Goal: Task Accomplishment & Management: Use online tool/utility

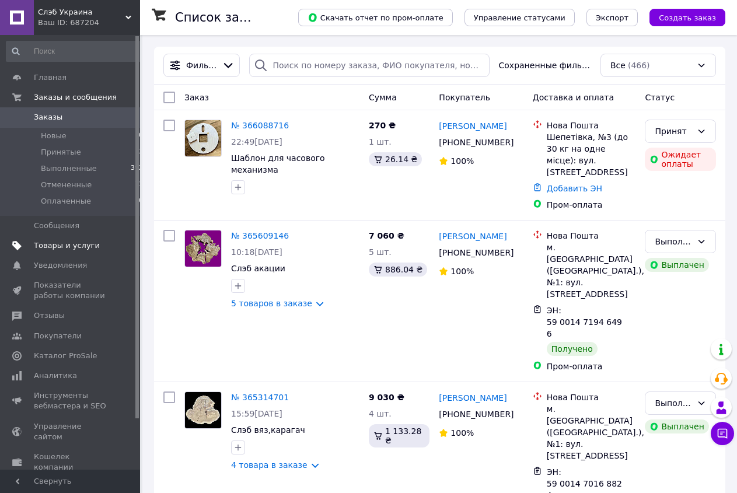
click at [79, 243] on span "Товары и услуги" at bounding box center [67, 245] width 66 height 11
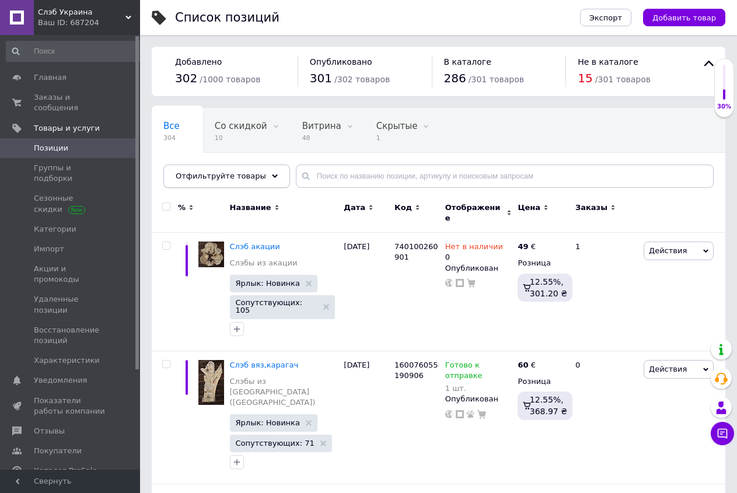
click at [272, 176] on use at bounding box center [275, 176] width 6 height 4
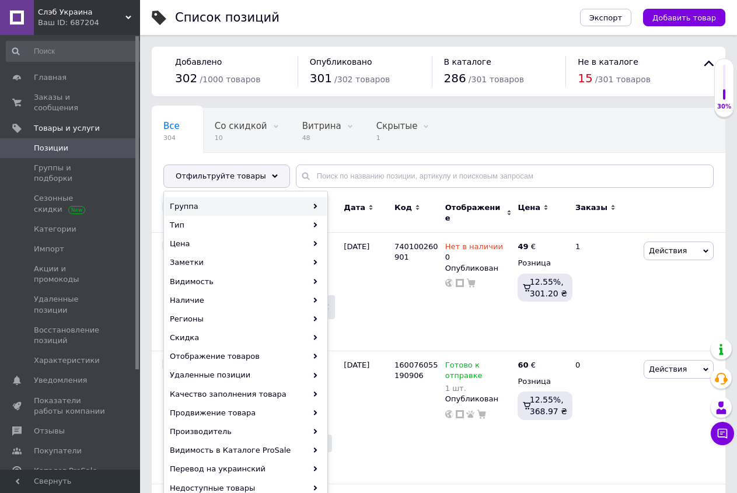
click at [315, 205] on icon at bounding box center [315, 206] width 5 height 5
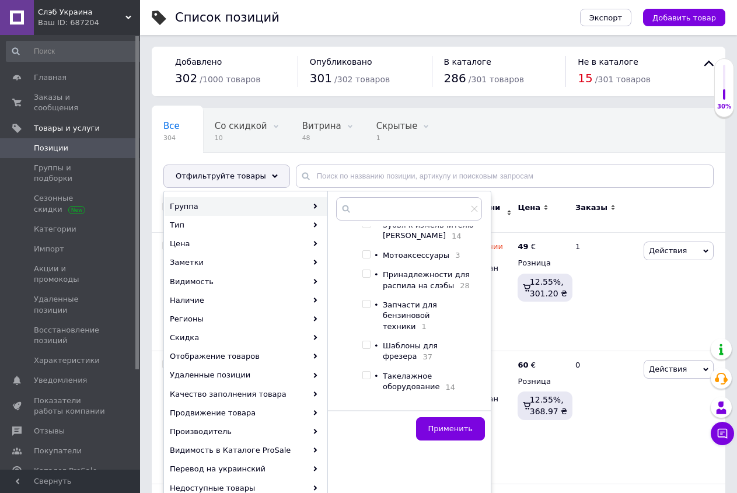
scroll to position [179, 0]
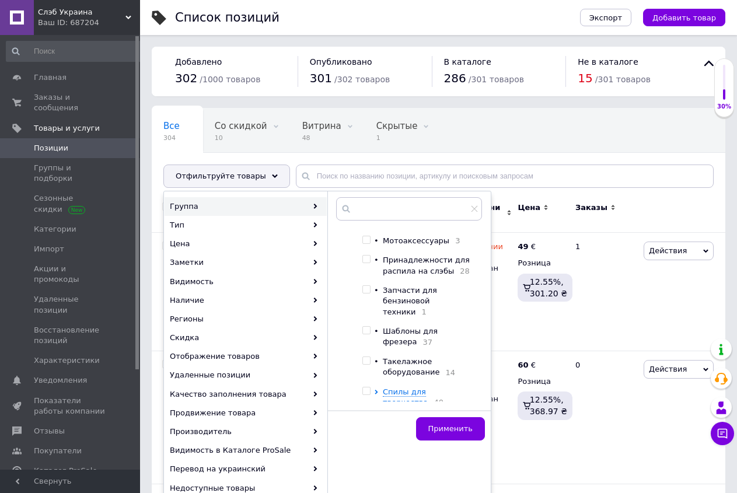
click at [368, 358] on input "checkbox" at bounding box center [366, 361] width 8 height 8
checkbox input "true"
click at [458, 429] on span "Применить" at bounding box center [450, 428] width 44 height 9
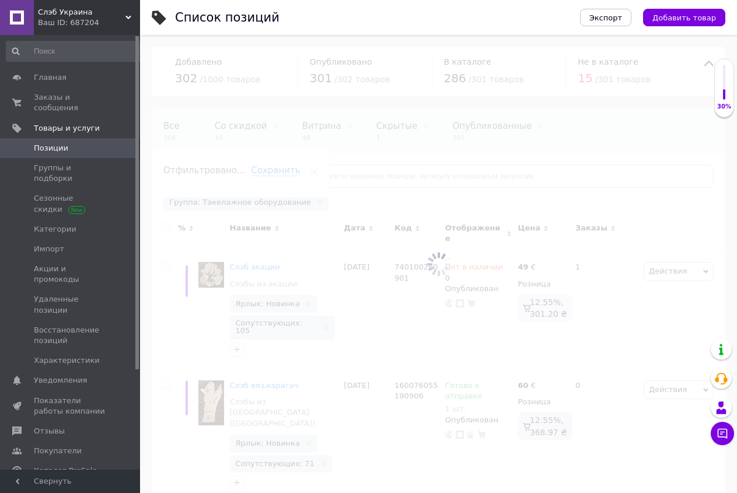
scroll to position [0, 65]
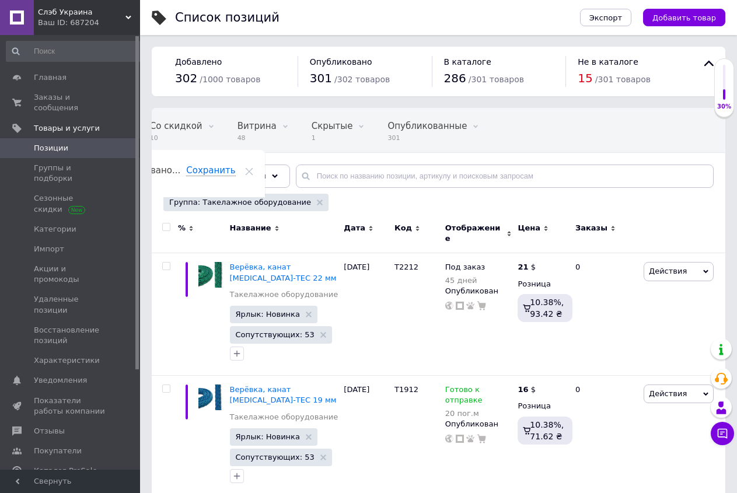
click at [544, 226] on icon at bounding box center [545, 228] width 5 height 5
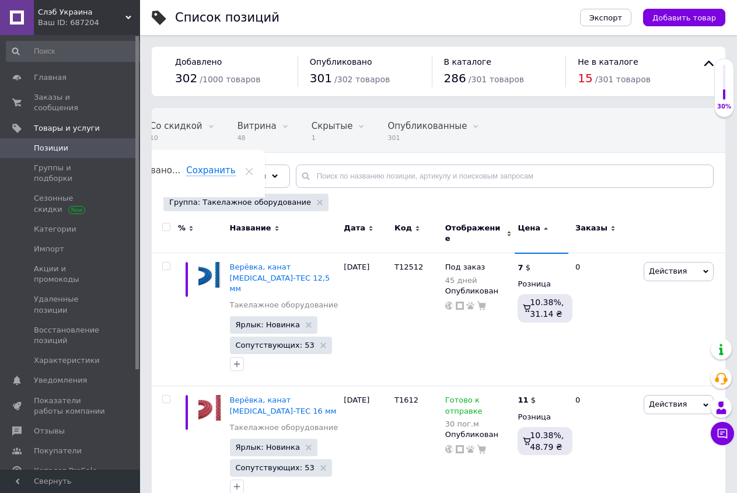
click at [544, 226] on icon at bounding box center [545, 228] width 5 height 5
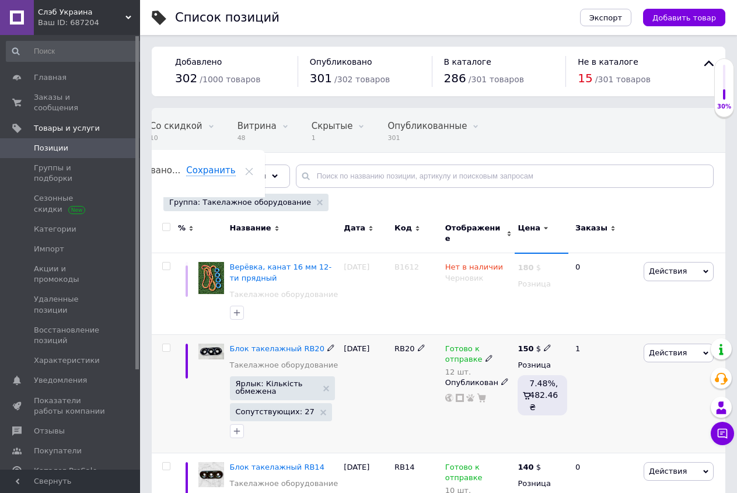
click at [486, 355] on icon at bounding box center [489, 358] width 7 height 7
click at [577, 340] on span "Готово к отправке" at bounding box center [567, 344] width 74 height 9
click at [555, 378] on input "12" at bounding box center [566, 389] width 89 height 23
type input "11"
click at [581, 413] on div "1" at bounding box center [604, 393] width 72 height 118
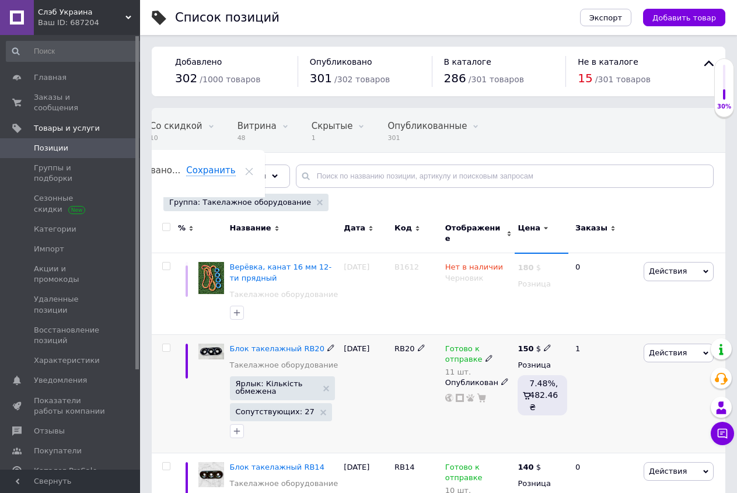
click at [486, 355] on icon at bounding box center [489, 358] width 7 height 7
click at [563, 341] on span "Готово к отправке" at bounding box center [567, 344] width 74 height 9
click at [561, 392] on input "11" at bounding box center [566, 389] width 89 height 23
type input "10"
click at [563, 411] on div "150 $ Розница 7.48%, 482.46 ₴" at bounding box center [542, 393] width 54 height 118
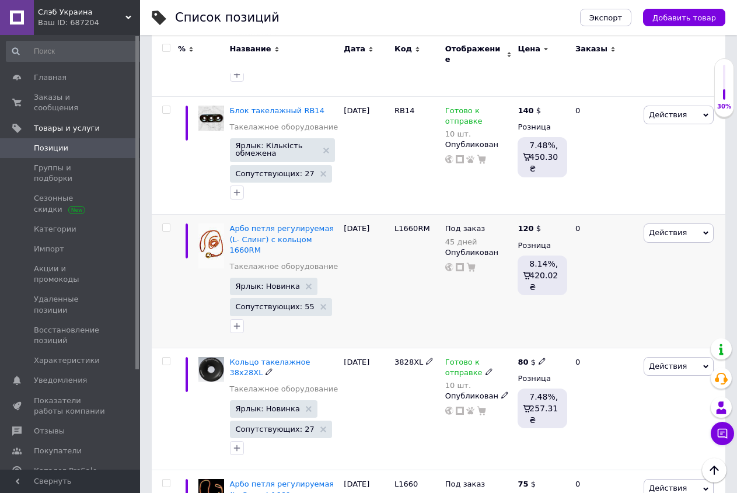
scroll to position [357, 0]
click at [706, 230] on icon at bounding box center [705, 232] width 5 height 5
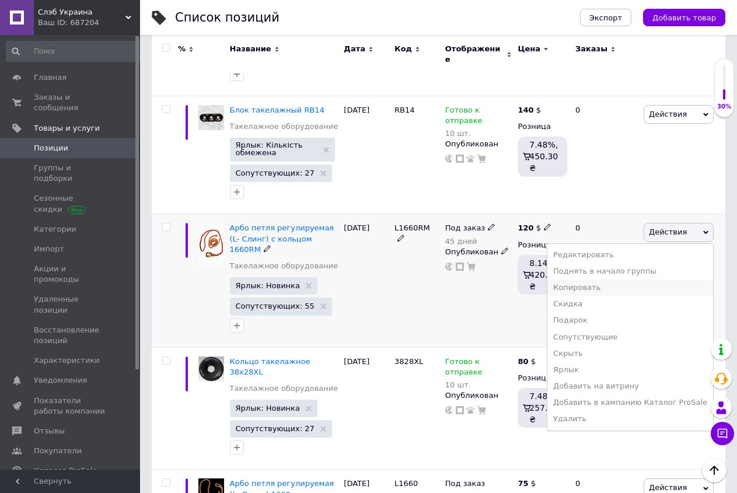
click at [596, 281] on li "Копировать" at bounding box center [630, 288] width 166 height 16
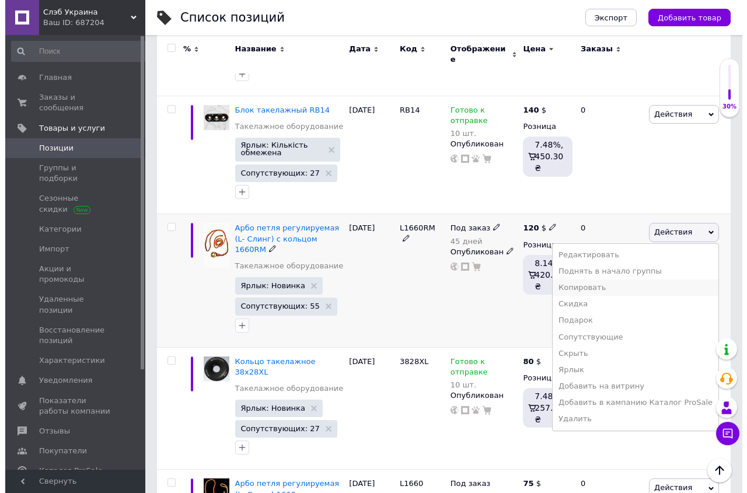
scroll to position [326, 0]
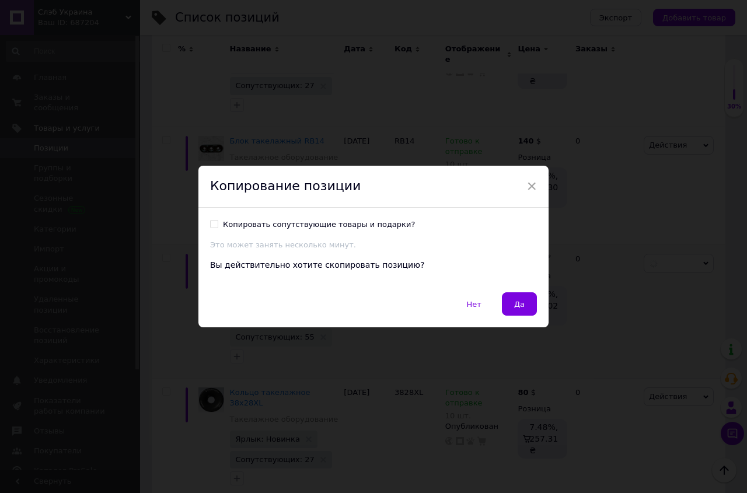
click at [210, 223] on input "Копировать сопутствующие товары и подарки?" at bounding box center [214, 224] width 8 height 8
checkbox input "true"
click at [526, 184] on span "×" at bounding box center [531, 186] width 11 height 20
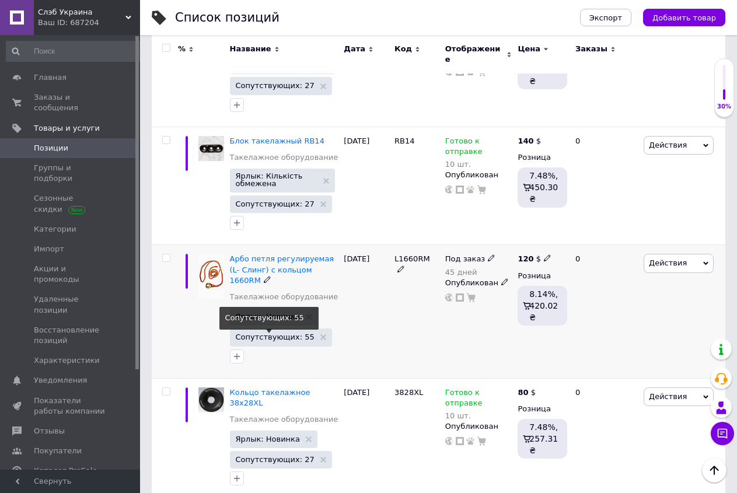
click at [279, 333] on span "Сопутствующих: 55" at bounding box center [275, 337] width 79 height 8
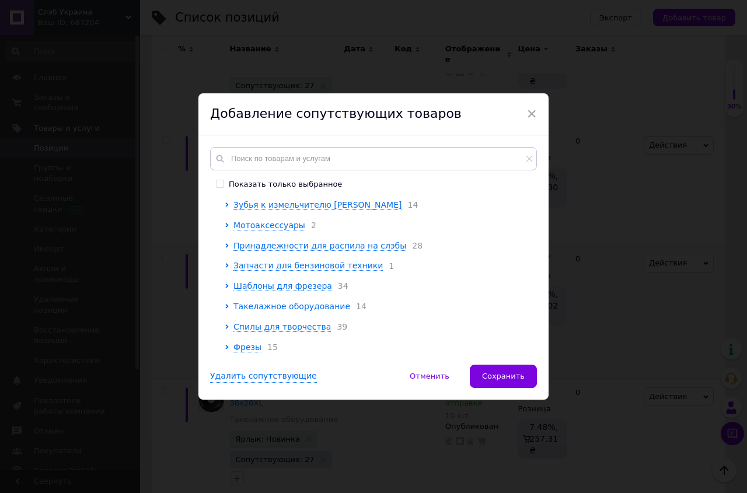
scroll to position [153, 0]
click at [292, 304] on span "Такелажное оборудование" at bounding box center [291, 306] width 117 height 9
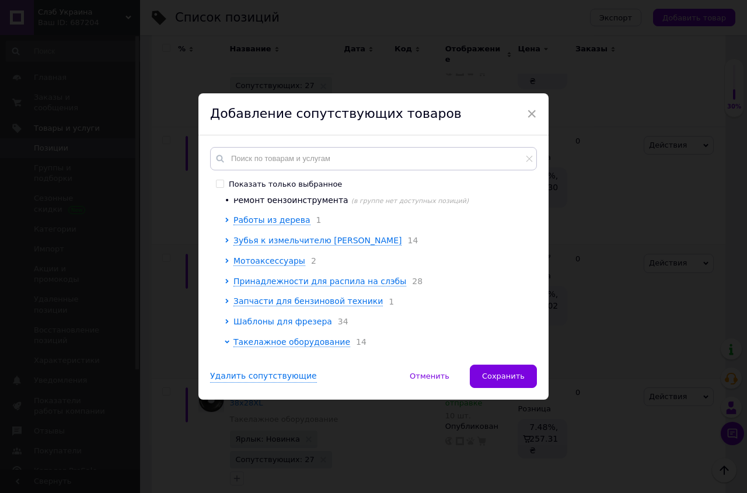
scroll to position [172, 0]
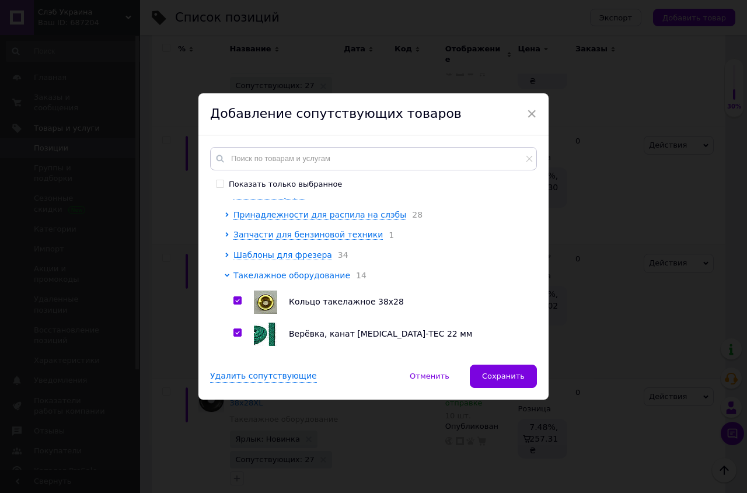
click at [312, 280] on span "Такелажное оборудование" at bounding box center [291, 275] width 117 height 9
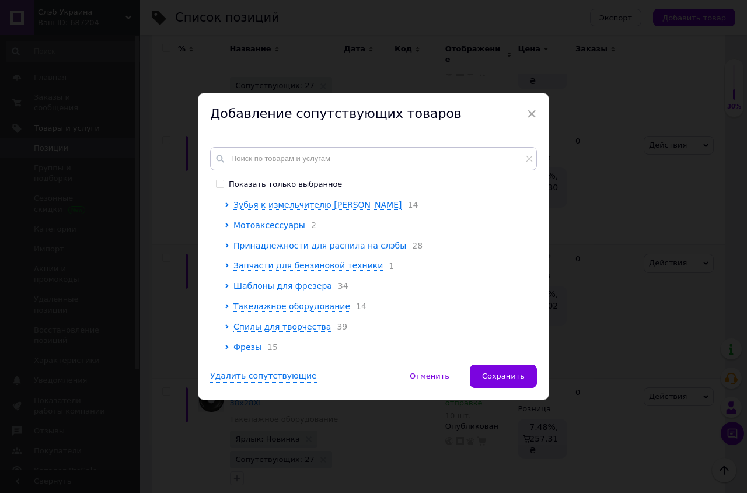
click at [320, 241] on span "Принадлежности для распила на слэбы" at bounding box center [319, 245] width 173 height 9
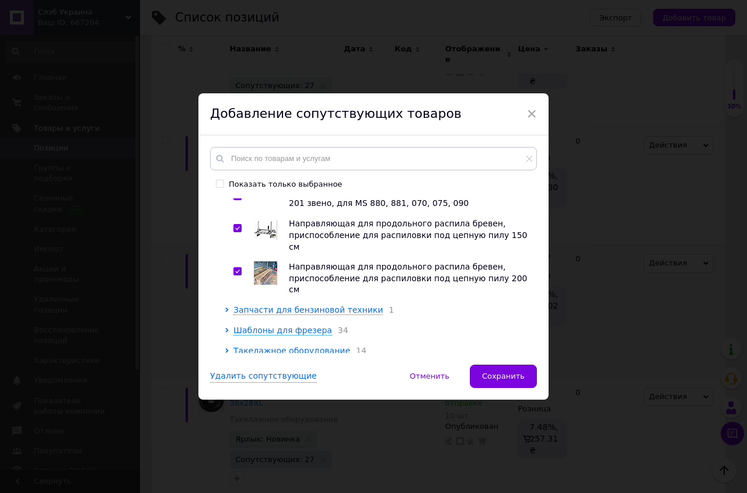
scroll to position [1052, 0]
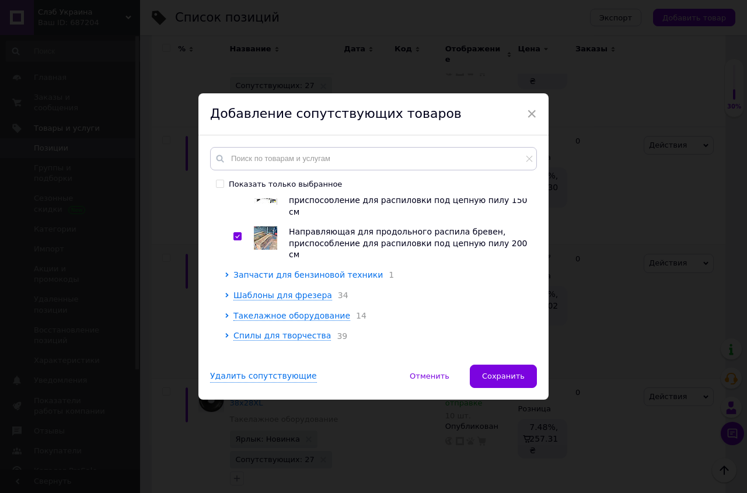
click at [347, 270] on span "Запчасти для бензиновой техники" at bounding box center [307, 274] width 149 height 9
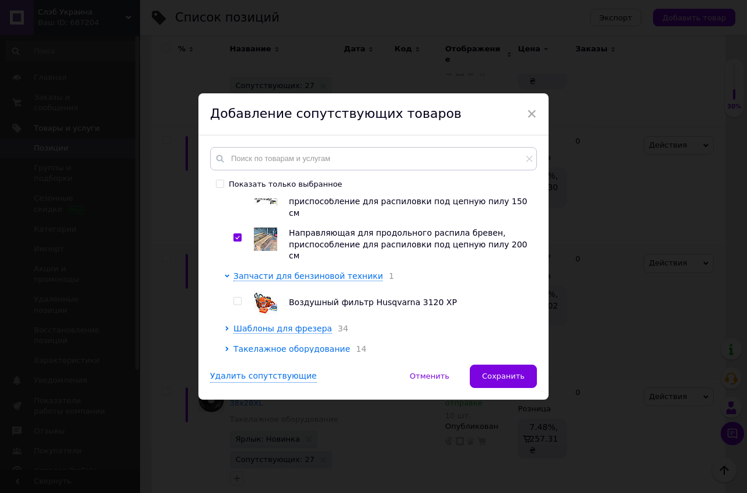
click at [233, 298] on input "checkbox" at bounding box center [237, 302] width 8 height 8
checkbox input "true"
click at [243, 271] on span "Запчасти для бензиновой техники" at bounding box center [307, 275] width 149 height 9
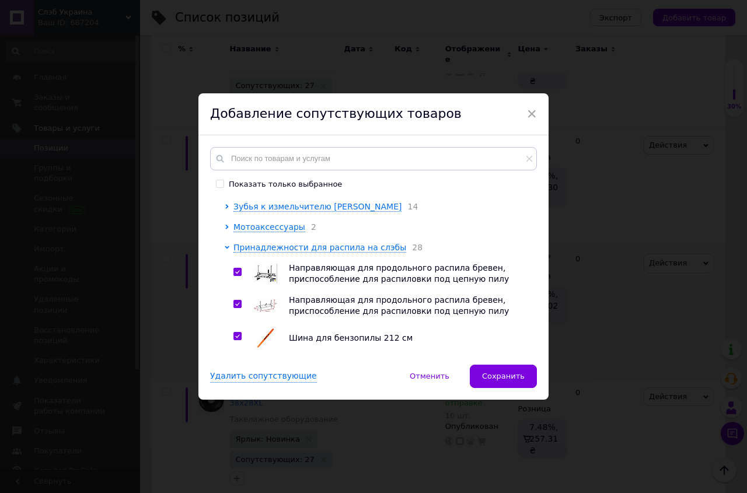
scroll to position [120, 0]
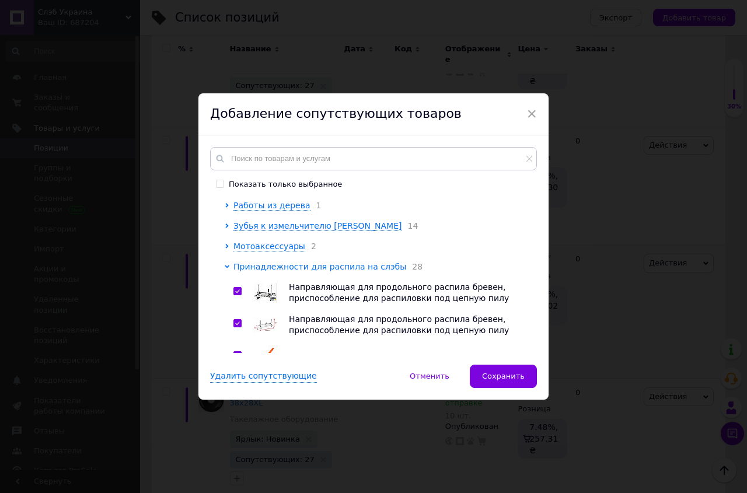
click at [251, 271] on span "Принадлежности для распила на слэбы" at bounding box center [319, 266] width 173 height 9
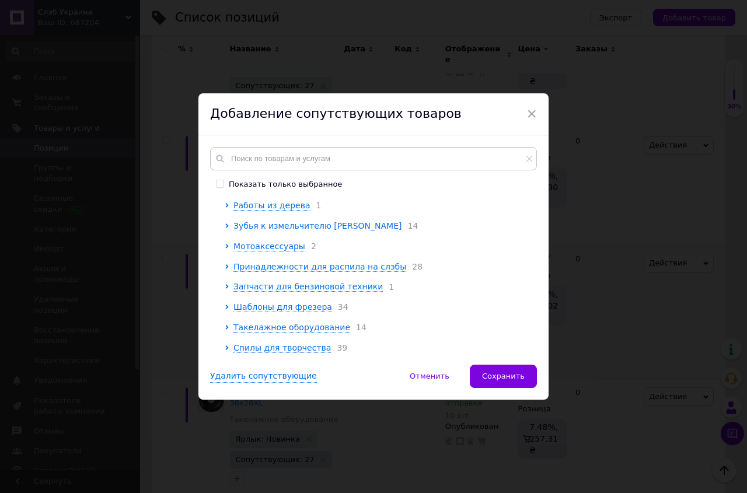
click at [326, 231] on span "Зубья к измельчителю [PERSON_NAME]" at bounding box center [317, 225] width 168 height 9
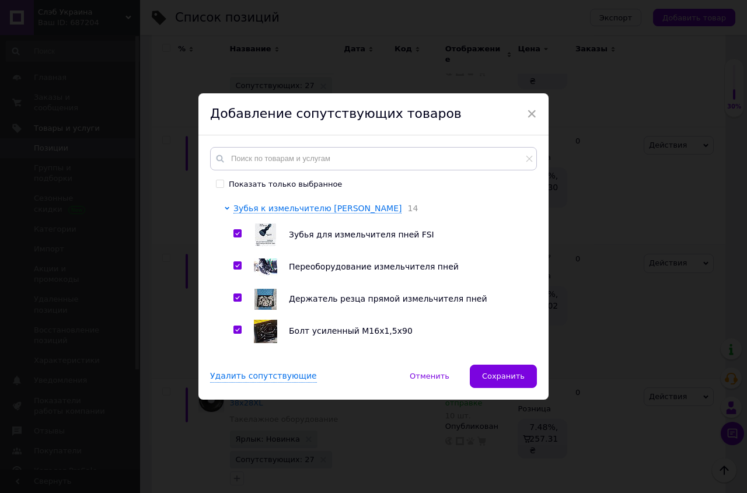
scroll to position [71, 0]
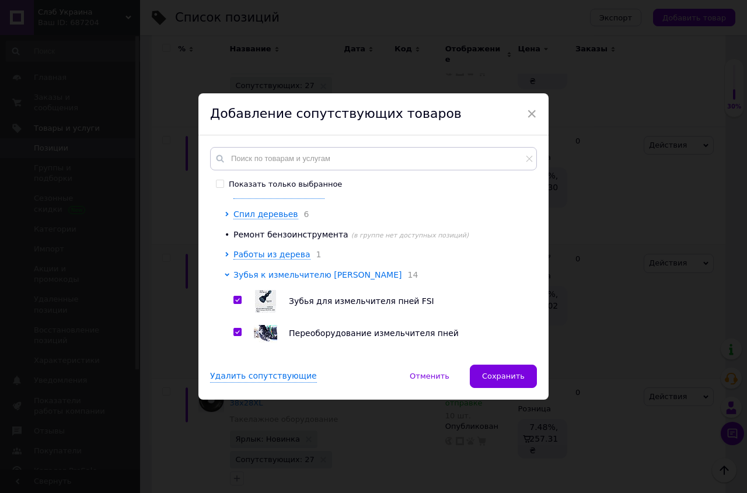
click at [315, 280] on span "Зубья к измельчителю [PERSON_NAME]" at bounding box center [317, 274] width 168 height 9
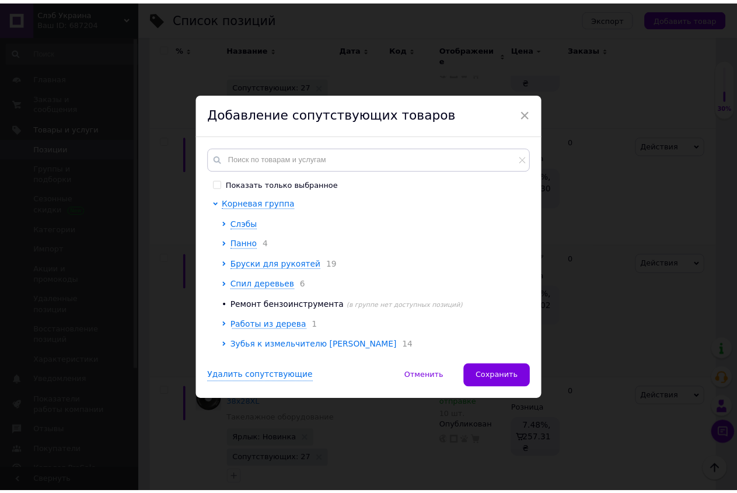
scroll to position [0, 0]
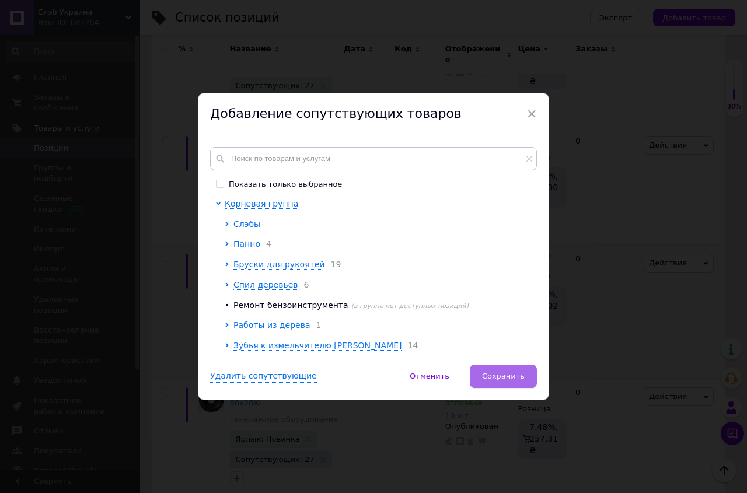
click at [510, 376] on span "Сохранить" at bounding box center [503, 376] width 43 height 9
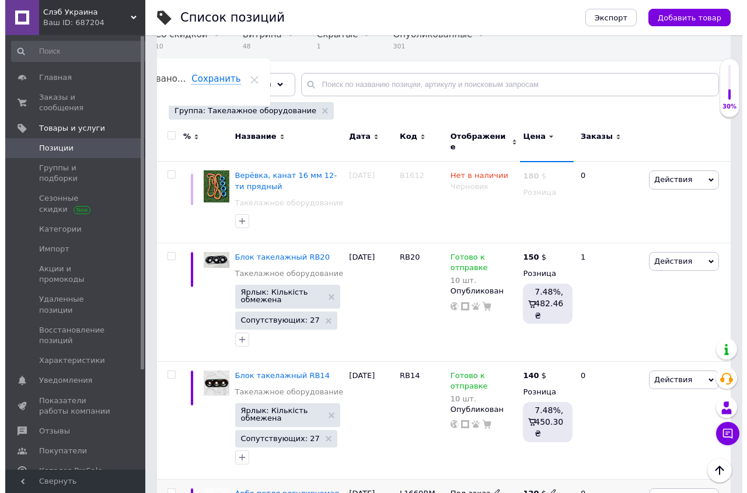
scroll to position [88, 0]
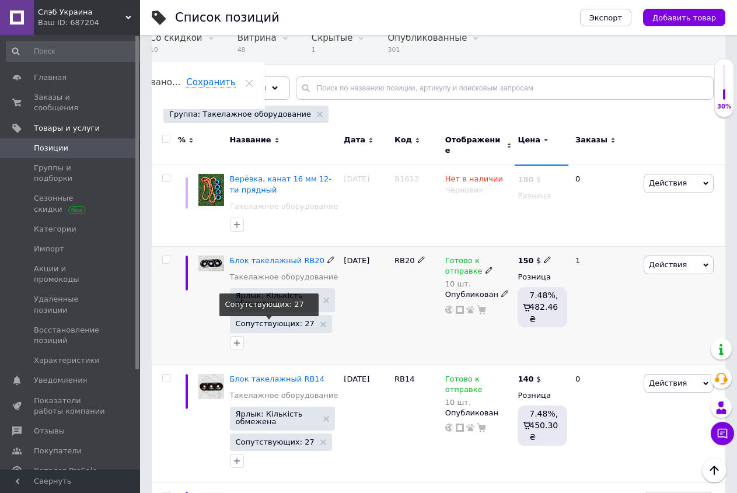
click at [285, 320] on span "Сопутствующих: 27" at bounding box center [275, 324] width 79 height 8
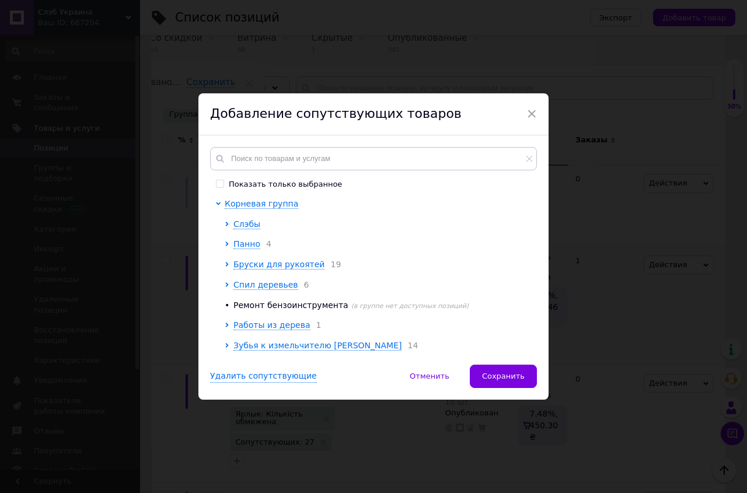
scroll to position [67, 0]
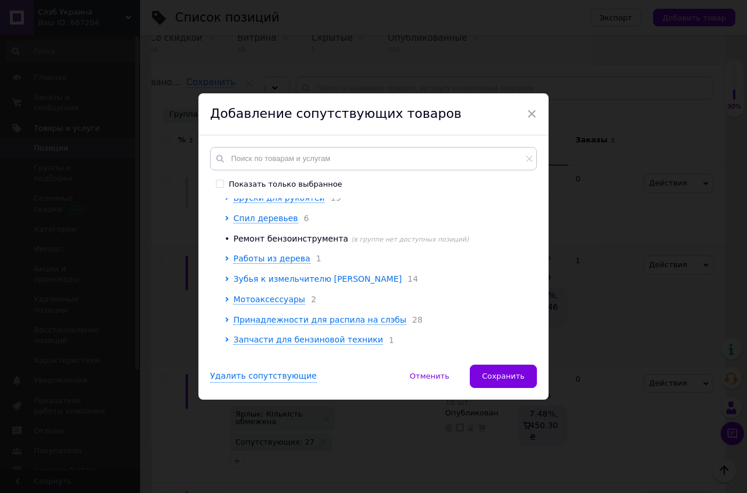
click at [274, 284] on span "Зубья к измельчителю [PERSON_NAME]" at bounding box center [317, 278] width 168 height 9
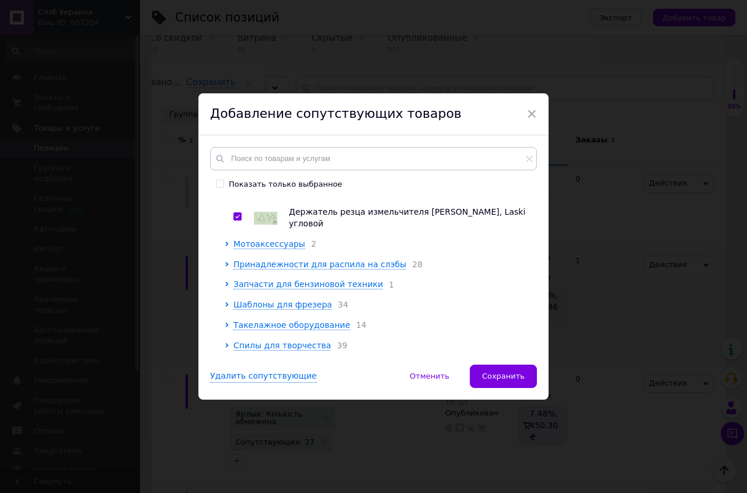
scroll to position [599, 0]
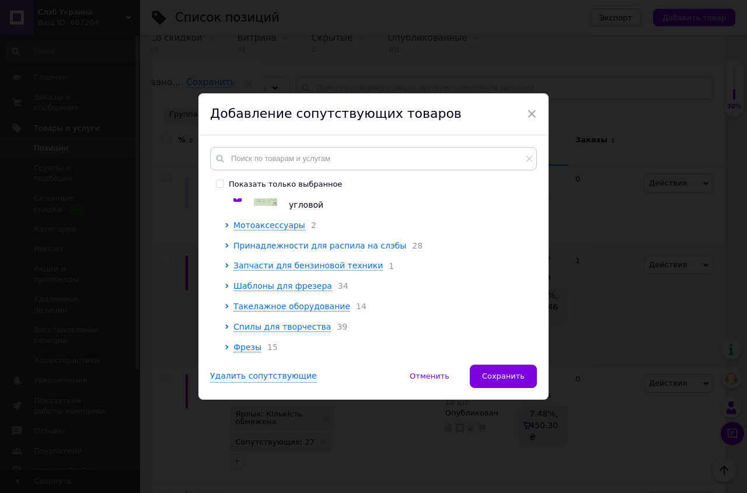
click at [281, 245] on span "Принадлежности для распила на слэбы" at bounding box center [319, 245] width 173 height 9
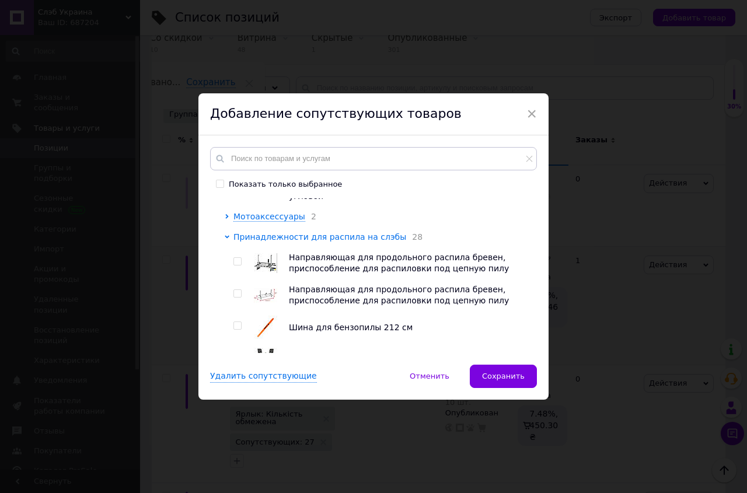
click at [281, 242] on span "Принадлежности для распила на слэбы" at bounding box center [319, 236] width 173 height 9
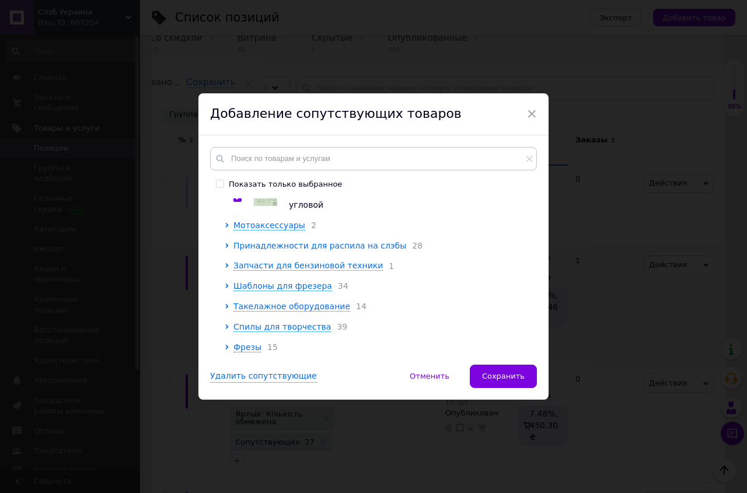
click at [281, 245] on span "Принадлежности для распила на слэбы" at bounding box center [319, 245] width 173 height 9
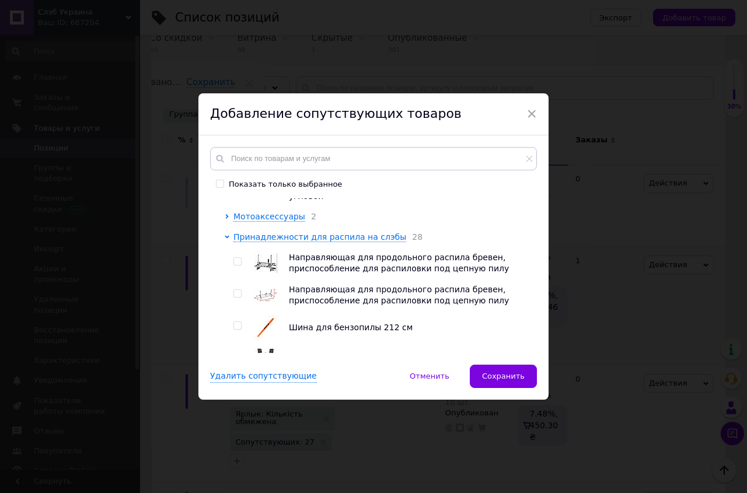
click at [233, 266] on input "checkbox" at bounding box center [237, 262] width 8 height 8
checkbox input "true"
click at [234, 298] on input "checkbox" at bounding box center [237, 294] width 8 height 8
checkbox input "true"
click at [233, 330] on input "checkbox" at bounding box center [237, 326] width 8 height 8
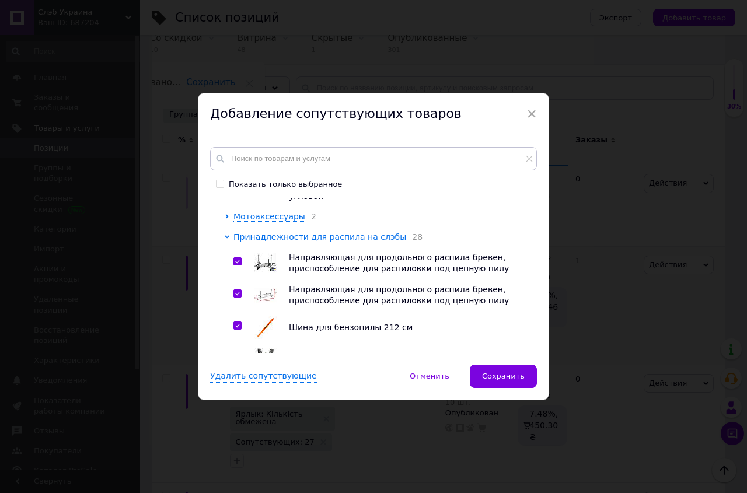
checkbox input "true"
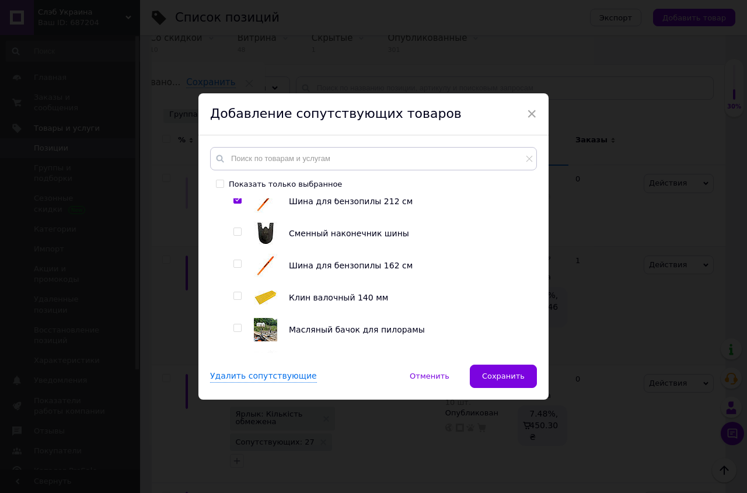
scroll to position [732, 0]
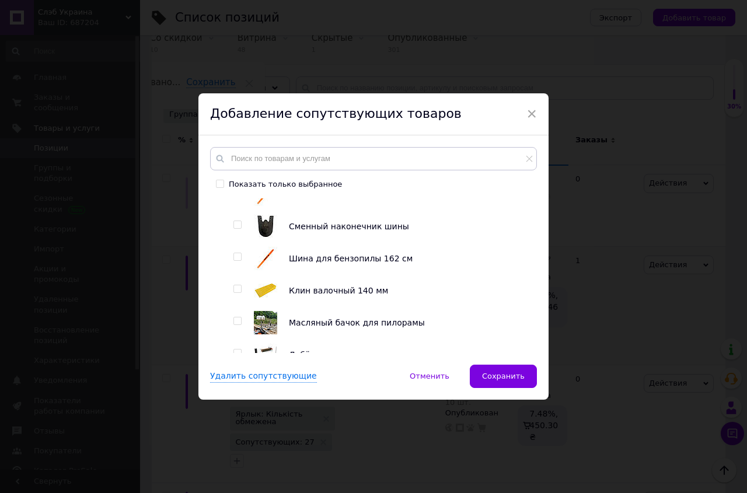
click at [233, 229] on input "checkbox" at bounding box center [237, 225] width 8 height 8
checkbox input "true"
click at [234, 261] on input "checkbox" at bounding box center [237, 257] width 8 height 8
checkbox input "true"
click at [233, 293] on input "checkbox" at bounding box center [237, 289] width 8 height 8
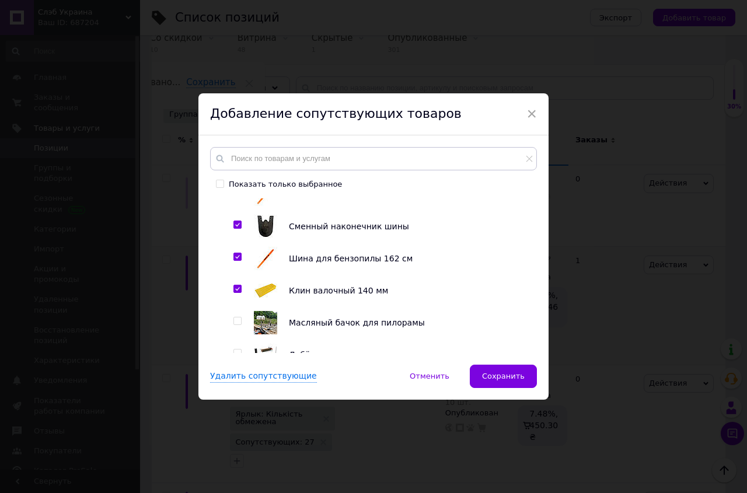
checkbox input "true"
click at [235, 325] on input "checkbox" at bounding box center [237, 321] width 8 height 8
checkbox input "true"
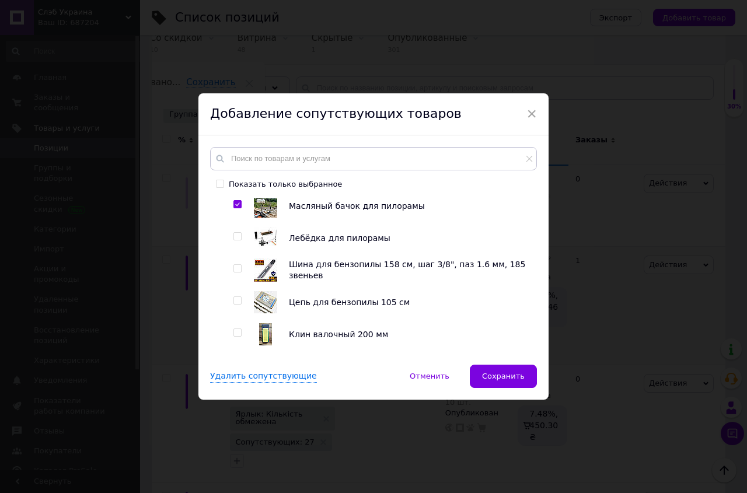
scroll to position [865, 0]
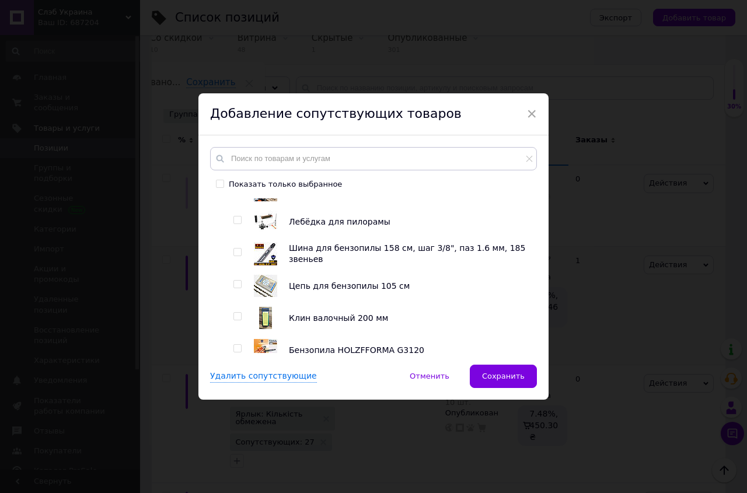
click at [233, 224] on input "checkbox" at bounding box center [237, 220] width 8 height 8
checkbox input "true"
click at [233, 256] on input "checkbox" at bounding box center [237, 253] width 8 height 8
checkbox input "true"
click at [235, 288] on input "checkbox" at bounding box center [237, 285] width 8 height 8
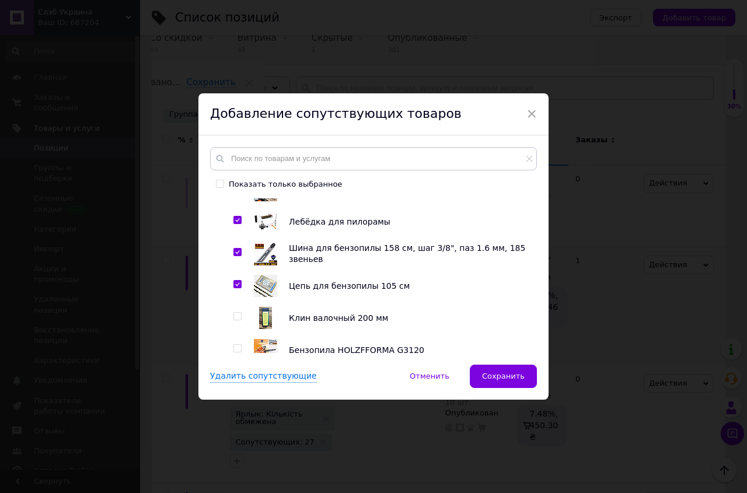
checkbox input "true"
click at [233, 320] on input "checkbox" at bounding box center [237, 317] width 8 height 8
checkbox input "true"
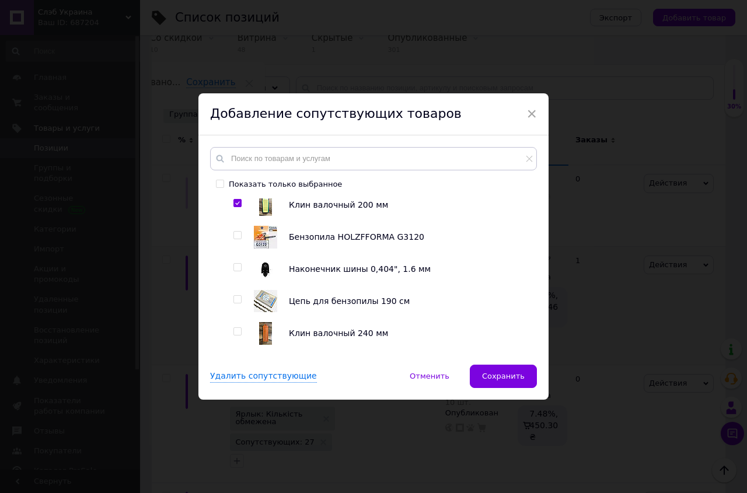
scroll to position [998, 0]
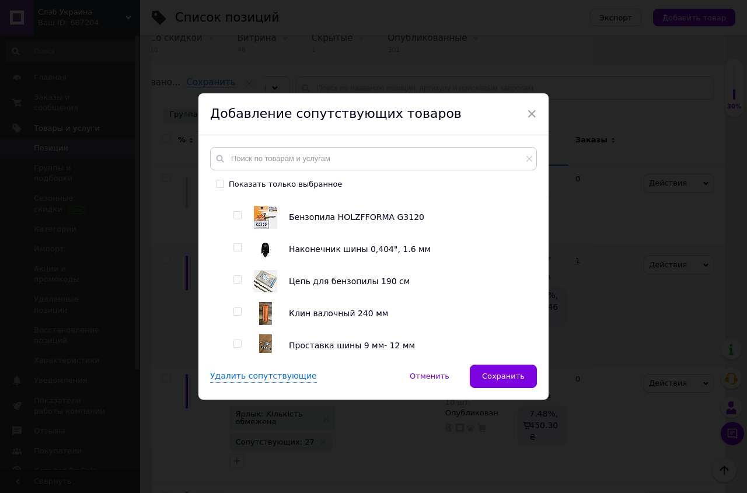
click at [233, 219] on input "checkbox" at bounding box center [237, 216] width 8 height 8
checkbox input "true"
click at [233, 252] on input "checkbox" at bounding box center [237, 248] width 8 height 8
checkbox input "true"
click at [234, 284] on input "checkbox" at bounding box center [237, 280] width 8 height 8
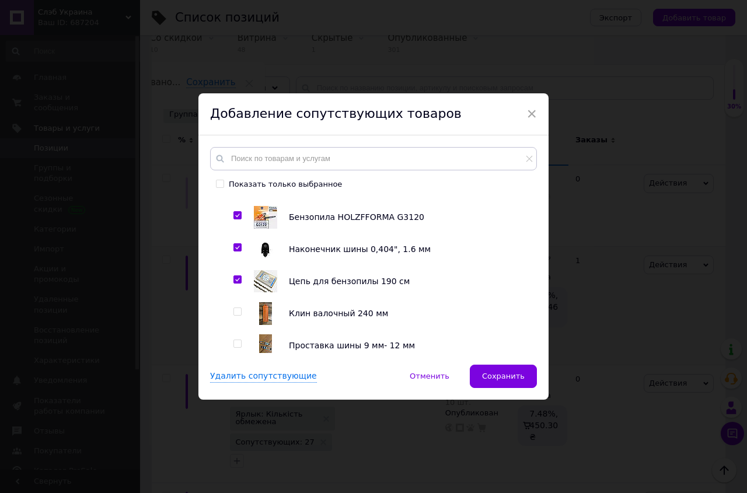
checkbox input "true"
click at [235, 316] on input "checkbox" at bounding box center [237, 312] width 8 height 8
checkbox input "true"
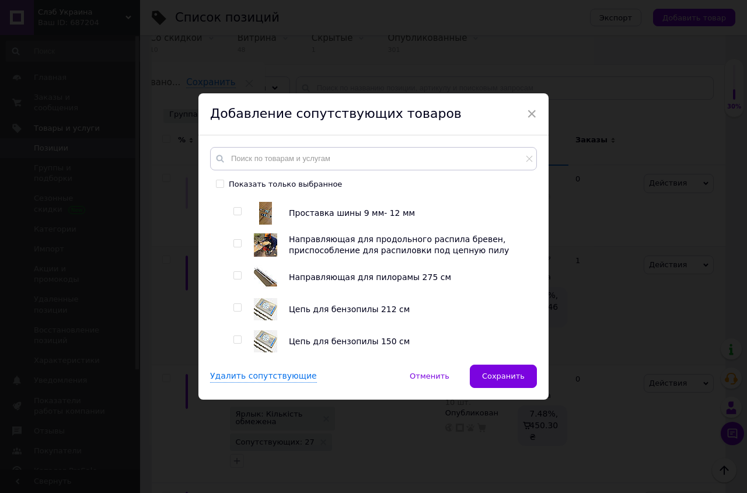
scroll to position [1131, 0]
click at [235, 215] on input "checkbox" at bounding box center [237, 211] width 8 height 8
checkbox input "true"
click at [233, 247] on input "checkbox" at bounding box center [237, 243] width 8 height 8
checkbox input "true"
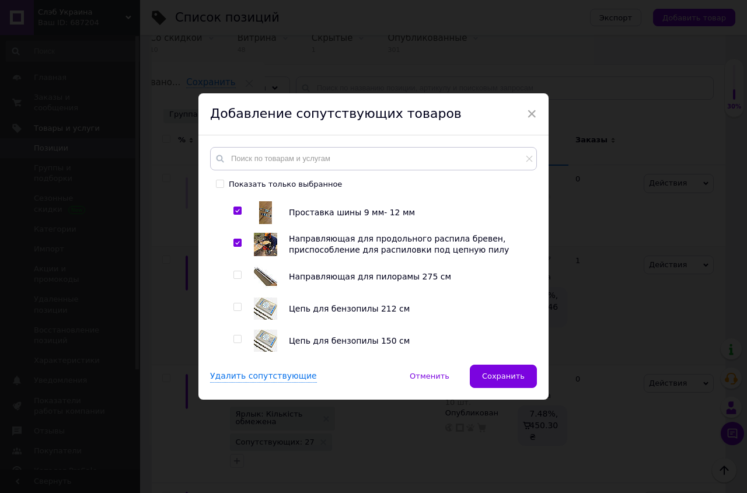
click at [235, 279] on input "checkbox" at bounding box center [237, 275] width 8 height 8
checkbox input "true"
click at [235, 311] on input "checkbox" at bounding box center [237, 307] width 8 height 8
checkbox input "true"
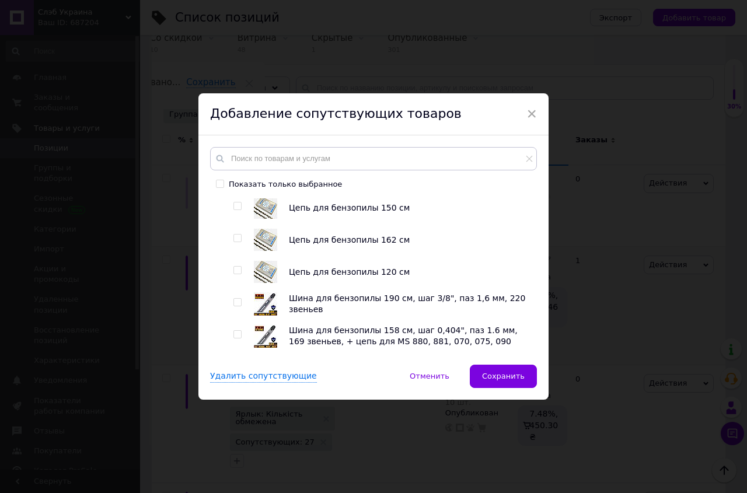
click at [233, 210] on input "checkbox" at bounding box center [237, 206] width 8 height 8
checkbox input "true"
click at [234, 242] on input "checkbox" at bounding box center [237, 239] width 8 height 8
checkbox input "true"
drag, startPoint x: 235, startPoint y: 279, endPoint x: 233, endPoint y: 288, distance: 9.6
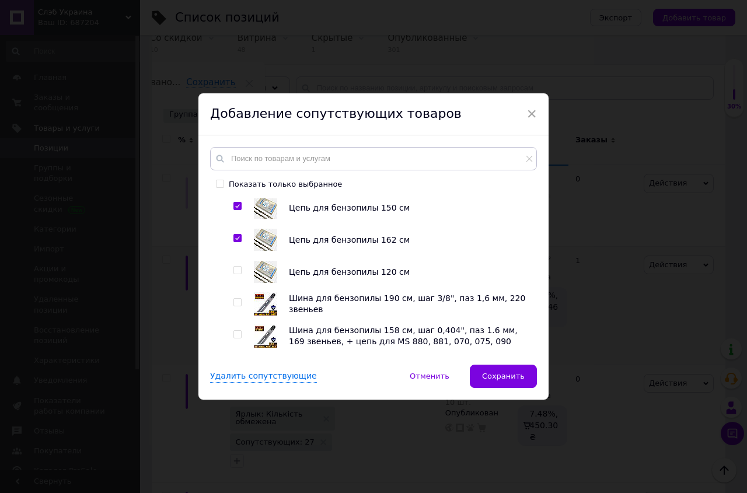
click at [235, 274] on input "checkbox" at bounding box center [237, 271] width 8 height 8
checkbox input "true"
click at [235, 306] on input "checkbox" at bounding box center [237, 303] width 8 height 8
checkbox input "true"
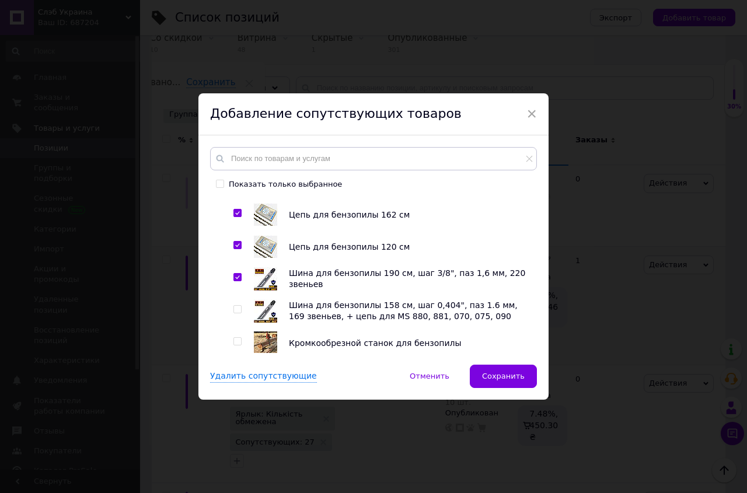
scroll to position [1330, 0]
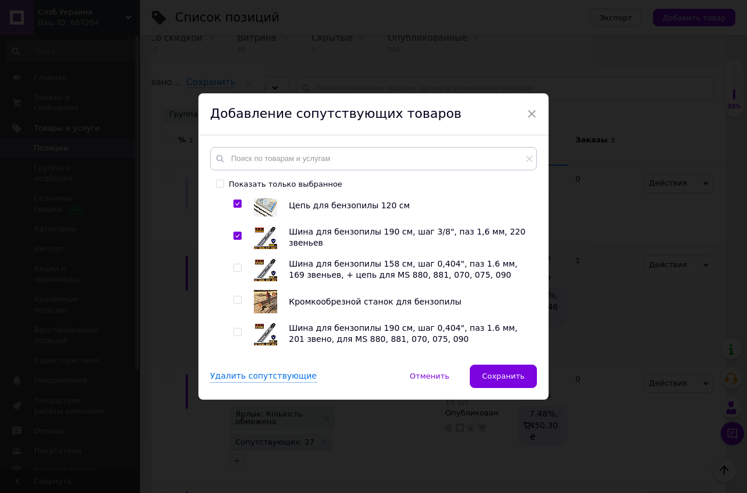
drag, startPoint x: 233, startPoint y: 275, endPoint x: 234, endPoint y: 282, distance: 7.1
click at [233, 272] on input "checkbox" at bounding box center [237, 268] width 8 height 8
checkbox input "true"
click at [234, 304] on input "checkbox" at bounding box center [237, 300] width 8 height 8
checkbox input "true"
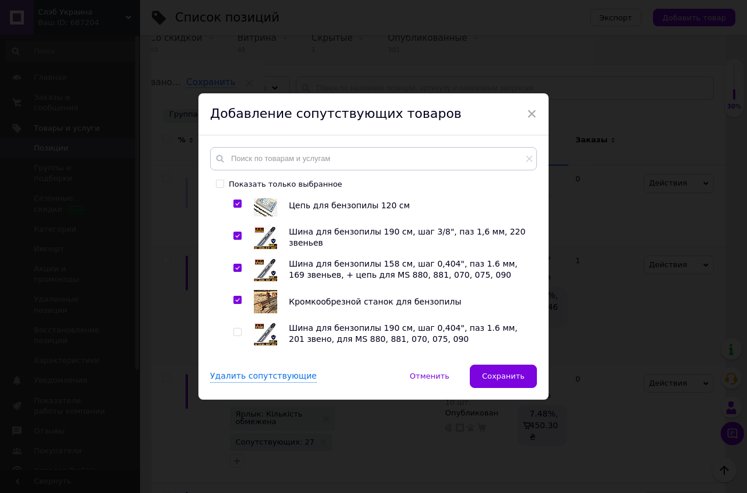
click at [233, 336] on input "checkbox" at bounding box center [237, 333] width 8 height 8
checkbox input "true"
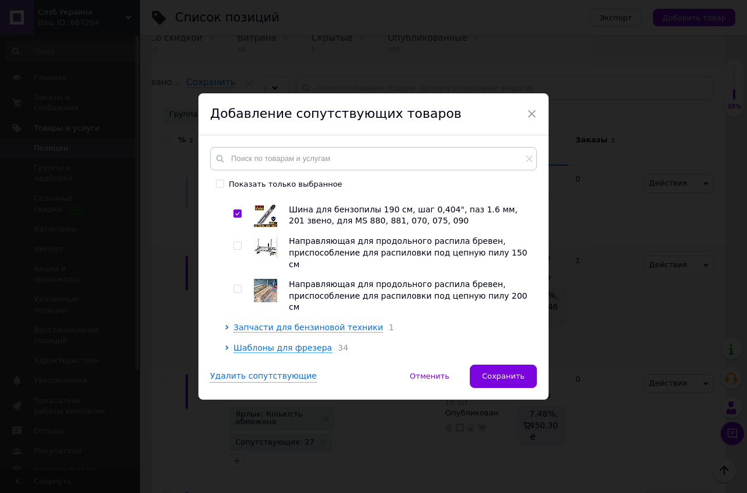
scroll to position [1464, 0]
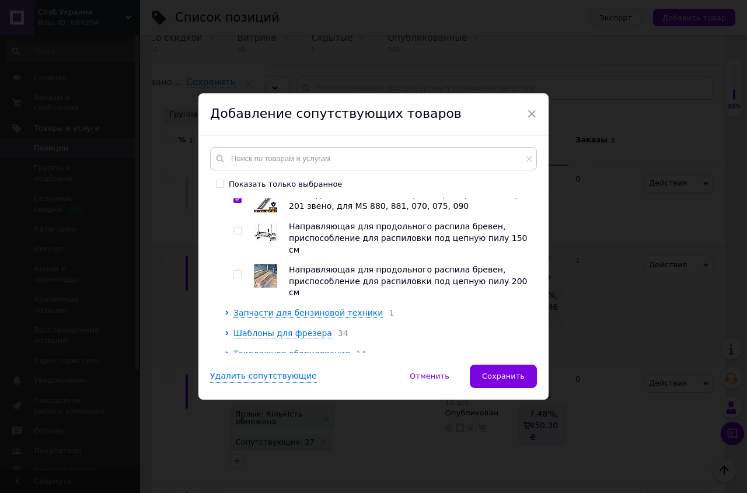
drag, startPoint x: 234, startPoint y: 236, endPoint x: 232, endPoint y: 258, distance: 21.7
click at [234, 235] on input "checkbox" at bounding box center [237, 232] width 8 height 8
checkbox input "true"
click at [235, 271] on input "checkbox" at bounding box center [237, 275] width 8 height 8
checkbox input "true"
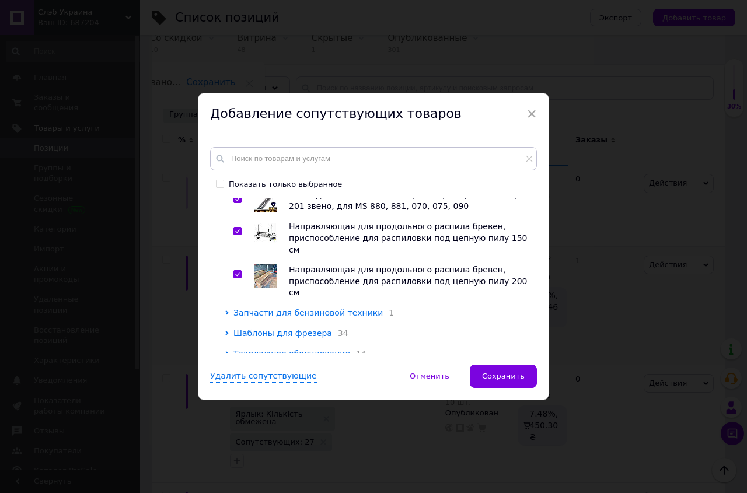
click at [247, 308] on span "Запчасти для бензиновой техники" at bounding box center [307, 312] width 149 height 9
click at [233, 334] on input "checkbox" at bounding box center [237, 338] width 8 height 8
checkbox input "true"
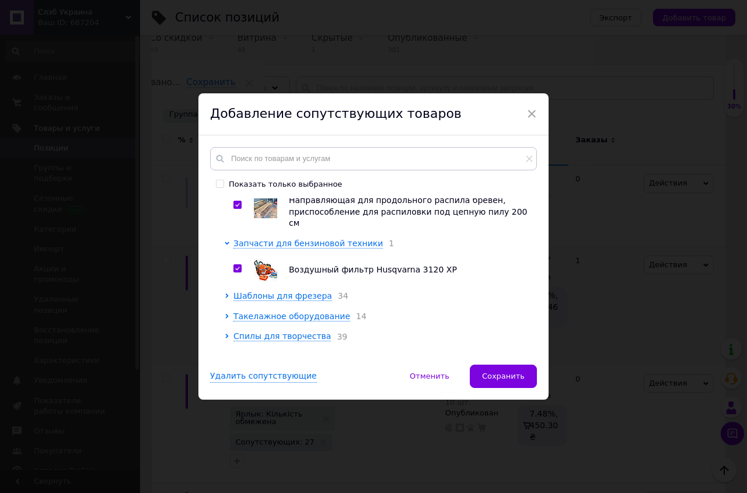
scroll to position [1534, 0]
click at [313, 311] on span "Такелажное оборудование" at bounding box center [291, 315] width 117 height 9
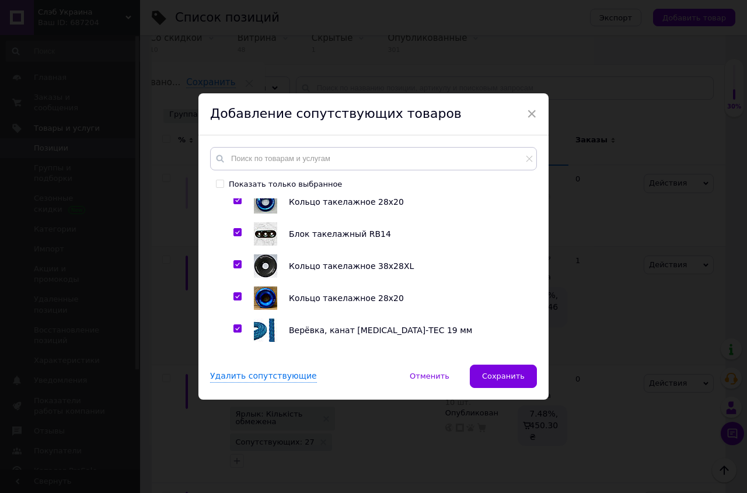
scroll to position [1951, 0]
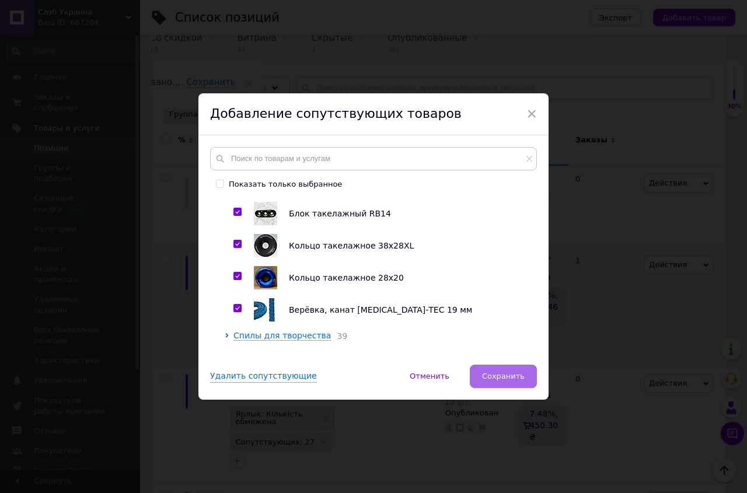
click at [504, 373] on span "Сохранить" at bounding box center [503, 376] width 43 height 9
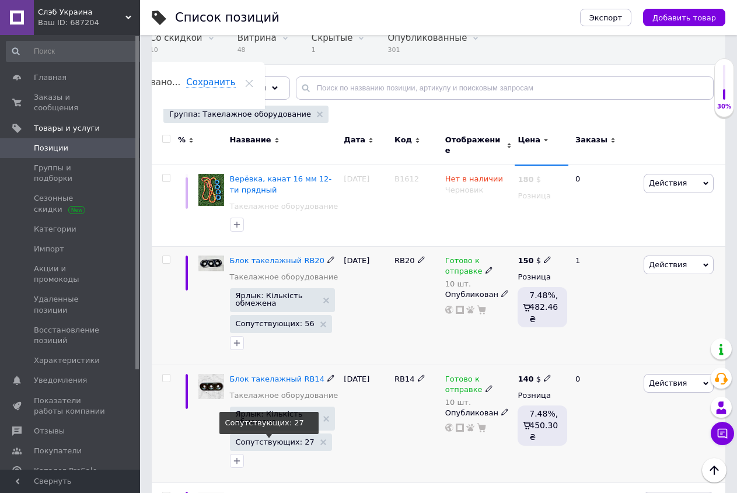
click at [275, 438] on span "Сопутствующих: 27" at bounding box center [275, 442] width 79 height 8
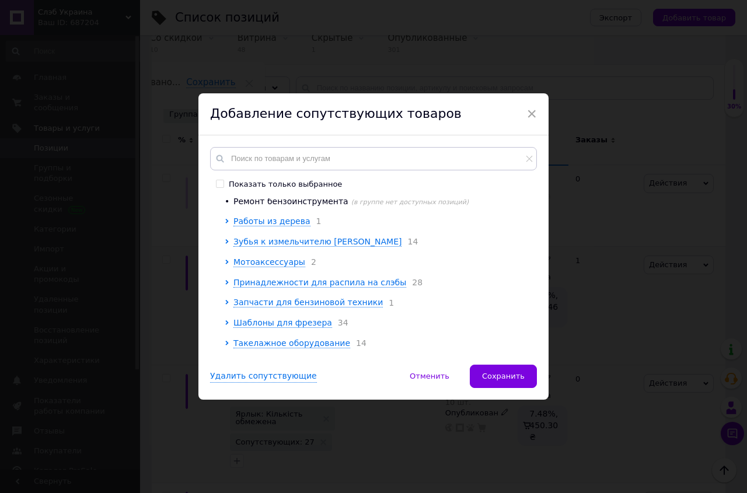
scroll to position [133, 0]
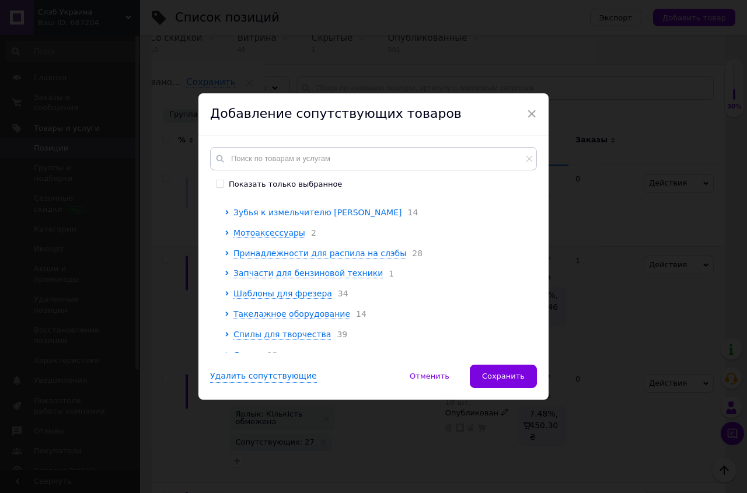
click at [274, 217] on span "Зубья к измельчителю [PERSON_NAME]" at bounding box center [317, 212] width 168 height 9
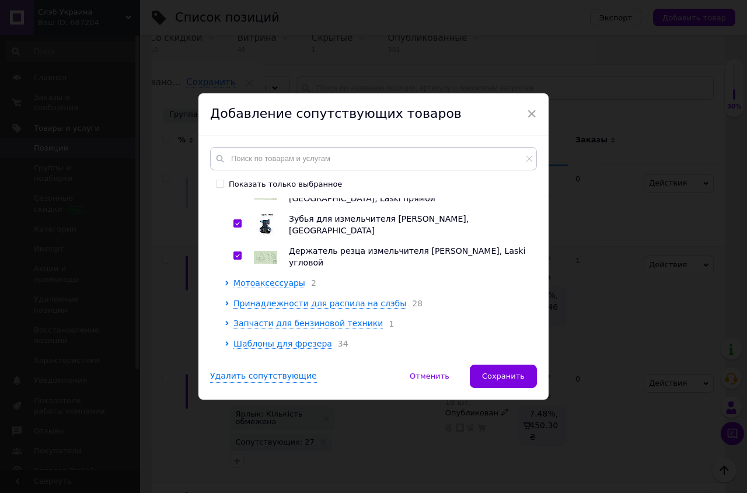
scroll to position [599, 0]
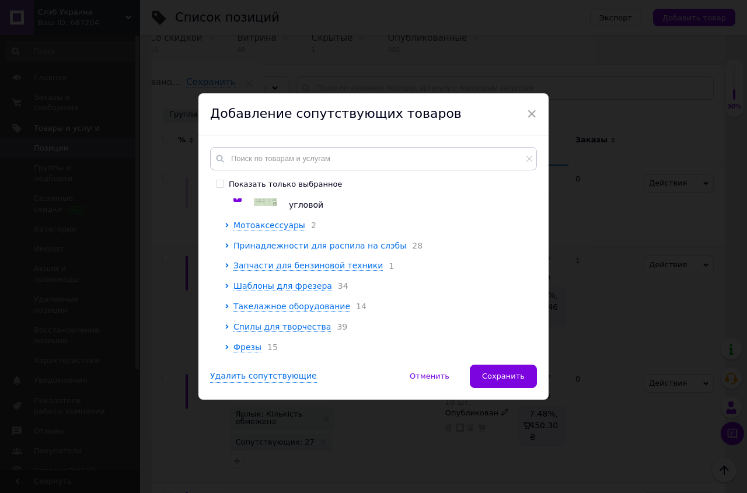
click at [284, 242] on span "Принадлежности для распила на слэбы" at bounding box center [319, 245] width 173 height 9
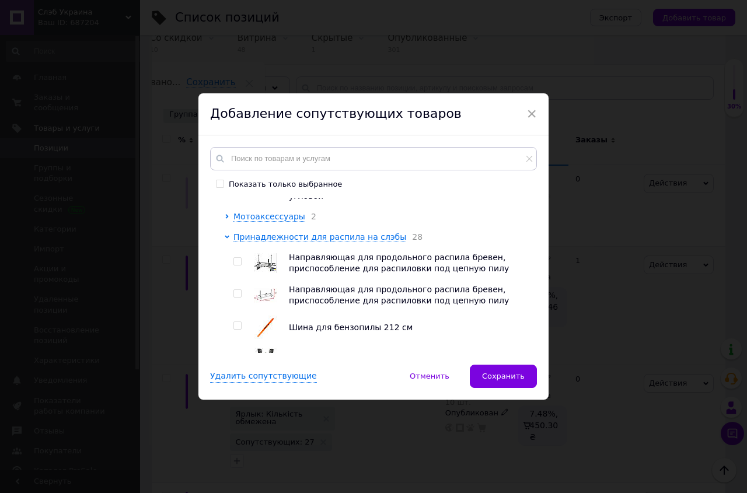
click at [233, 266] on input "checkbox" at bounding box center [237, 262] width 8 height 8
checkbox input "true"
click at [233, 298] on input "checkbox" at bounding box center [237, 294] width 8 height 8
checkbox input "true"
click at [233, 330] on input "checkbox" at bounding box center [237, 326] width 8 height 8
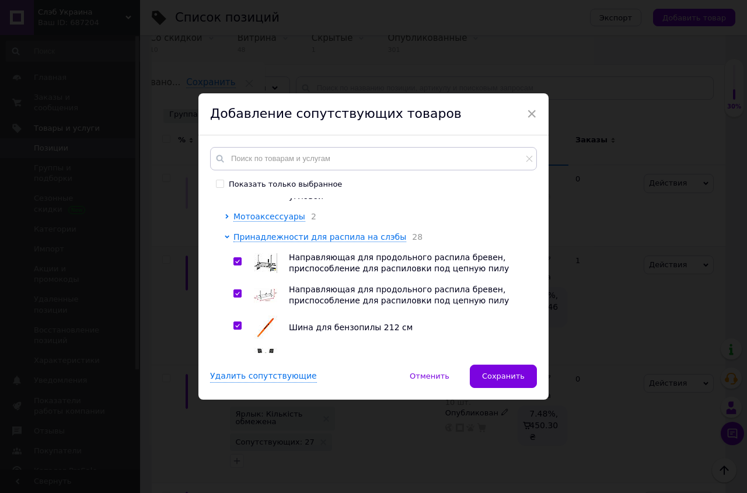
checkbox input "true"
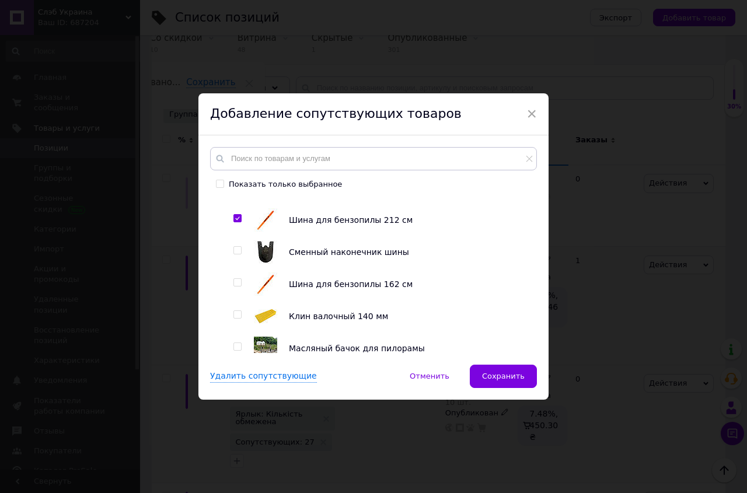
scroll to position [732, 0]
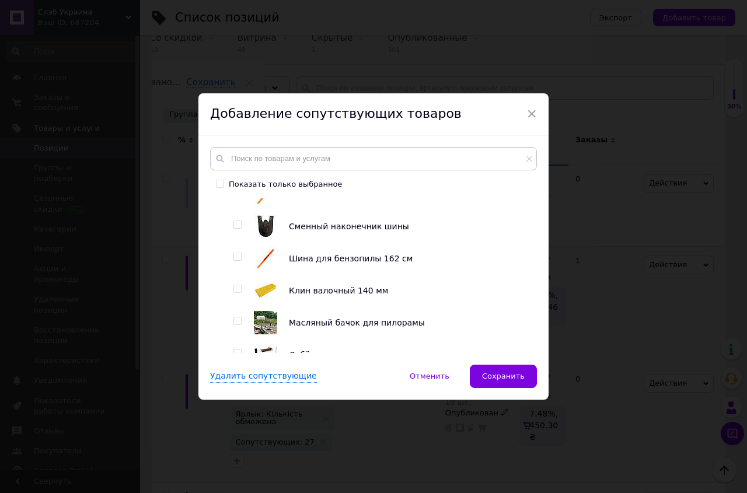
click at [233, 229] on input "checkbox" at bounding box center [237, 225] width 8 height 8
checkbox input "true"
click at [236, 261] on input "checkbox" at bounding box center [237, 257] width 8 height 8
checkbox input "true"
drag, startPoint x: 233, startPoint y: 295, endPoint x: 232, endPoint y: 313, distance: 17.5
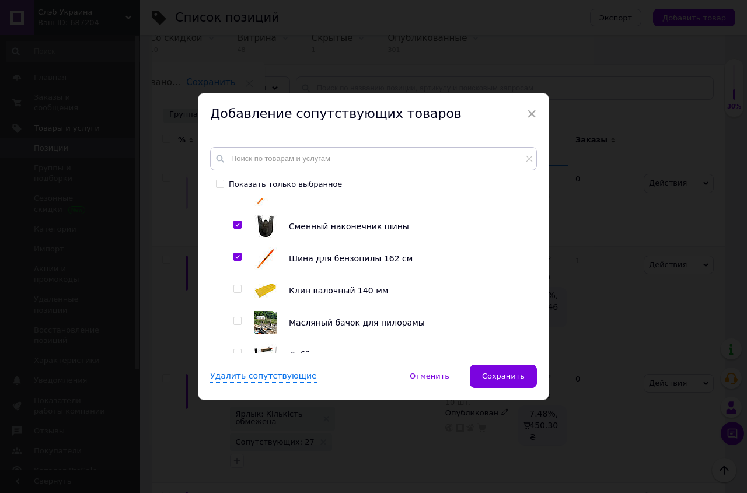
click at [233, 293] on input "checkbox" at bounding box center [237, 289] width 8 height 8
checkbox input "true"
click at [233, 325] on input "checkbox" at bounding box center [237, 321] width 8 height 8
checkbox input "true"
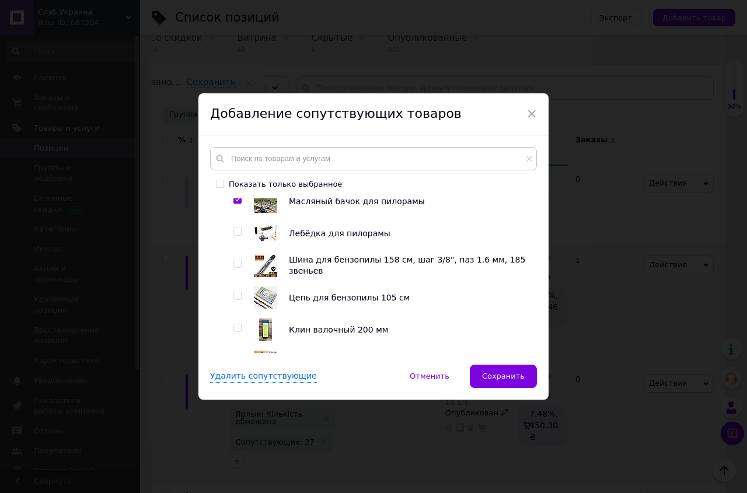
scroll to position [865, 0]
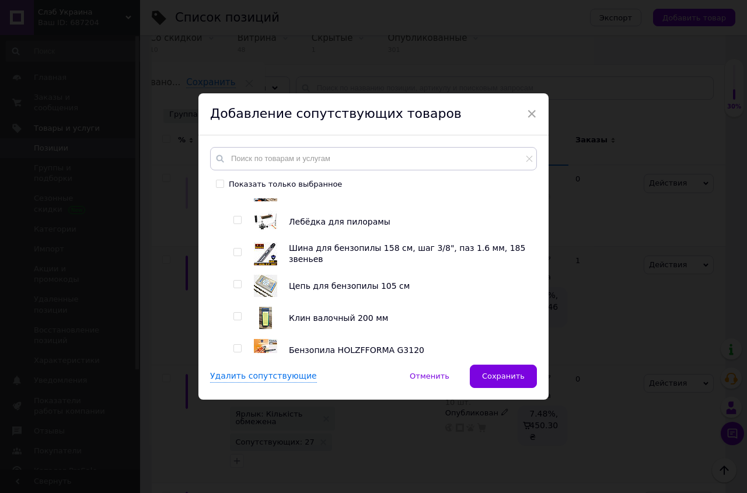
click at [233, 224] on input "checkbox" at bounding box center [237, 220] width 8 height 8
checkbox input "true"
click at [233, 256] on input "checkbox" at bounding box center [237, 253] width 8 height 8
checkbox input "true"
drag, startPoint x: 235, startPoint y: 289, endPoint x: 235, endPoint y: 304, distance: 14.6
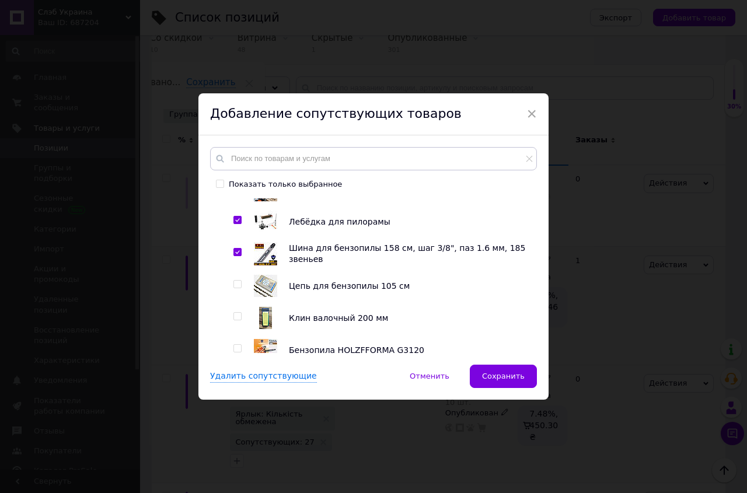
click at [235, 288] on input "checkbox" at bounding box center [237, 285] width 8 height 8
checkbox input "true"
click at [235, 320] on input "checkbox" at bounding box center [237, 317] width 8 height 8
checkbox input "true"
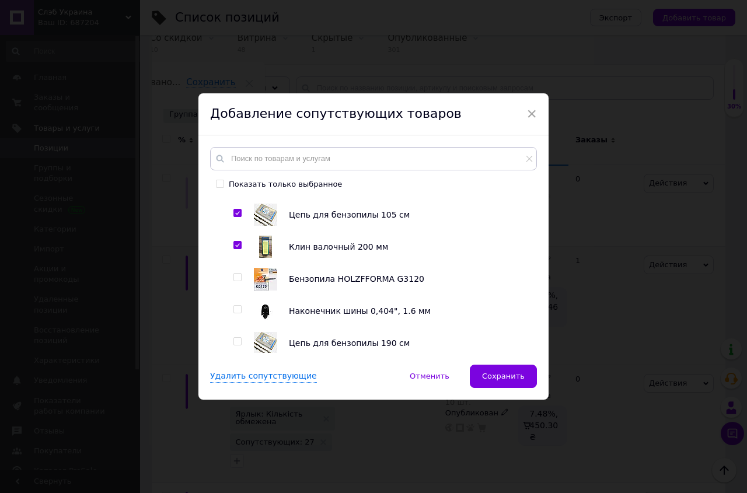
scroll to position [998, 0]
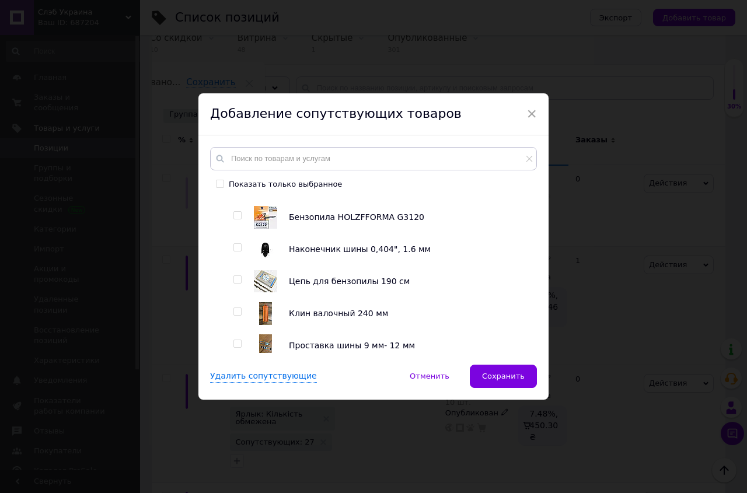
click at [235, 219] on input "checkbox" at bounding box center [237, 216] width 8 height 8
checkbox input "true"
click at [235, 252] on input "checkbox" at bounding box center [237, 248] width 8 height 8
checkbox input "true"
click at [233, 284] on input "checkbox" at bounding box center [237, 280] width 8 height 8
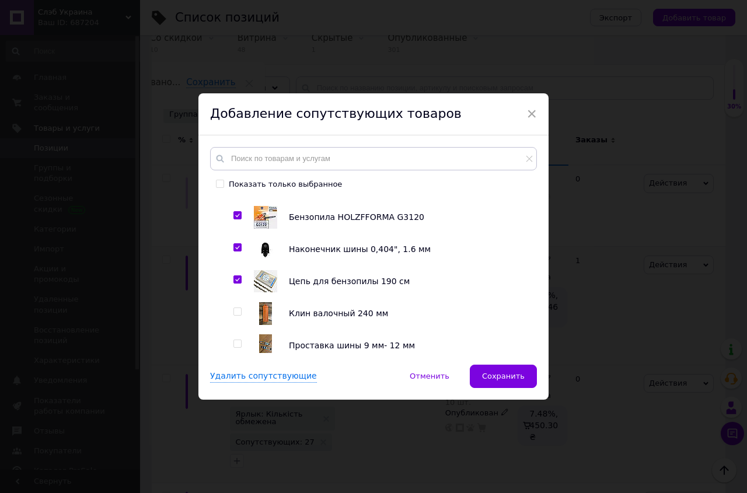
checkbox input "true"
click at [233, 316] on input "checkbox" at bounding box center [237, 312] width 8 height 8
checkbox input "true"
click at [233, 348] on input "checkbox" at bounding box center [237, 344] width 8 height 8
checkbox input "true"
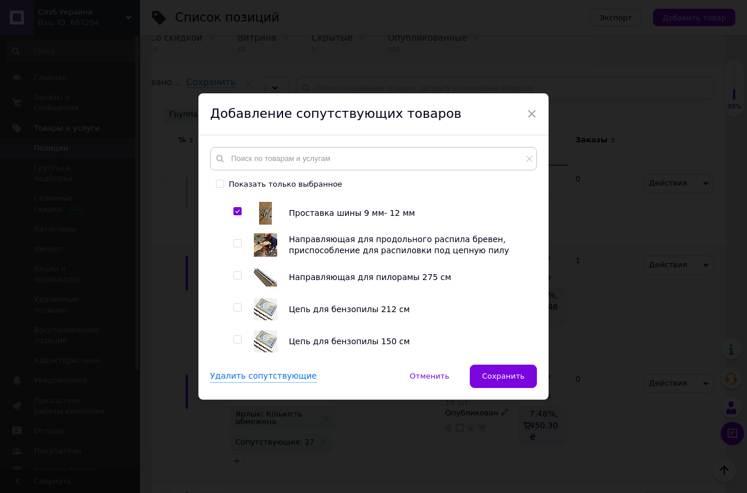
scroll to position [1131, 0]
drag, startPoint x: 233, startPoint y: 250, endPoint x: 233, endPoint y: 281, distance: 30.9
click at [233, 247] on input "checkbox" at bounding box center [237, 243] width 8 height 8
checkbox input "true"
click at [233, 279] on input "checkbox" at bounding box center [237, 275] width 8 height 8
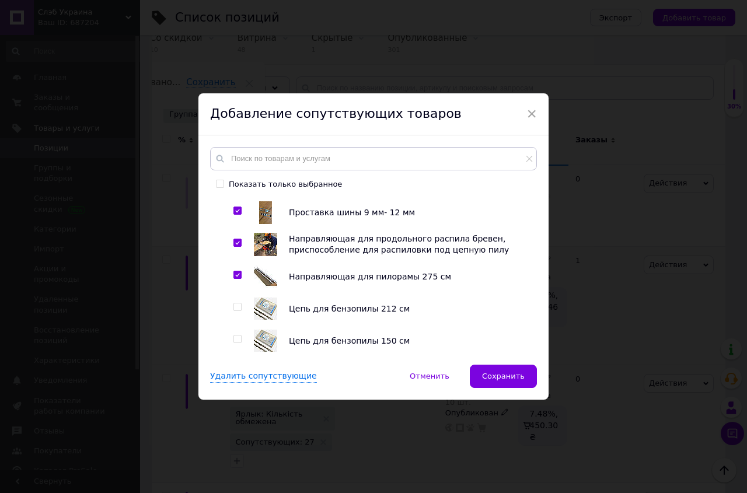
checkbox input "true"
click at [233, 311] on input "checkbox" at bounding box center [237, 307] width 8 height 8
checkbox input "true"
click at [236, 343] on input "checkbox" at bounding box center [237, 340] width 8 height 8
checkbox input "true"
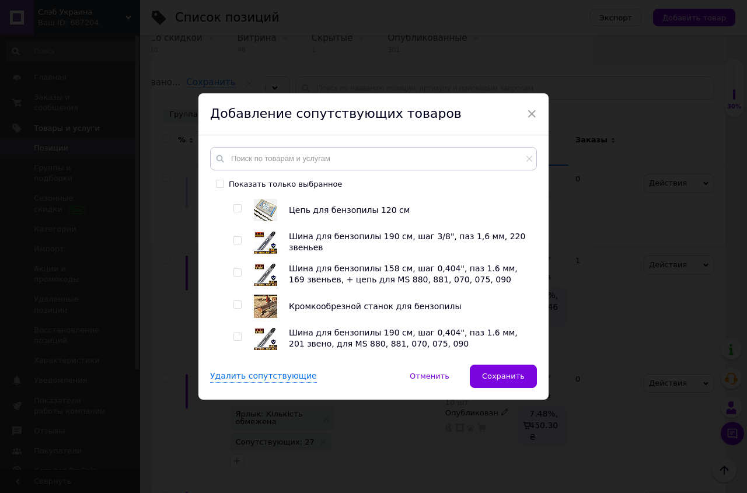
scroll to position [1330, 0]
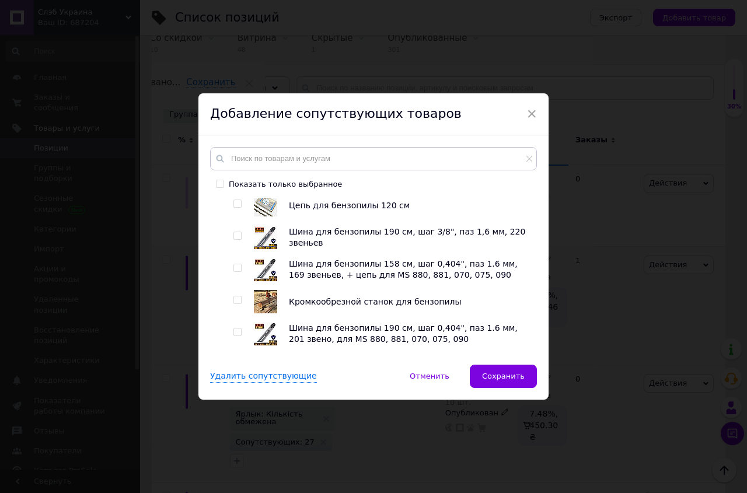
click at [233, 208] on input "checkbox" at bounding box center [237, 204] width 8 height 8
checkbox input "true"
click at [235, 240] on input "checkbox" at bounding box center [237, 236] width 8 height 8
checkbox input "true"
drag, startPoint x: 235, startPoint y: 275, endPoint x: 231, endPoint y: 284, distance: 9.1
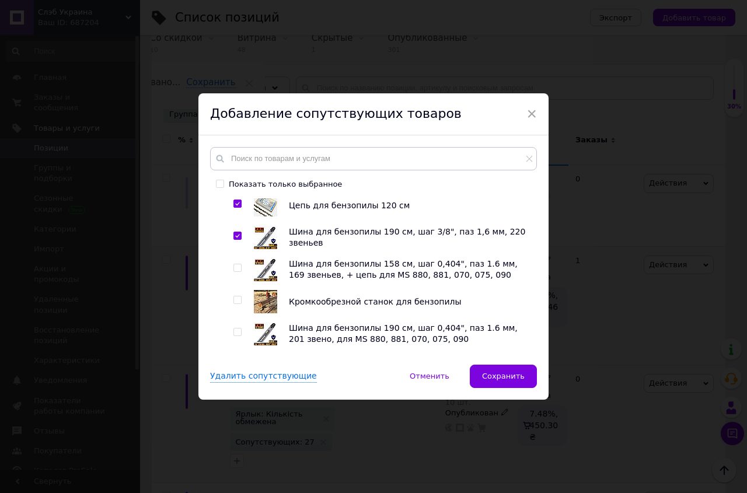
click at [234, 272] on input "checkbox" at bounding box center [237, 268] width 8 height 8
checkbox input "true"
drag, startPoint x: 233, startPoint y: 305, endPoint x: 232, endPoint y: 317, distance: 11.7
click at [233, 304] on input "checkbox" at bounding box center [237, 300] width 8 height 8
checkbox input "true"
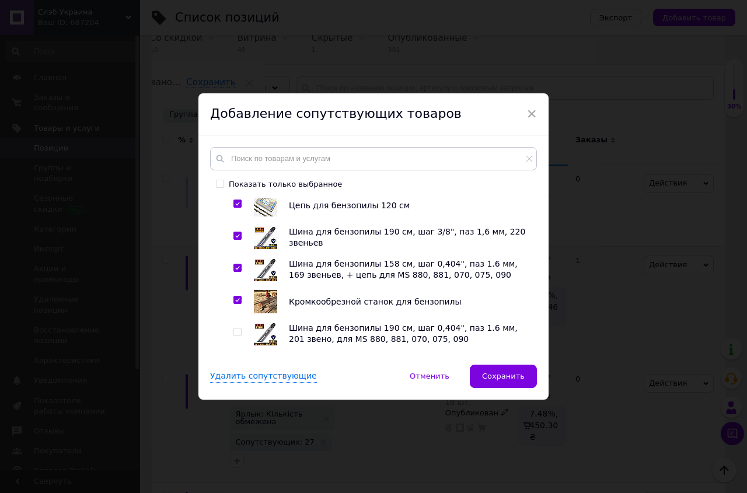
click at [234, 336] on input "checkbox" at bounding box center [237, 333] width 8 height 8
checkbox input "true"
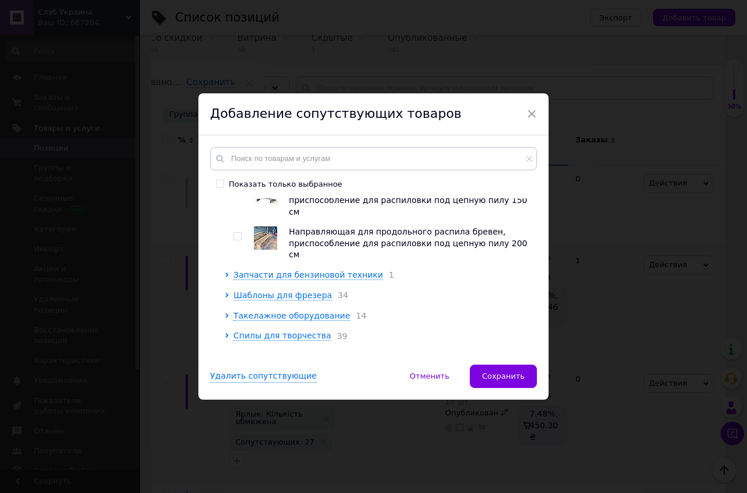
scroll to position [1435, 0]
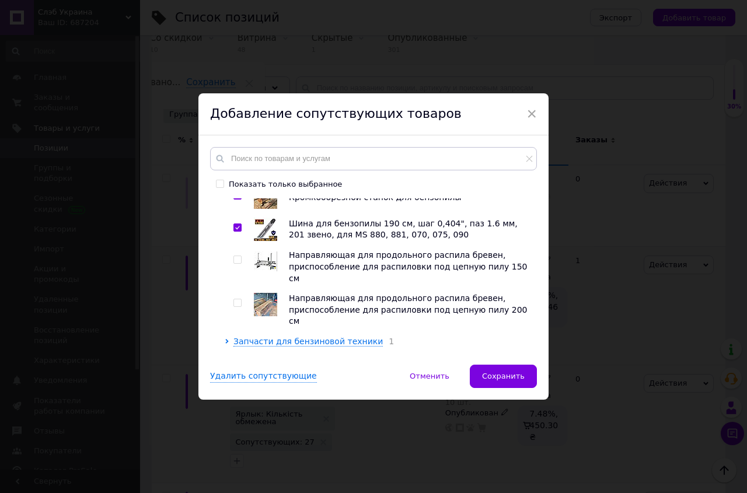
click at [235, 264] on input "checkbox" at bounding box center [237, 260] width 8 height 8
checkbox input "true"
click at [236, 299] on input "checkbox" at bounding box center [237, 303] width 8 height 8
checkbox input "true"
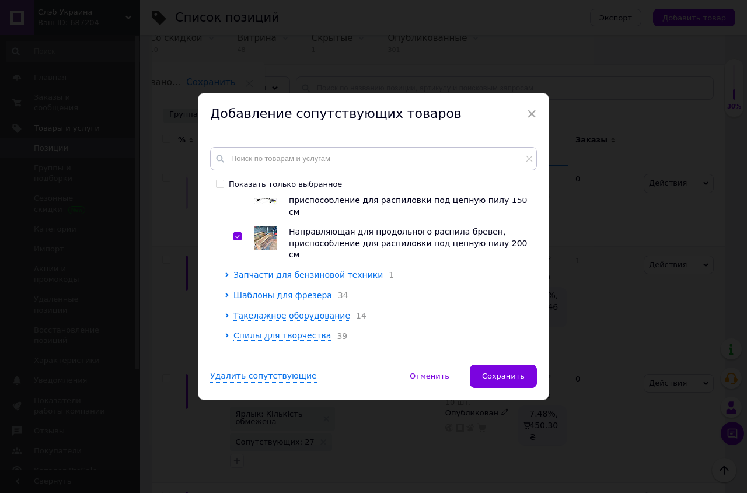
click at [245, 270] on span "Запчасти для бензиновой техники" at bounding box center [307, 274] width 149 height 9
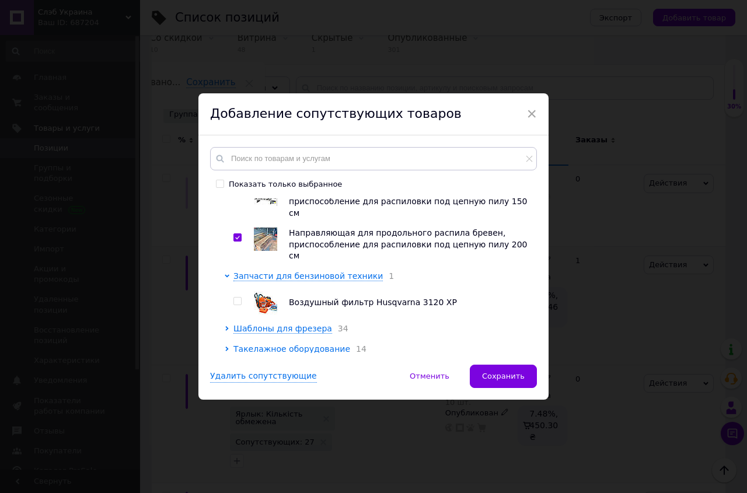
click at [233, 298] on input "checkbox" at bounding box center [237, 302] width 8 height 8
checkbox input "true"
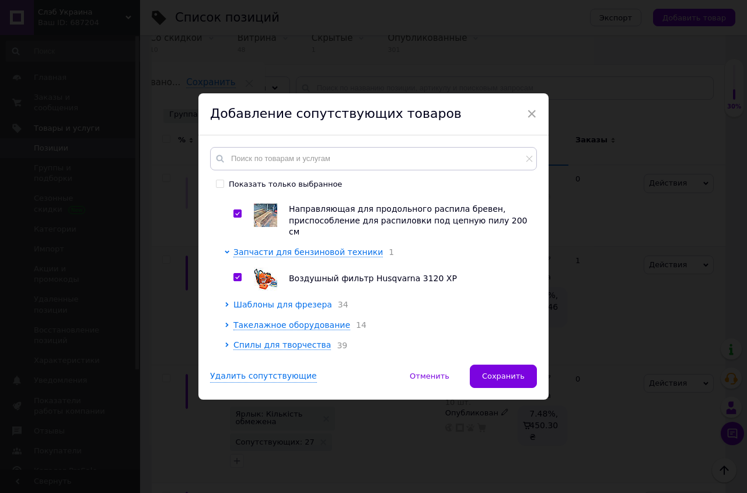
scroll to position [1534, 0]
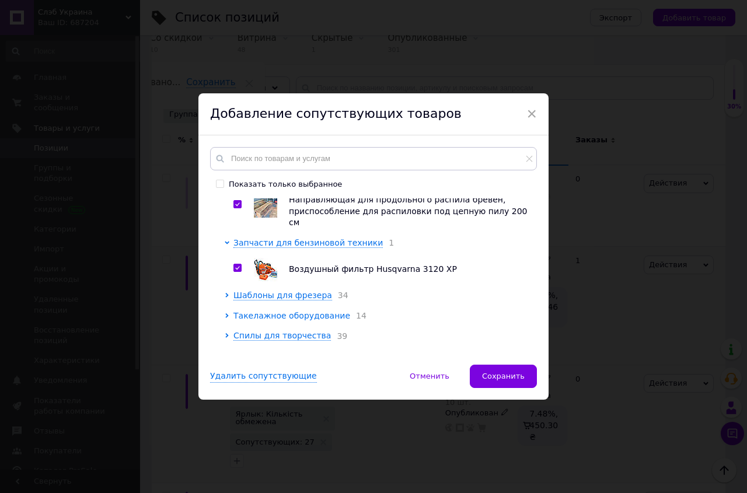
click at [246, 311] on span "Такелажное оборудование" at bounding box center [291, 315] width 117 height 9
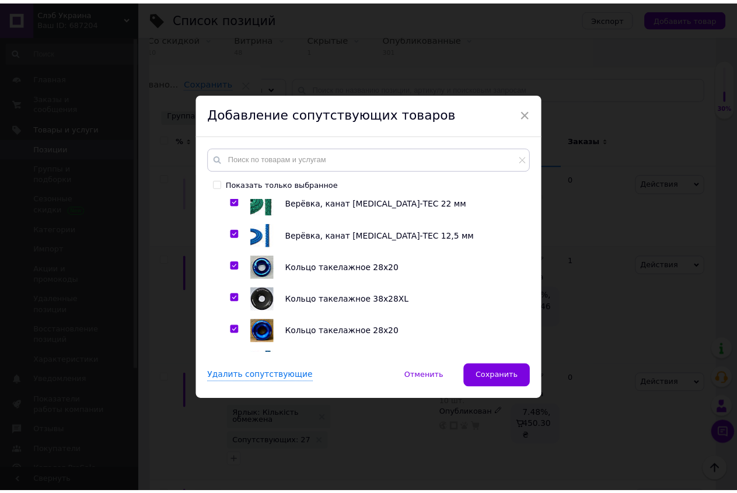
scroll to position [1951, 0]
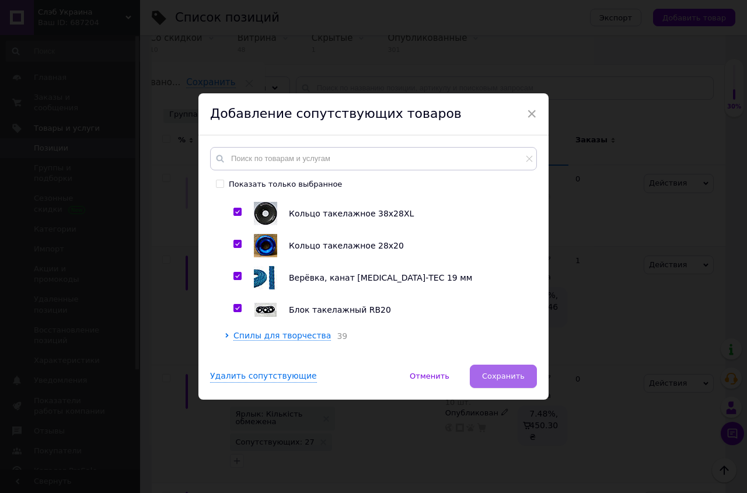
click at [502, 374] on span "Сохранить" at bounding box center [503, 376] width 43 height 9
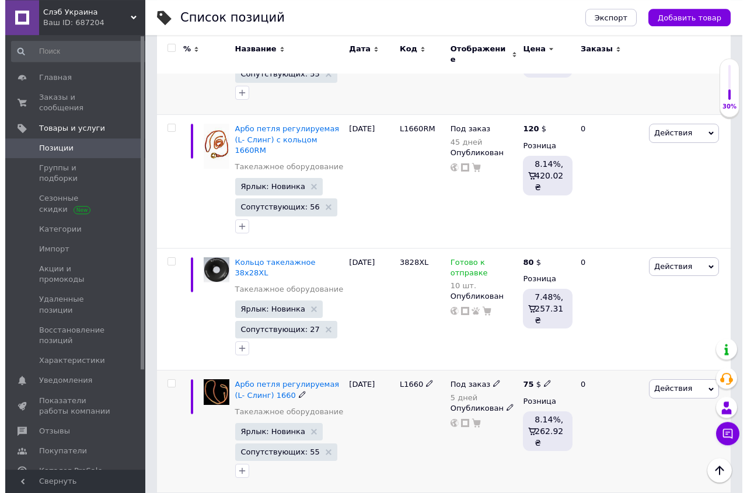
scroll to position [505, 0]
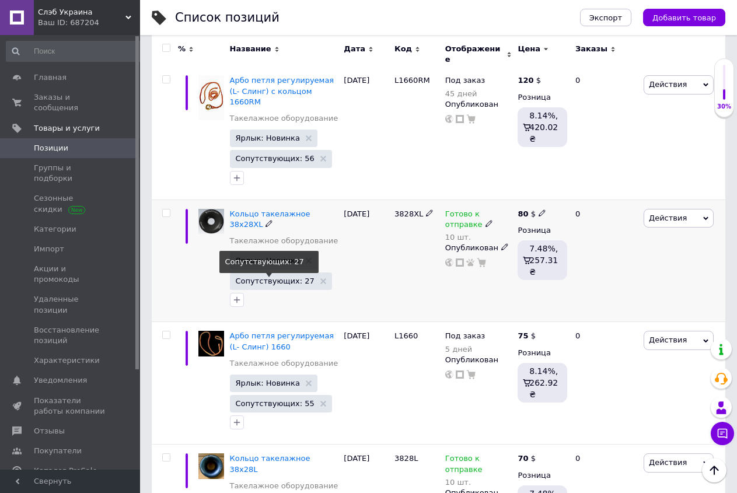
click at [281, 277] on span "Сопутствующих: 27" at bounding box center [275, 281] width 79 height 8
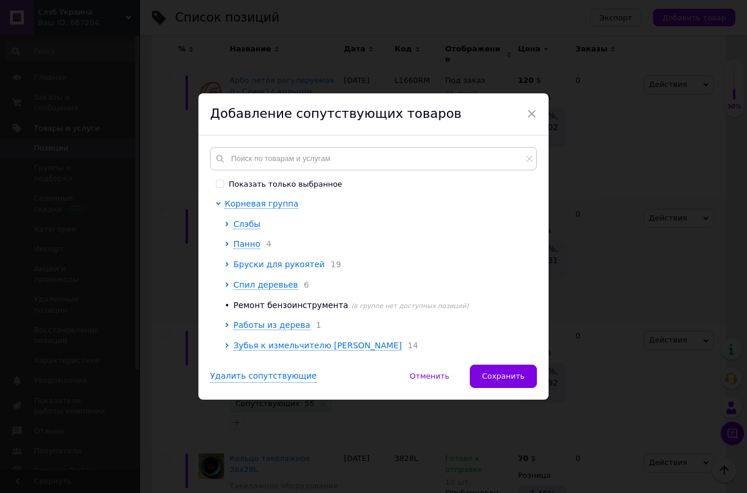
scroll to position [67, 0]
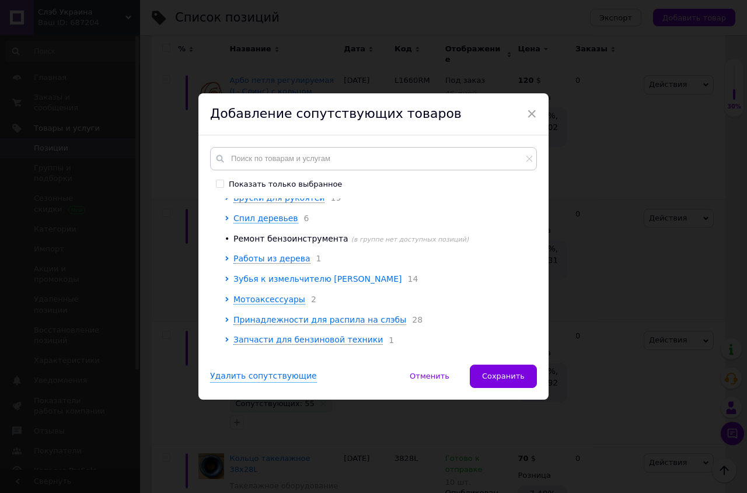
click at [281, 284] on span "Зубья к измельчителю [PERSON_NAME]" at bounding box center [317, 278] width 168 height 9
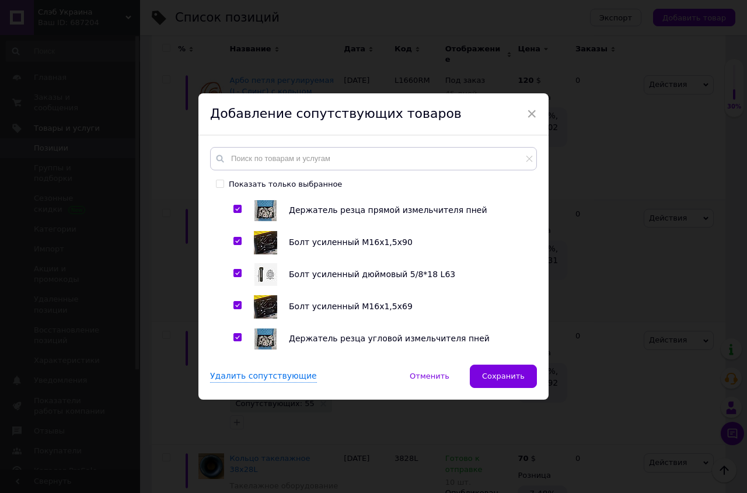
scroll to position [532, 0]
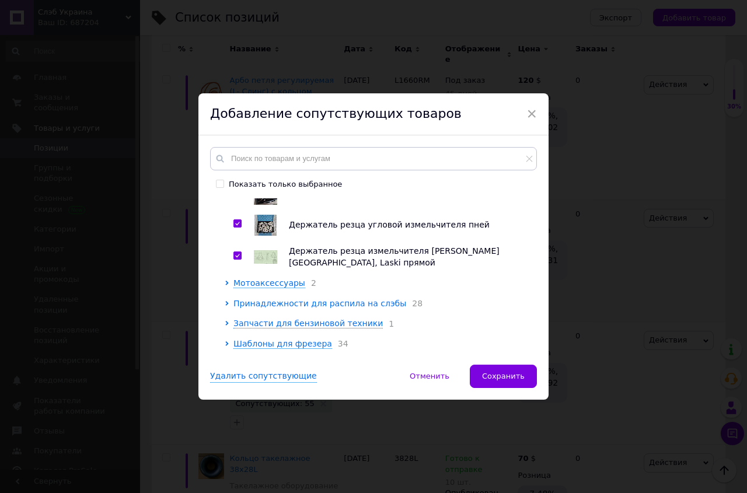
click at [290, 308] on span "Принадлежности для распила на слэбы" at bounding box center [319, 303] width 173 height 9
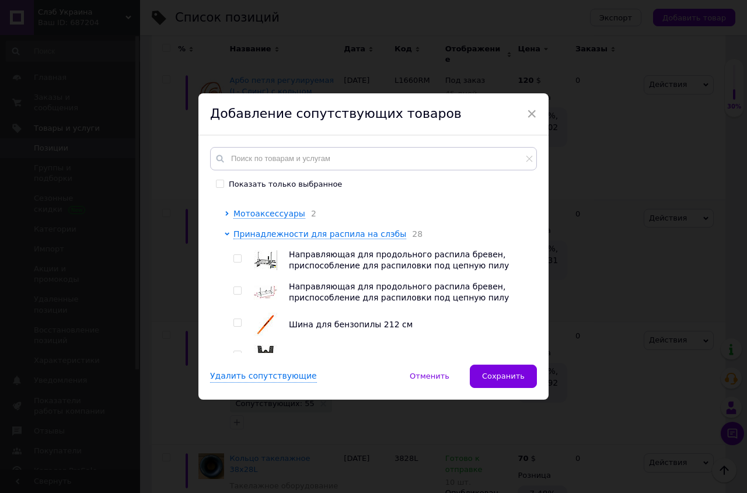
scroll to position [665, 0]
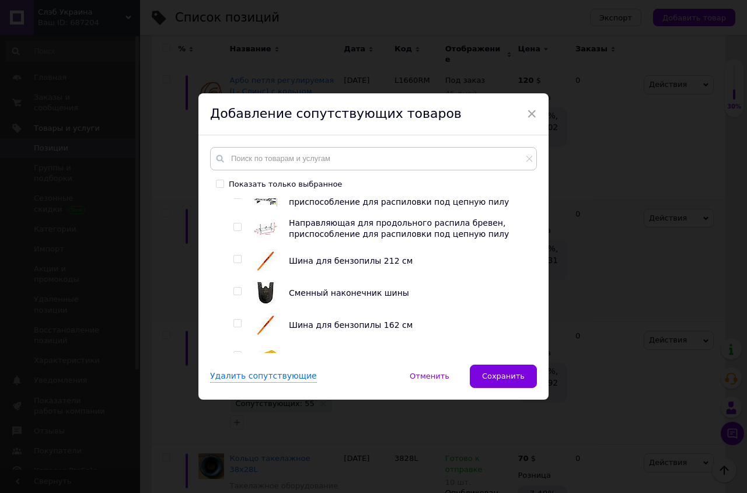
click at [236, 199] on input "checkbox" at bounding box center [237, 195] width 8 height 8
checkbox input "true"
click at [235, 231] on input "checkbox" at bounding box center [237, 227] width 8 height 8
checkbox input "true"
click at [235, 263] on input "checkbox" at bounding box center [237, 260] width 8 height 8
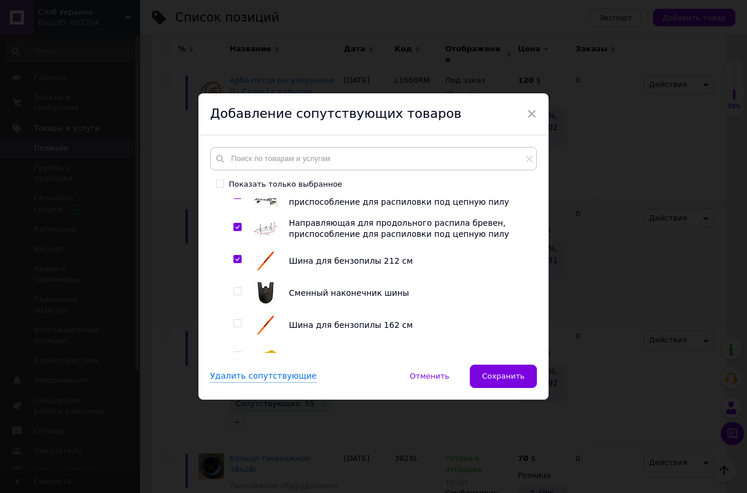
checkbox input "true"
drag, startPoint x: 232, startPoint y: 296, endPoint x: 233, endPoint y: 302, distance: 6.0
click at [233, 295] on input "checkbox" at bounding box center [237, 292] width 8 height 8
checkbox input "true"
click at [235, 327] on input "checkbox" at bounding box center [237, 324] width 8 height 8
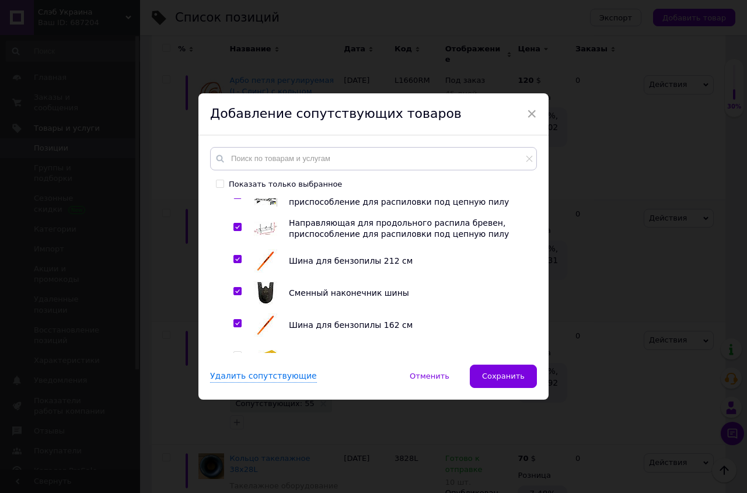
checkbox input "true"
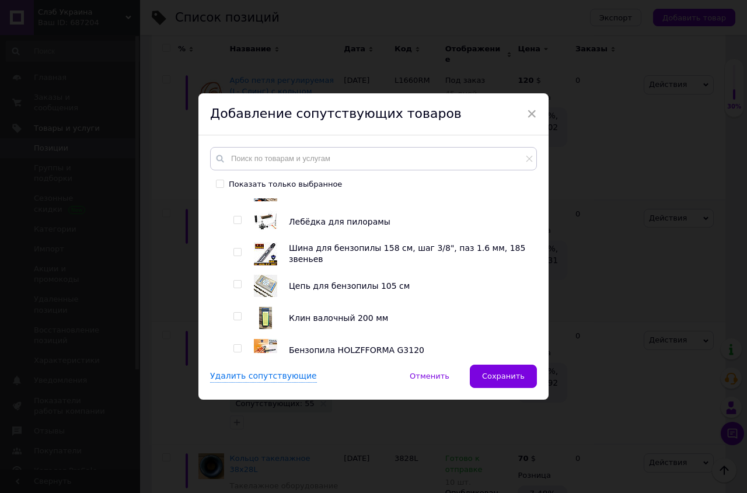
scroll to position [798, 0]
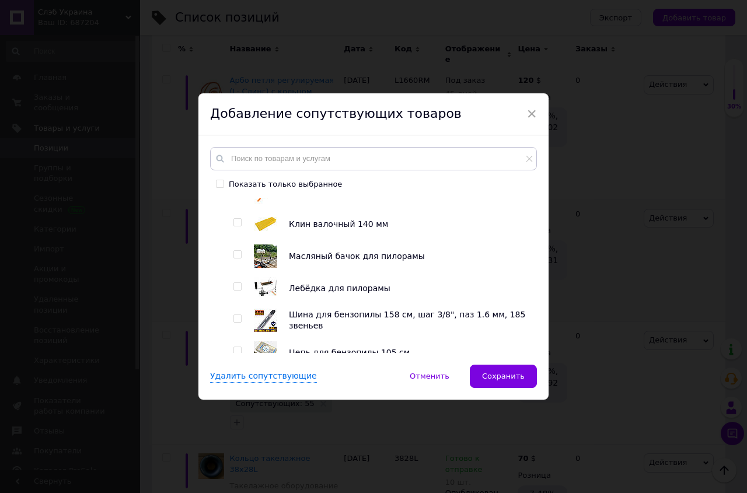
click at [233, 226] on input "checkbox" at bounding box center [237, 223] width 8 height 8
checkbox input "true"
click at [233, 259] on input "checkbox" at bounding box center [237, 255] width 8 height 8
checkbox input "true"
click at [233, 291] on input "checkbox" at bounding box center [237, 287] width 8 height 8
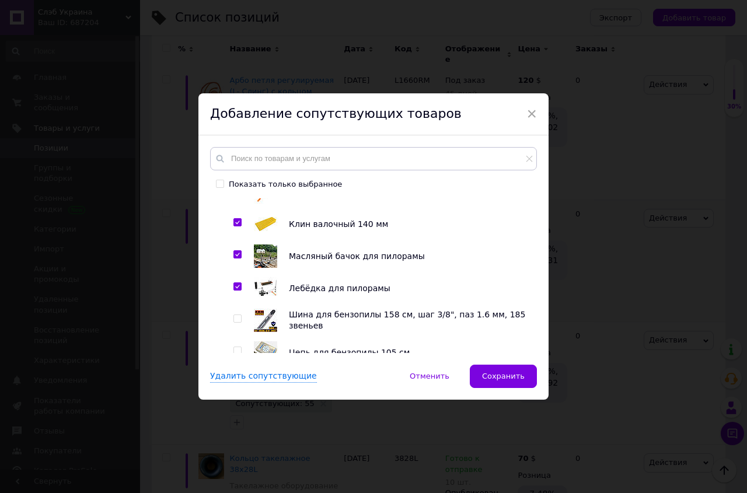
checkbox input "true"
click at [235, 323] on input "checkbox" at bounding box center [237, 319] width 8 height 8
checkbox input "true"
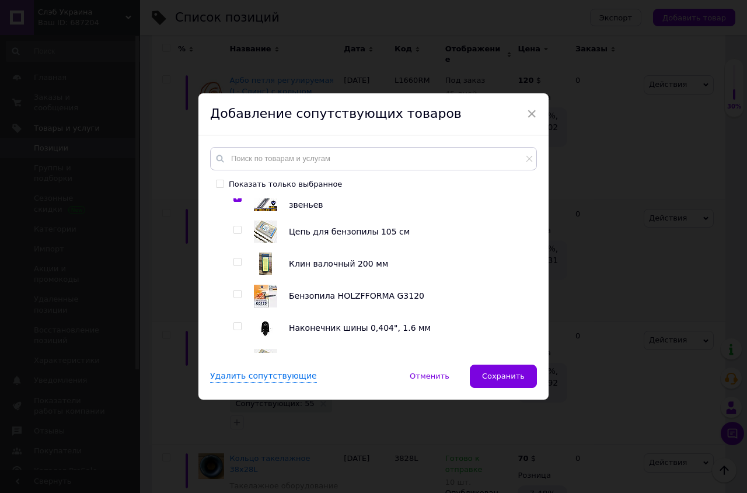
scroll to position [931, 0]
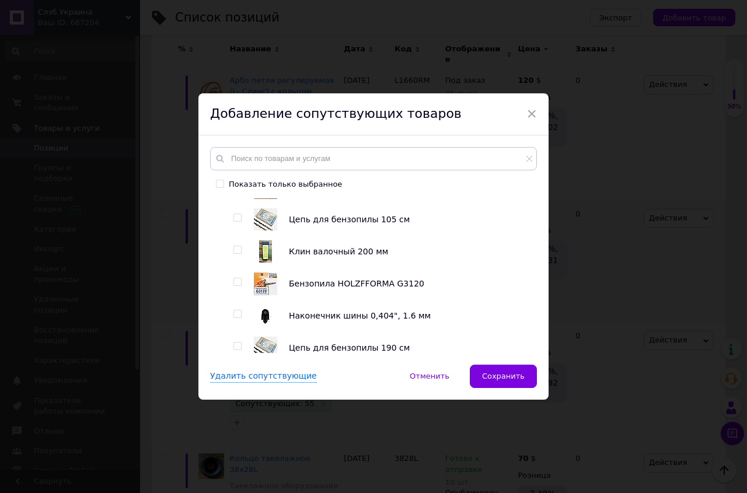
click at [233, 222] on input "checkbox" at bounding box center [237, 218] width 8 height 8
checkbox input "true"
drag, startPoint x: 234, startPoint y: 256, endPoint x: 234, endPoint y: 271, distance: 15.2
click at [234, 254] on input "checkbox" at bounding box center [237, 250] width 8 height 8
checkbox input "true"
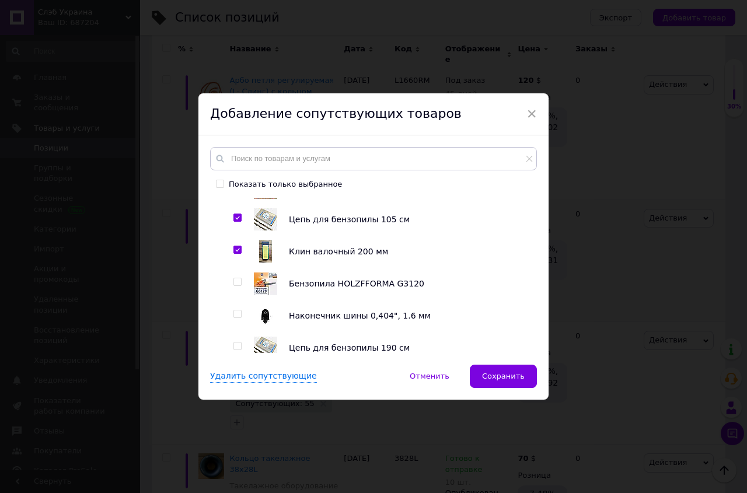
click at [235, 286] on input "checkbox" at bounding box center [237, 282] width 8 height 8
checkbox input "true"
click at [233, 318] on input "checkbox" at bounding box center [237, 314] width 8 height 8
checkbox input "true"
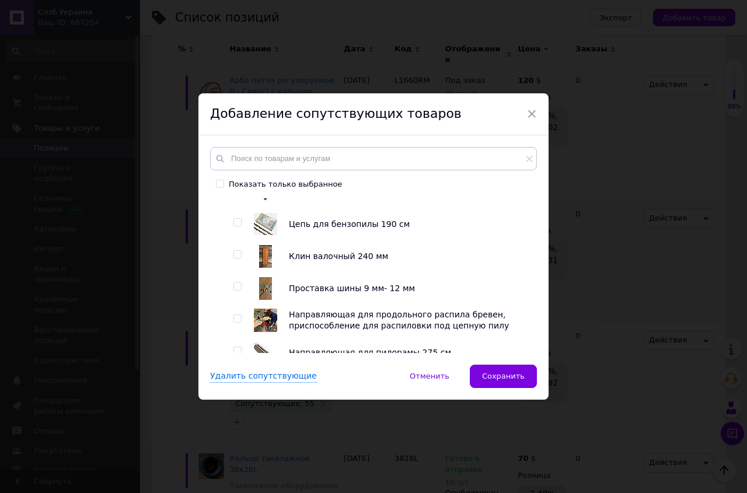
scroll to position [1064, 0]
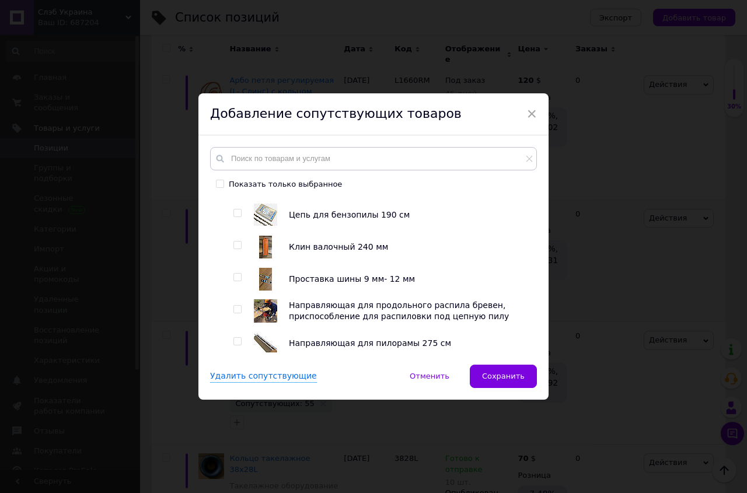
click at [235, 217] on input "checkbox" at bounding box center [237, 213] width 8 height 8
checkbox input "true"
click at [233, 249] on input "checkbox" at bounding box center [237, 246] width 8 height 8
checkbox input "true"
click at [233, 281] on input "checkbox" at bounding box center [237, 278] width 8 height 8
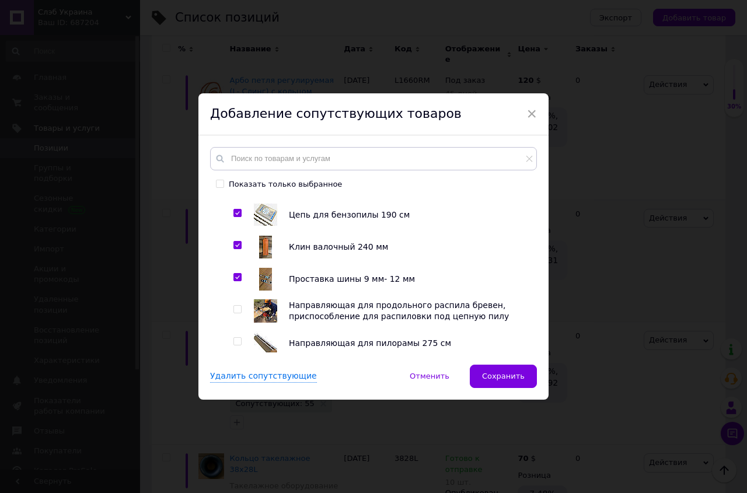
checkbox input "true"
click at [234, 313] on input "checkbox" at bounding box center [237, 310] width 8 height 8
checkbox input "true"
click at [233, 345] on input "checkbox" at bounding box center [237, 342] width 8 height 8
checkbox input "true"
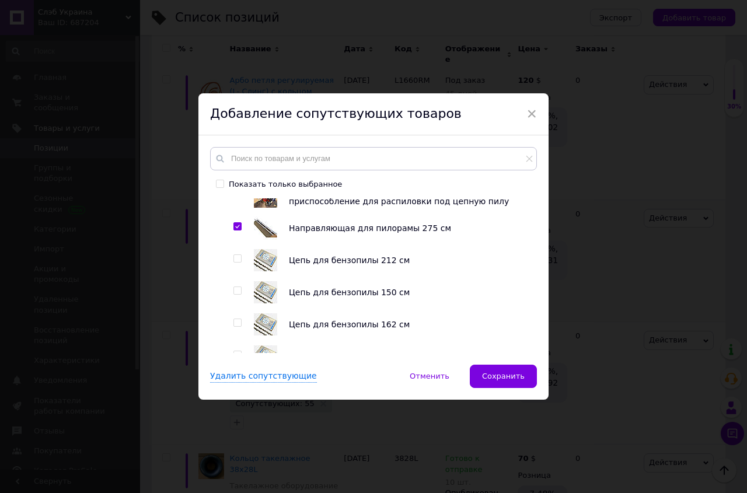
scroll to position [1197, 0]
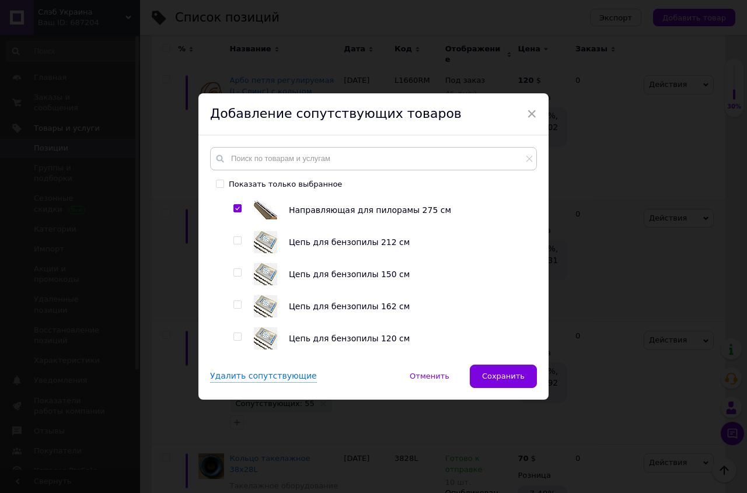
click at [235, 245] on input "checkbox" at bounding box center [237, 241] width 8 height 8
checkbox input "true"
click at [235, 277] on input "checkbox" at bounding box center [237, 273] width 8 height 8
checkbox input "true"
click at [234, 309] on input "checkbox" at bounding box center [237, 305] width 8 height 8
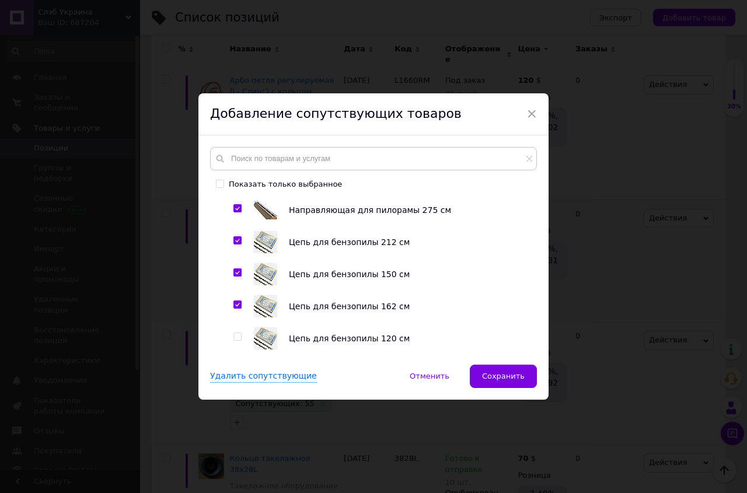
checkbox input "true"
click at [234, 341] on input "checkbox" at bounding box center [237, 337] width 8 height 8
checkbox input "true"
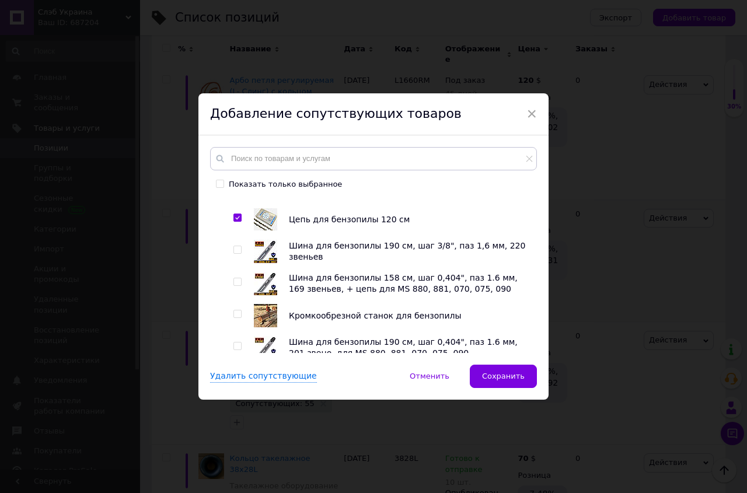
scroll to position [1330, 0]
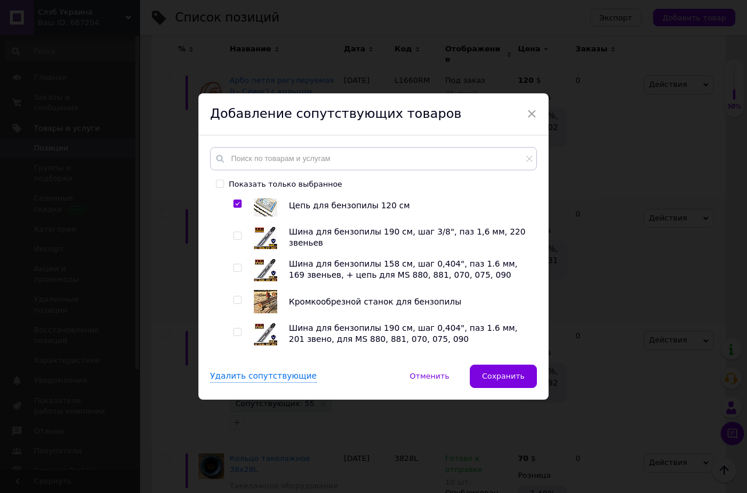
click at [233, 239] on span at bounding box center [237, 236] width 8 height 8
click at [233, 239] on input "checkbox" at bounding box center [237, 236] width 8 height 8
checkbox input "true"
click at [233, 272] on input "checkbox" at bounding box center [237, 268] width 8 height 8
checkbox input "true"
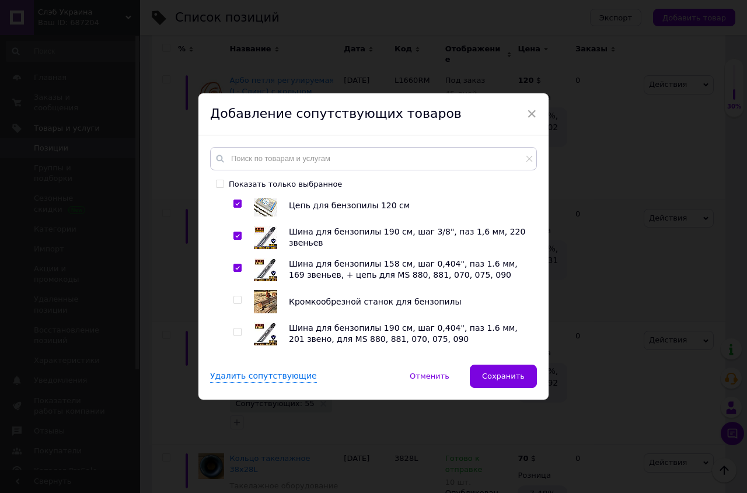
click at [233, 304] on input "checkbox" at bounding box center [237, 300] width 8 height 8
checkbox input "true"
click at [236, 336] on input "checkbox" at bounding box center [237, 333] width 8 height 8
checkbox input "true"
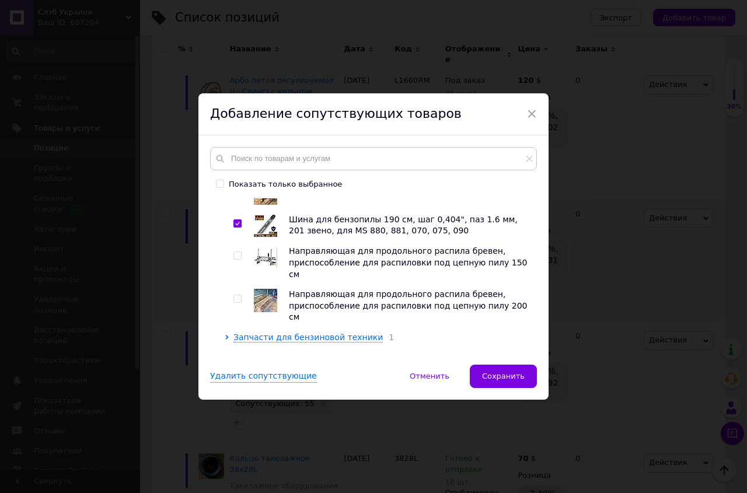
scroll to position [1464, 0]
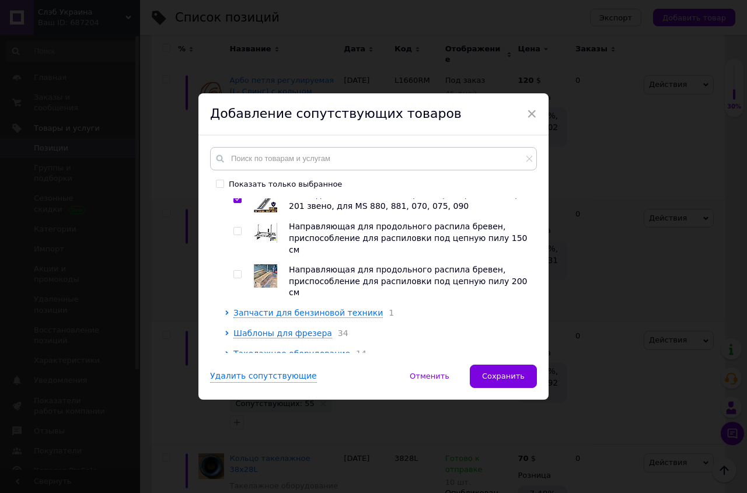
click at [233, 235] on input "checkbox" at bounding box center [237, 232] width 8 height 8
checkbox input "true"
click at [235, 271] on input "checkbox" at bounding box center [237, 275] width 8 height 8
checkbox input "true"
click at [257, 308] on span "Запчасти для бензиновой техники" at bounding box center [307, 312] width 149 height 9
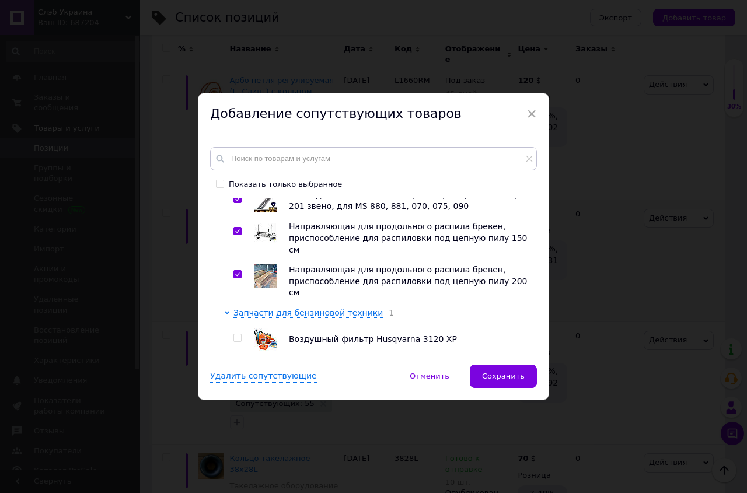
click at [233, 334] on input "checkbox" at bounding box center [237, 338] width 8 height 8
checkbox input "true"
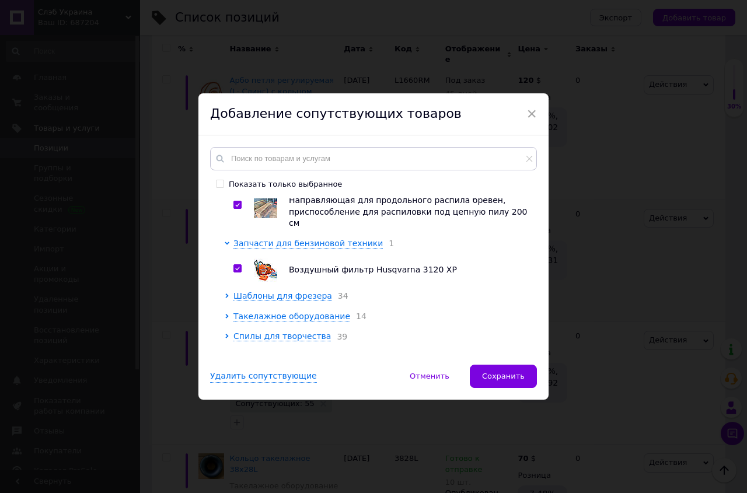
scroll to position [1534, 0]
click at [293, 311] on span "Такелажное оборудование" at bounding box center [291, 315] width 117 height 9
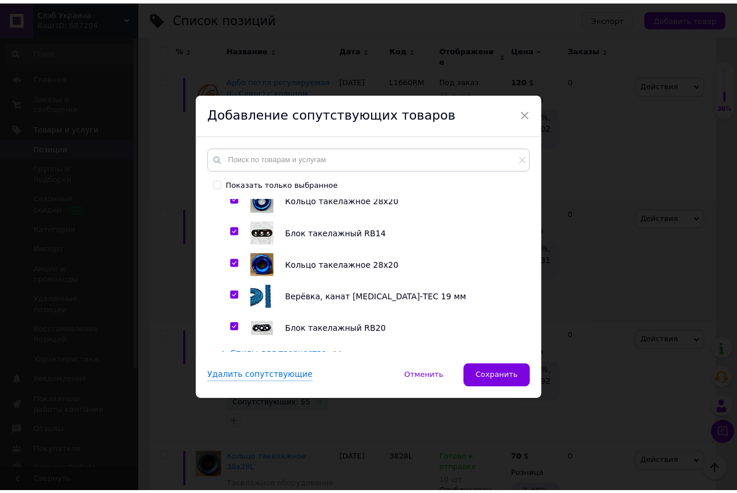
scroll to position [1951, 0]
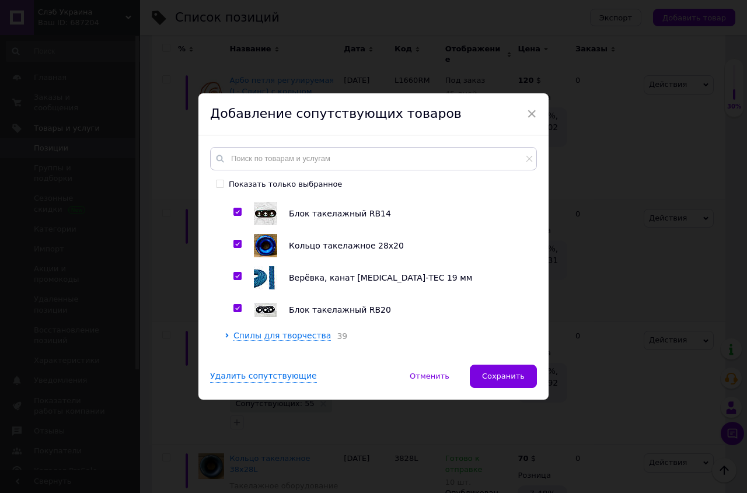
click at [497, 373] on span "Сохранить" at bounding box center [503, 376] width 43 height 9
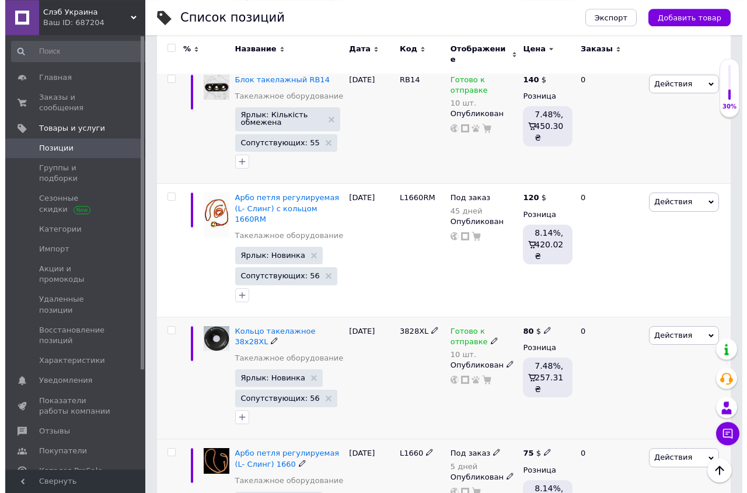
scroll to position [386, 0]
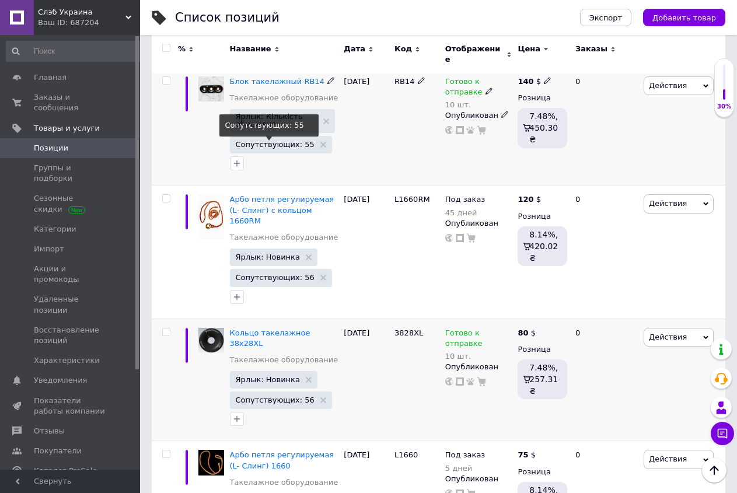
click at [273, 141] on span "Сопутствующих: 55" at bounding box center [275, 145] width 79 height 8
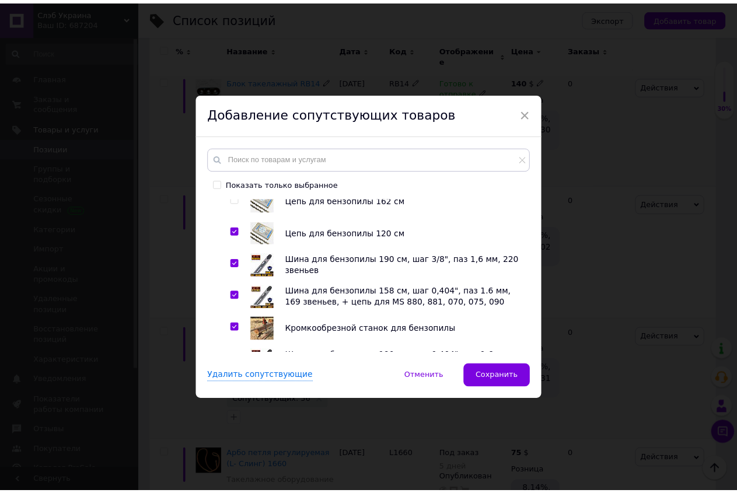
scroll to position [1264, 0]
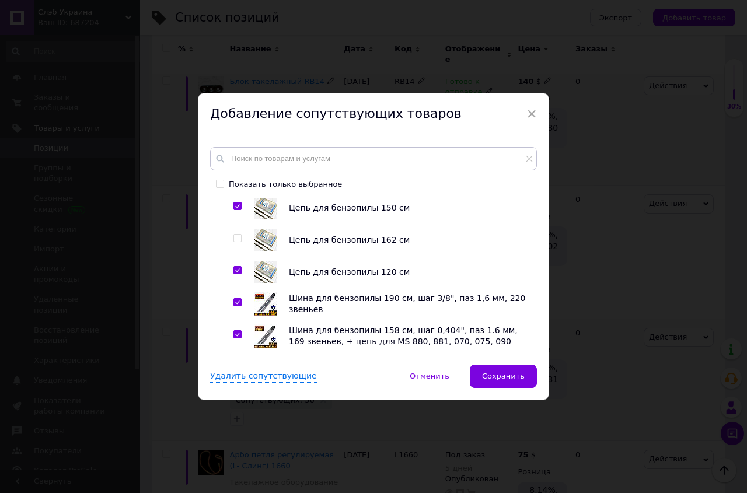
click at [234, 242] on input "checkbox" at bounding box center [237, 239] width 8 height 8
checkbox input "true"
click at [498, 375] on span "Сохранить" at bounding box center [503, 376] width 43 height 9
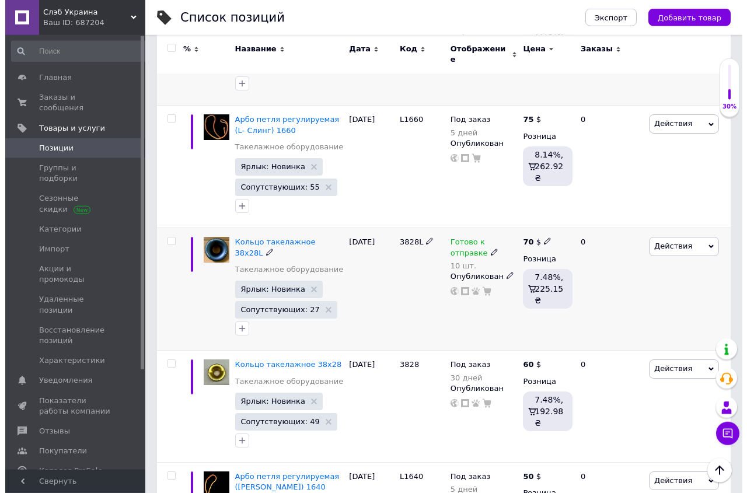
scroll to position [743, 0]
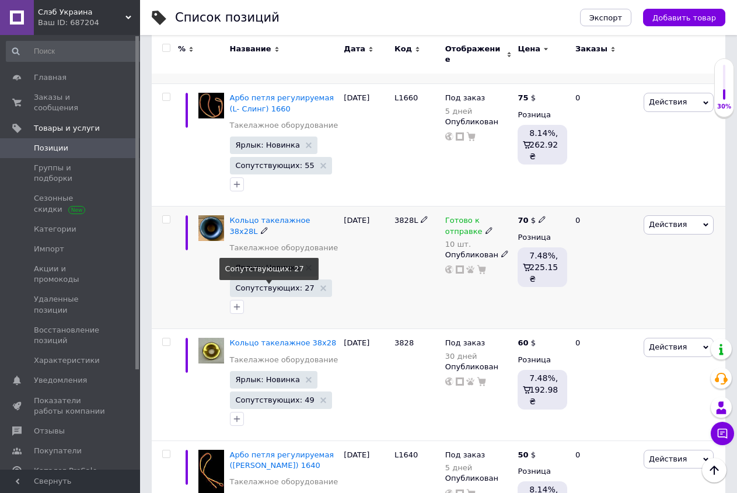
click at [270, 284] on span "Сопутствующих: 27" at bounding box center [275, 288] width 79 height 8
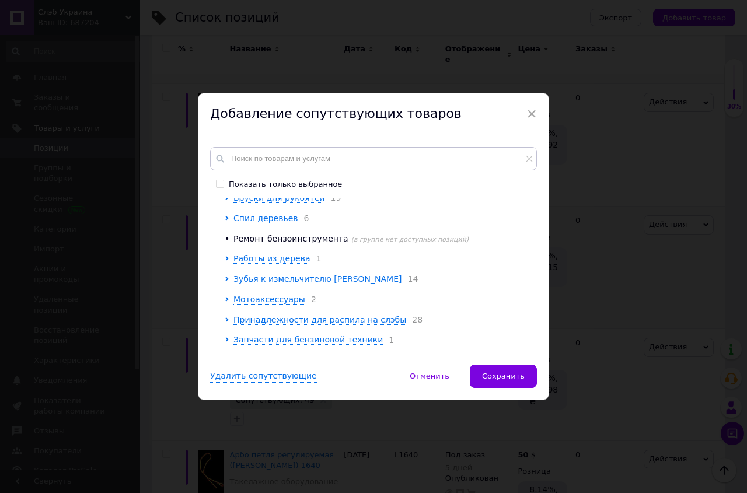
scroll to position [133, 0]
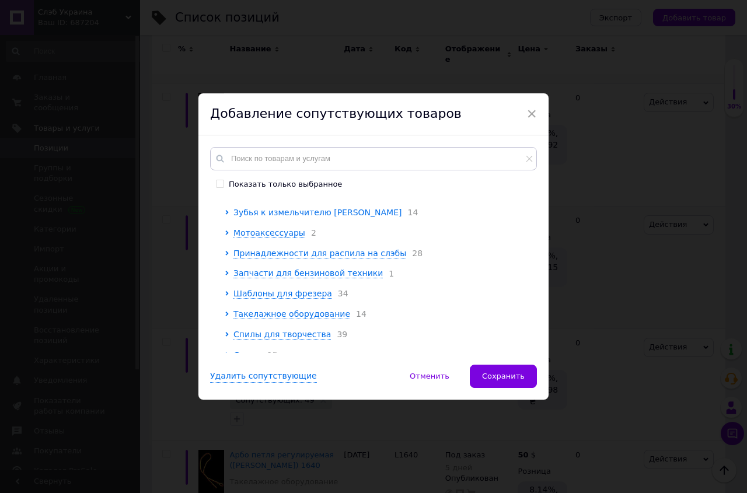
click at [273, 217] on span "Зубья к измельчителю [PERSON_NAME]" at bounding box center [317, 212] width 168 height 9
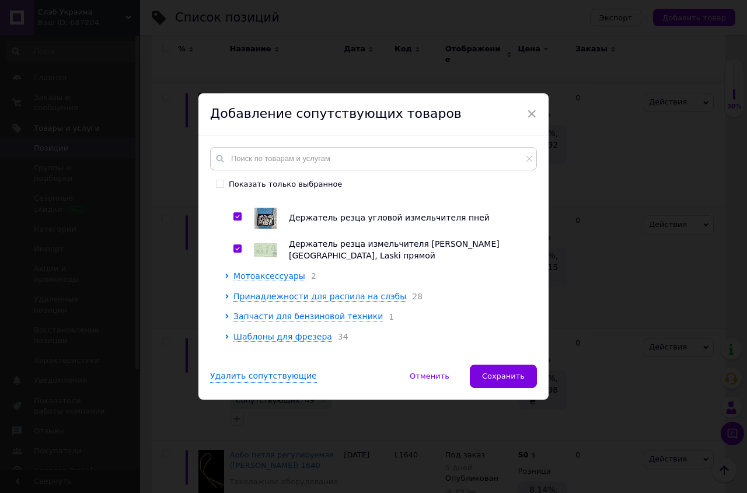
scroll to position [603, 0]
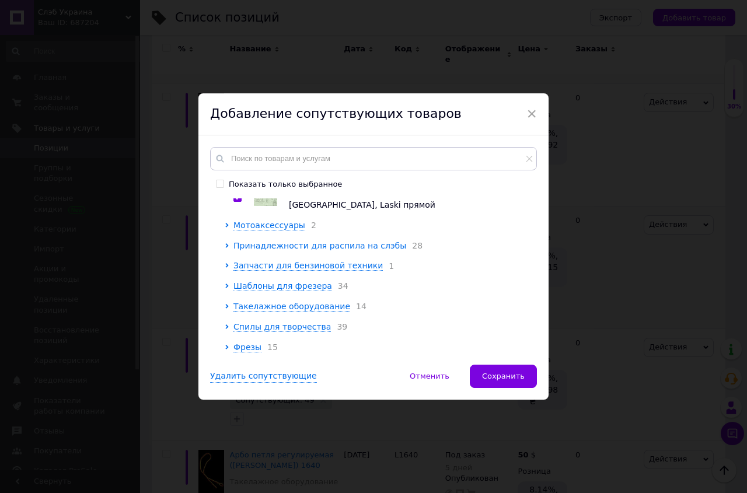
click at [280, 241] on span "Принадлежности для распила на слэбы" at bounding box center [319, 245] width 173 height 9
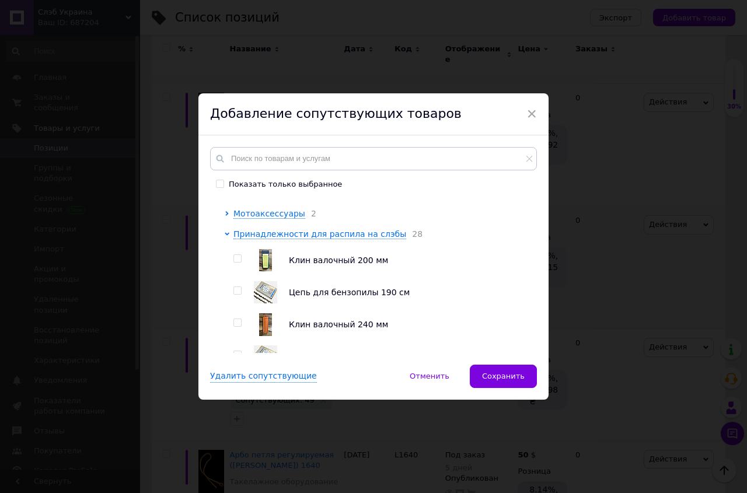
click at [233, 263] on input "checkbox" at bounding box center [237, 259] width 8 height 8
checkbox input "true"
click at [233, 295] on input "checkbox" at bounding box center [237, 291] width 8 height 8
checkbox input "true"
click at [234, 327] on input "checkbox" at bounding box center [237, 323] width 8 height 8
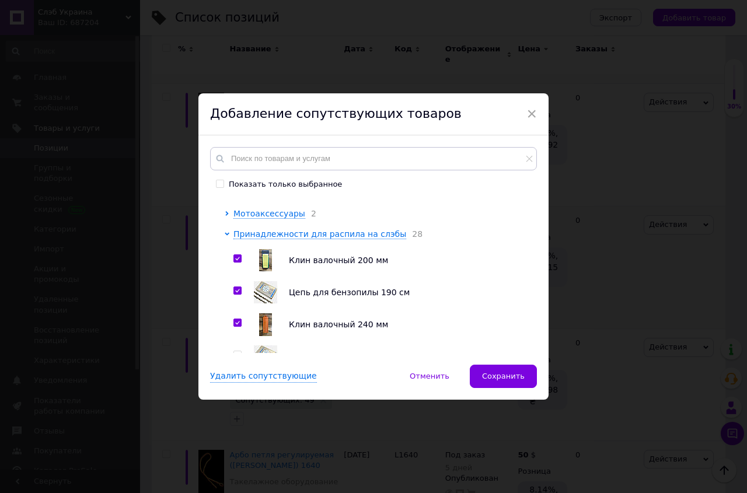
checkbox input "true"
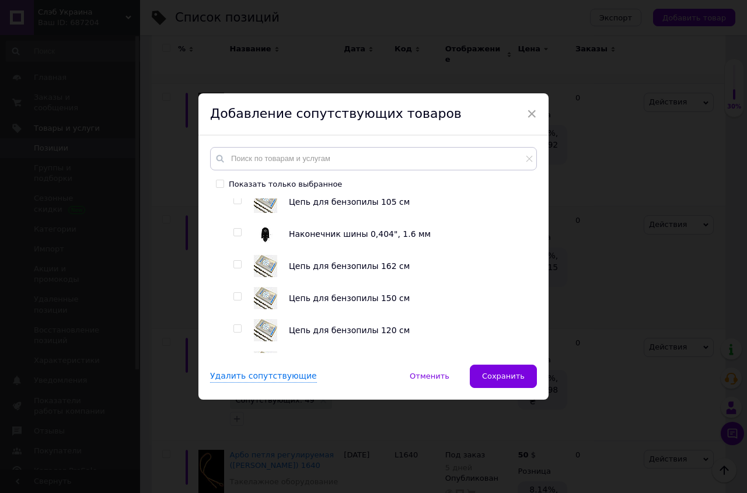
scroll to position [735, 0]
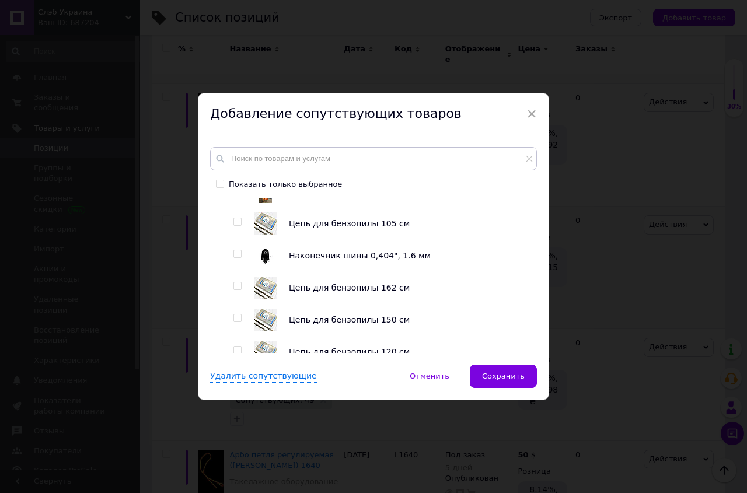
drag, startPoint x: 234, startPoint y: 229, endPoint x: 236, endPoint y: 246, distance: 17.1
click at [234, 226] on input "checkbox" at bounding box center [237, 222] width 8 height 8
checkbox input "true"
click at [235, 258] on input "checkbox" at bounding box center [237, 254] width 8 height 8
checkbox input "true"
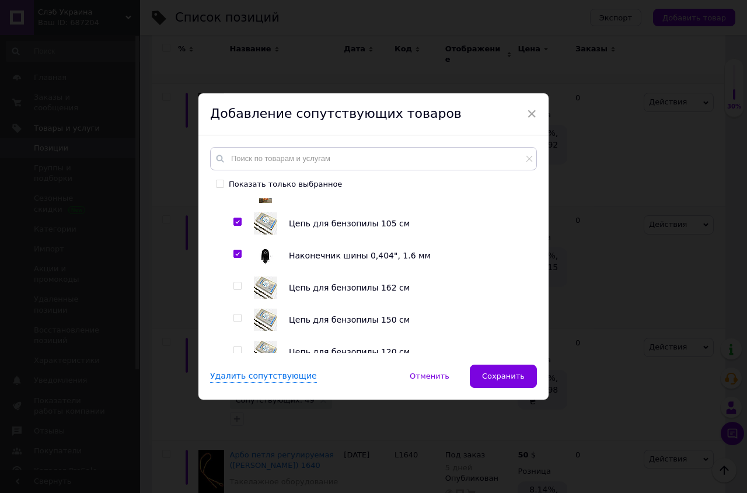
drag, startPoint x: 233, startPoint y: 295, endPoint x: 237, endPoint y: 310, distance: 15.6
click at [234, 290] on input "checkbox" at bounding box center [237, 286] width 8 height 8
checkbox input "true"
click at [235, 322] on input "checkbox" at bounding box center [237, 319] width 8 height 8
checkbox input "true"
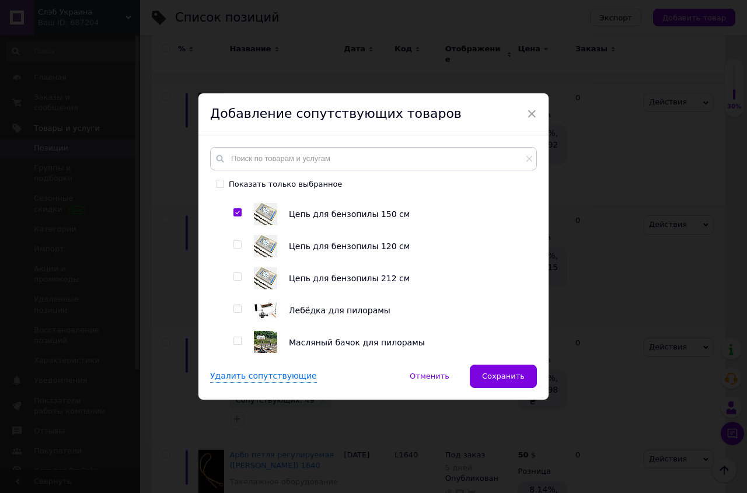
scroll to position [868, 0]
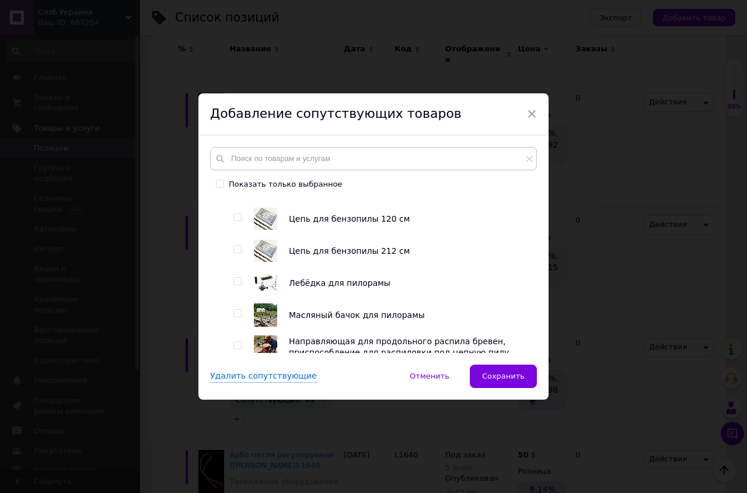
click at [233, 221] on input "checkbox" at bounding box center [237, 218] width 8 height 8
checkbox input "true"
click at [233, 253] on input "checkbox" at bounding box center [237, 250] width 8 height 8
checkbox input "true"
click at [233, 285] on input "checkbox" at bounding box center [237, 282] width 8 height 8
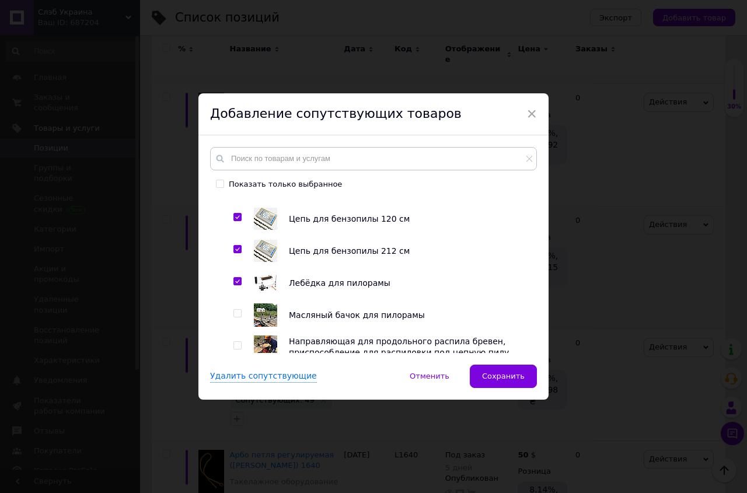
checkbox input "true"
click at [233, 317] on input "checkbox" at bounding box center [237, 314] width 8 height 8
checkbox input "true"
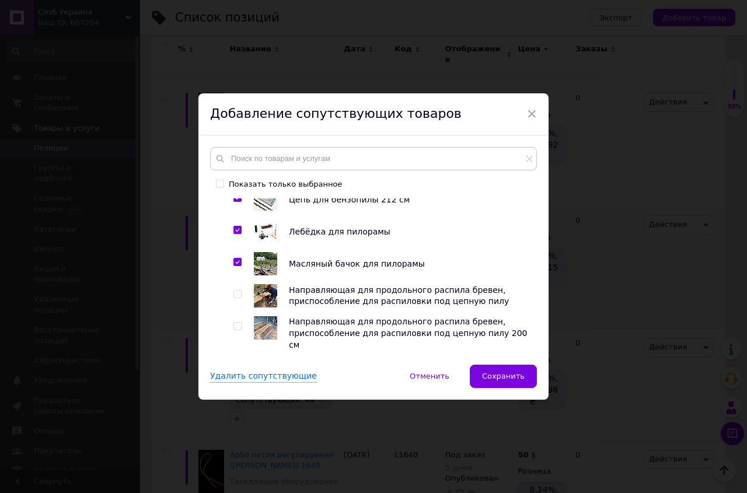
scroll to position [1001, 0]
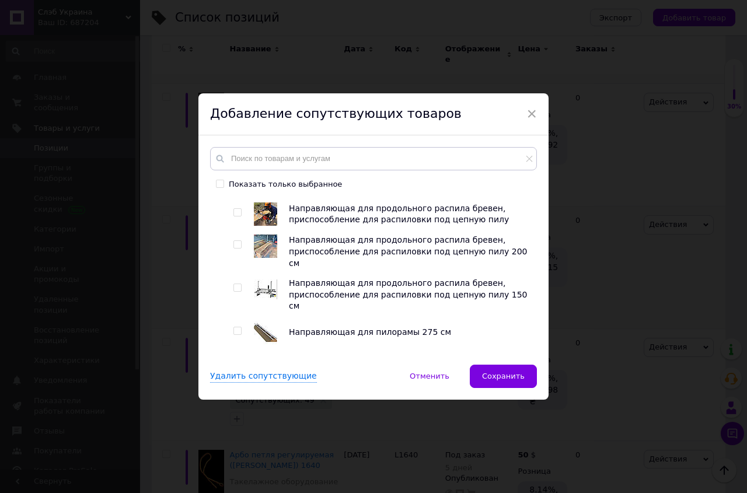
click at [235, 216] on input "checkbox" at bounding box center [237, 213] width 8 height 8
checkbox input "true"
click at [235, 249] on input "checkbox" at bounding box center [237, 245] width 8 height 8
checkbox input "true"
click at [234, 284] on input "checkbox" at bounding box center [237, 288] width 8 height 8
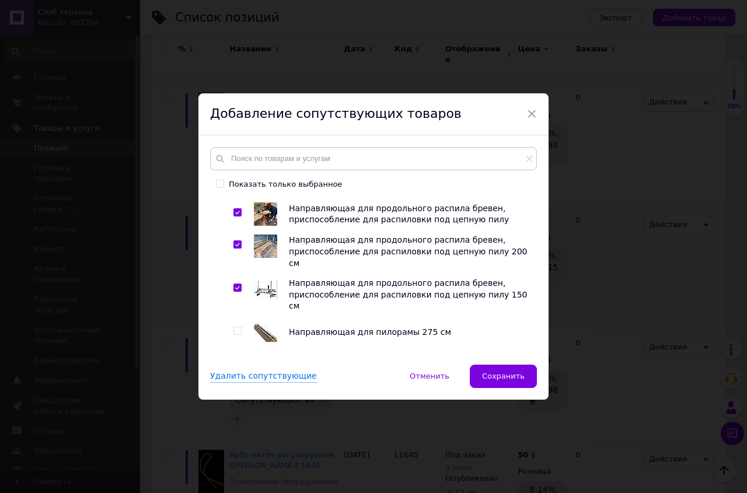
checkbox input "true"
click at [233, 327] on input "checkbox" at bounding box center [237, 331] width 8 height 8
checkbox input "true"
click at [233, 359] on input "checkbox" at bounding box center [237, 363] width 8 height 8
checkbox input "true"
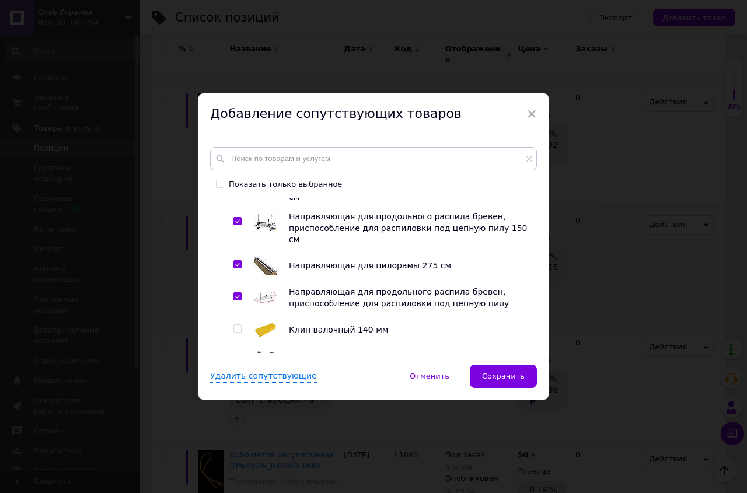
scroll to position [1134, 0]
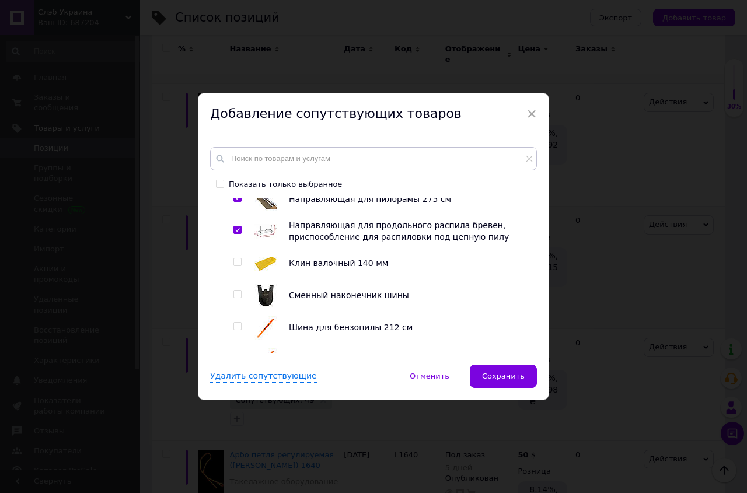
click at [233, 259] on input "checkbox" at bounding box center [237, 263] width 8 height 8
checkbox input "true"
drag, startPoint x: 235, startPoint y: 278, endPoint x: 230, endPoint y: 301, distance: 22.8
click at [235, 291] on input "checkbox" at bounding box center [237, 295] width 8 height 8
checkbox input "true"
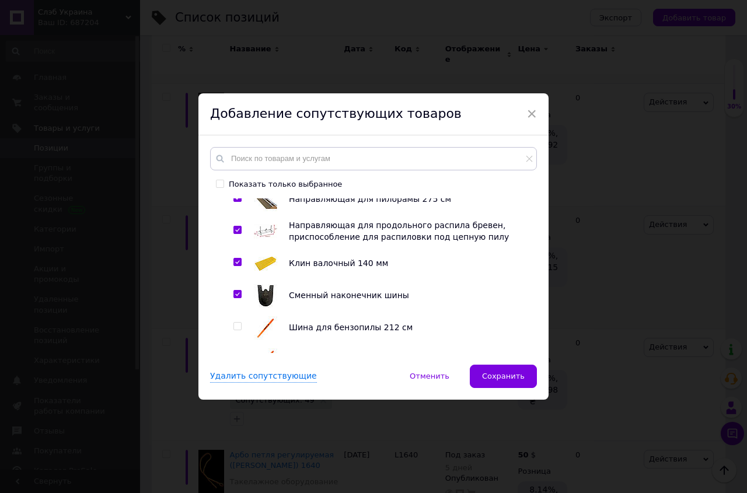
click at [233, 323] on input "checkbox" at bounding box center [237, 327] width 8 height 8
checkbox input "true"
click at [233, 355] on input "checkbox" at bounding box center [237, 359] width 8 height 8
checkbox input "true"
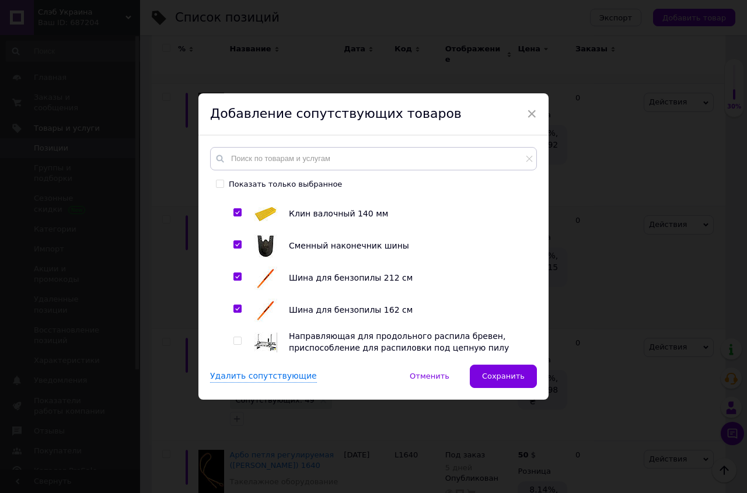
scroll to position [1200, 0]
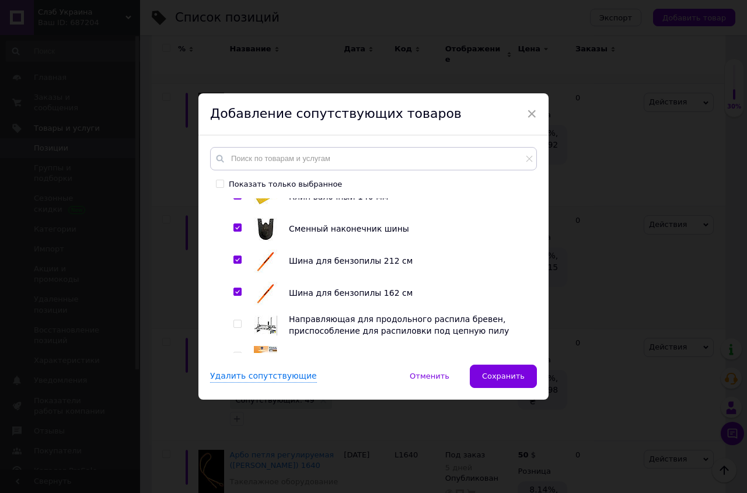
click at [233, 320] on input "checkbox" at bounding box center [237, 324] width 8 height 8
checkbox input "true"
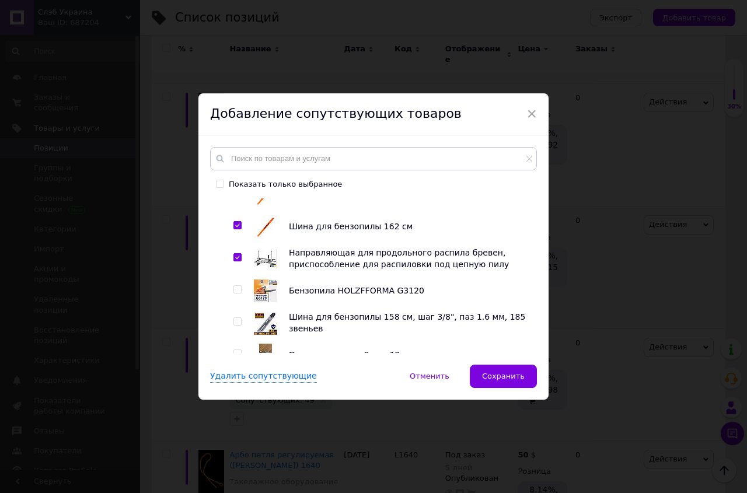
click at [234, 286] on input "checkbox" at bounding box center [237, 290] width 8 height 8
checkbox input "true"
click at [235, 318] on input "checkbox" at bounding box center [237, 322] width 8 height 8
checkbox input "true"
click at [234, 350] on input "checkbox" at bounding box center [237, 354] width 8 height 8
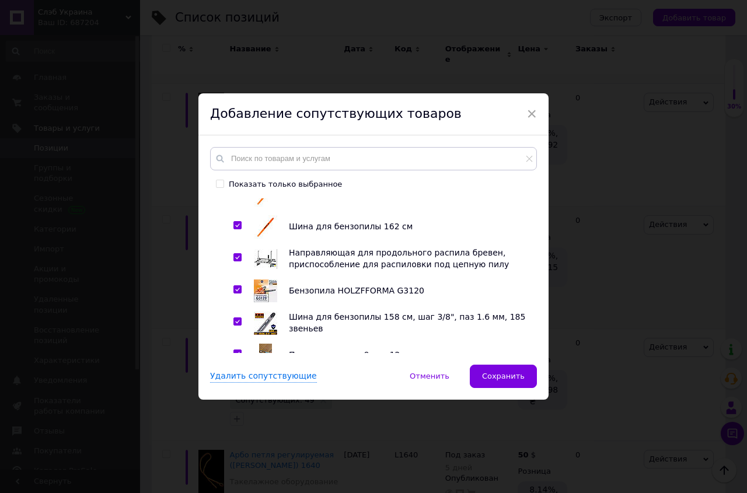
checkbox input "true"
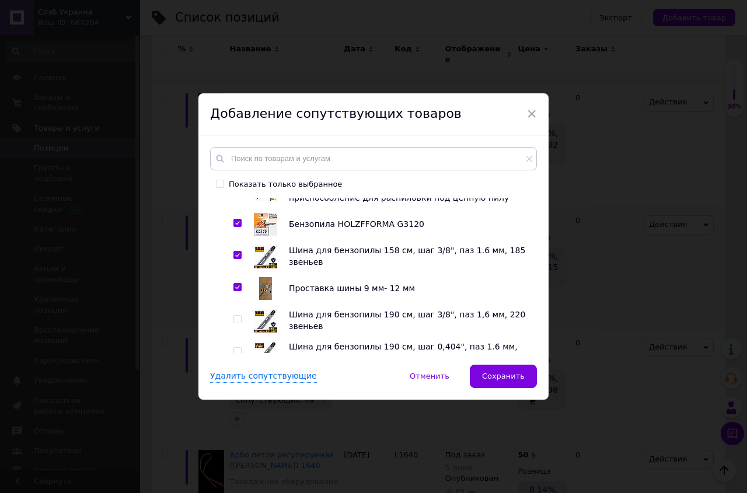
click at [233, 316] on input "checkbox" at bounding box center [237, 320] width 8 height 8
checkbox input "true"
click at [233, 348] on input "checkbox" at bounding box center [237, 352] width 8 height 8
checkbox input "true"
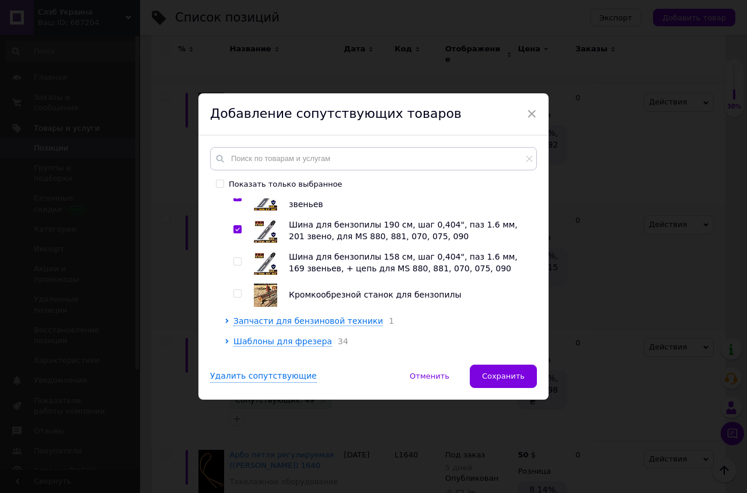
scroll to position [1466, 0]
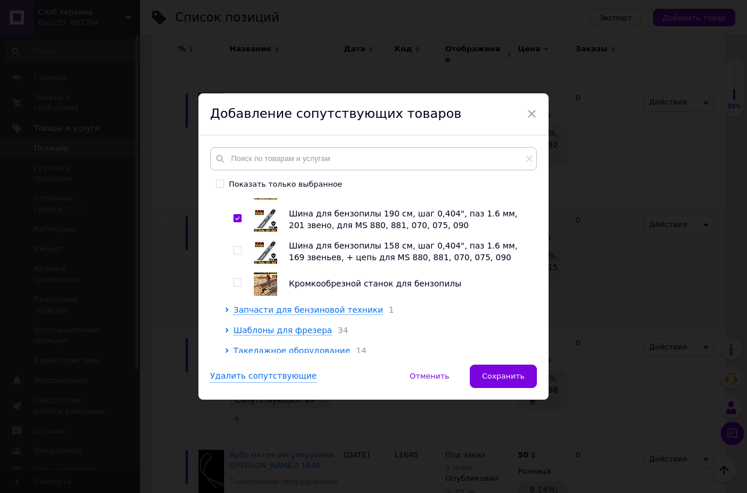
click at [233, 247] on input "checkbox" at bounding box center [237, 251] width 8 height 8
checkbox input "true"
click at [235, 279] on input "checkbox" at bounding box center [237, 283] width 8 height 8
checkbox input "true"
click at [239, 305] on span "Запчасти для бензиновой техники" at bounding box center [307, 309] width 149 height 9
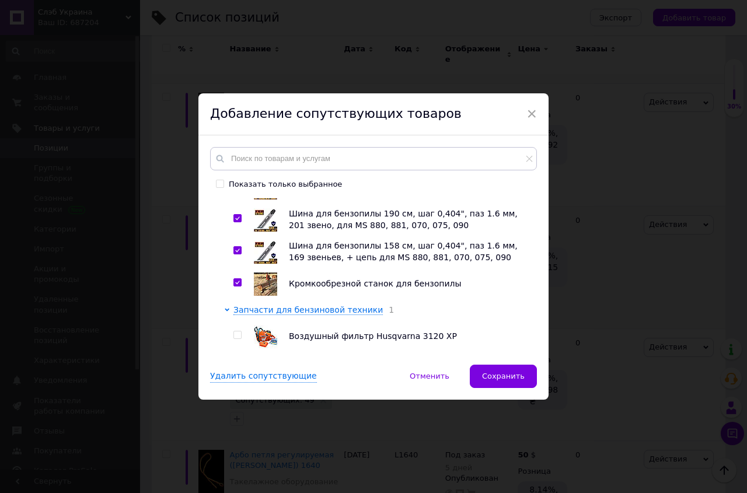
click at [233, 331] on input "checkbox" at bounding box center [237, 335] width 8 height 8
checkbox input "true"
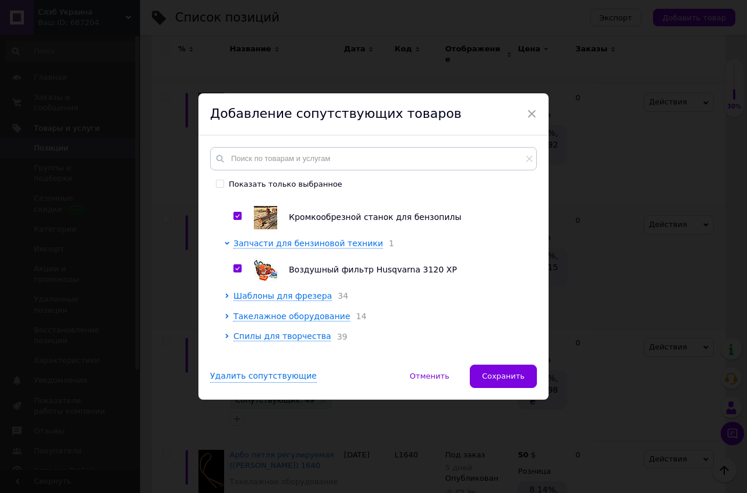
scroll to position [1534, 0]
click at [240, 311] on span "Такелажное оборудование" at bounding box center [291, 315] width 117 height 9
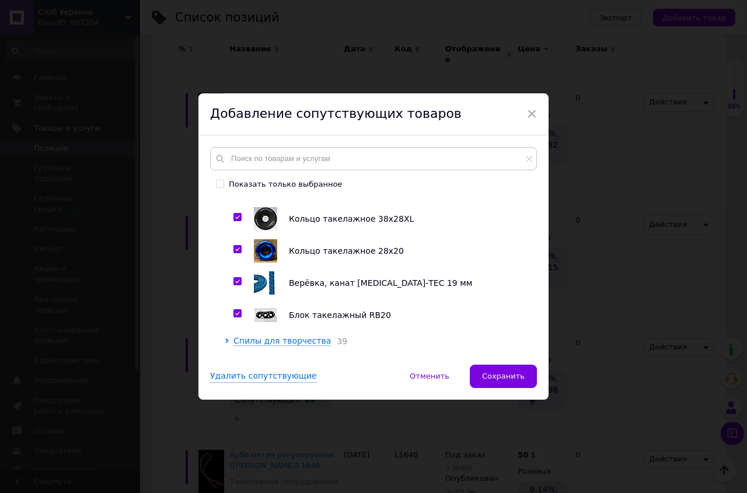
scroll to position [1951, 0]
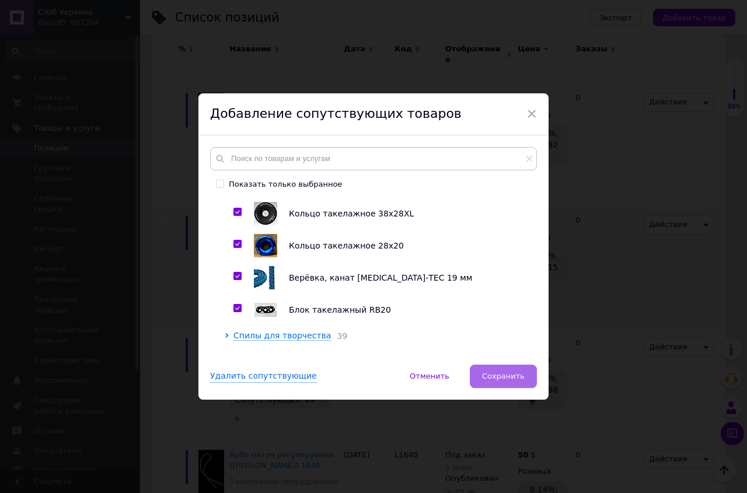
click at [493, 378] on span "Сохранить" at bounding box center [503, 376] width 43 height 9
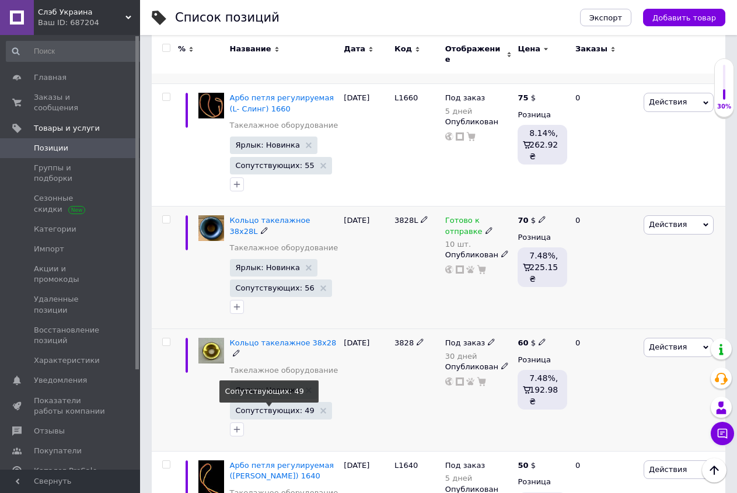
click at [274, 407] on span "Сопутствующих: 49" at bounding box center [275, 411] width 79 height 8
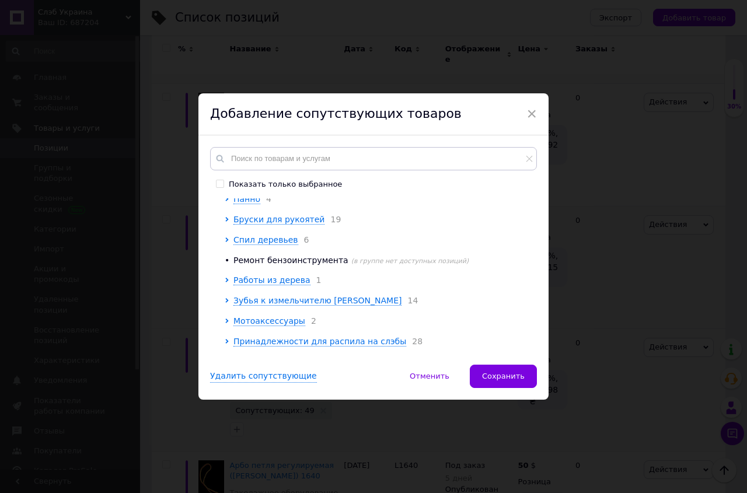
scroll to position [67, 0]
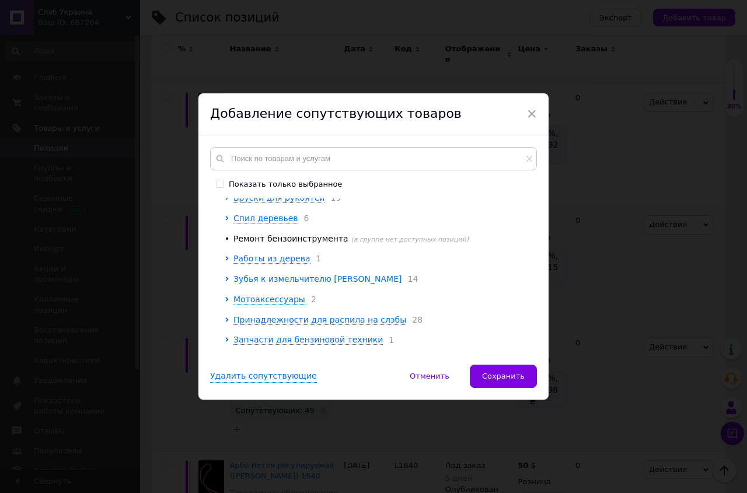
click at [277, 284] on span "Зубья к измельчителю [PERSON_NAME]" at bounding box center [317, 278] width 168 height 9
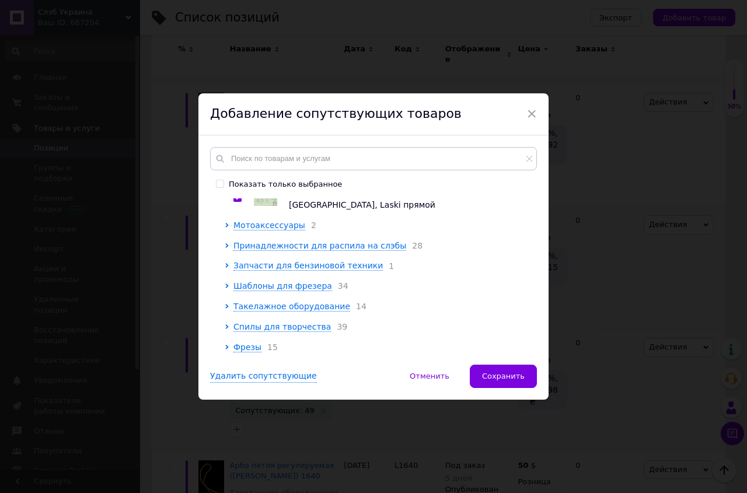
scroll to position [603, 0]
click at [266, 241] on span "Принадлежности для распила на слэбы" at bounding box center [319, 245] width 173 height 9
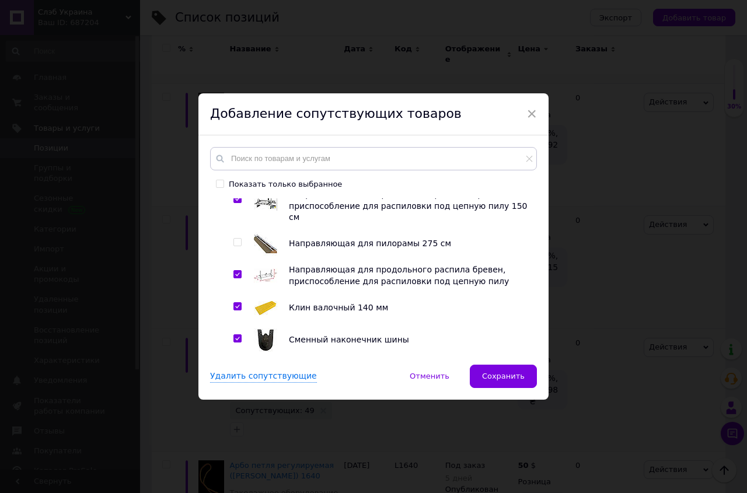
scroll to position [1067, 0]
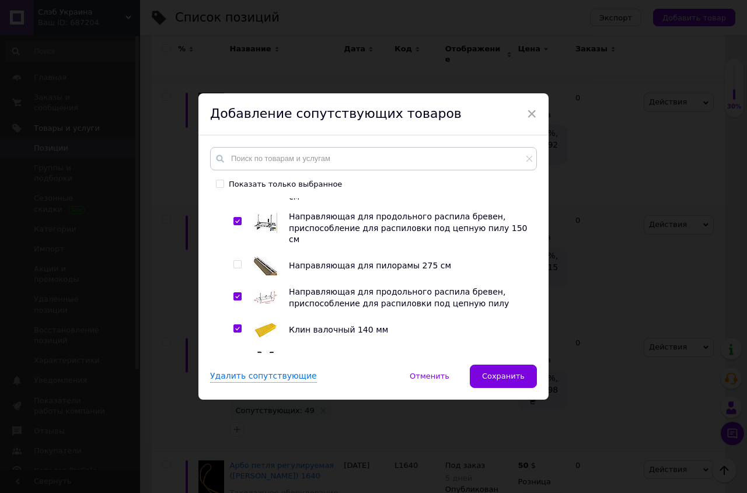
click at [233, 261] on input "checkbox" at bounding box center [237, 265] width 8 height 8
checkbox input "true"
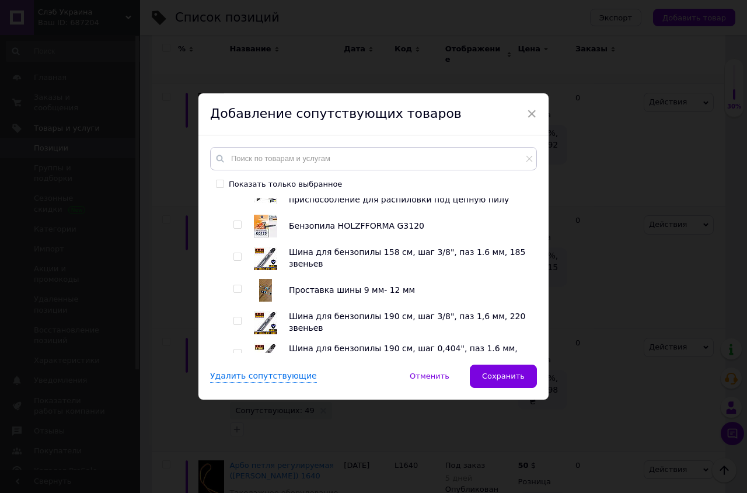
scroll to position [1333, 0]
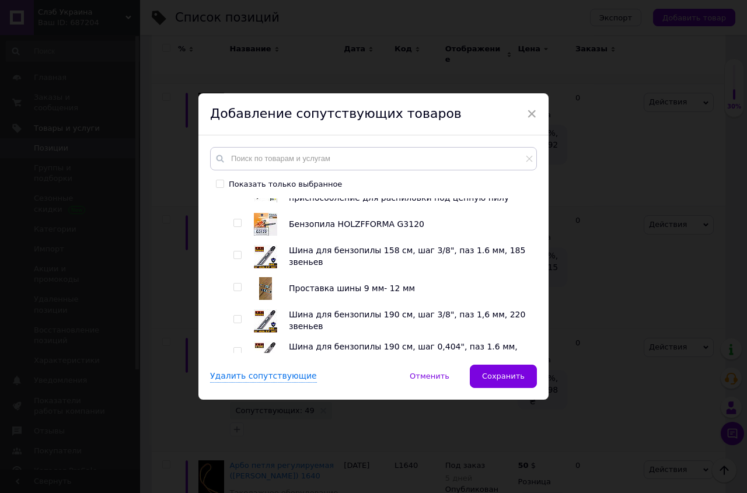
click at [233, 219] on input "checkbox" at bounding box center [237, 223] width 8 height 8
checkbox input "true"
click at [233, 252] on input "checkbox" at bounding box center [237, 256] width 8 height 8
checkbox input "true"
click at [233, 284] on input "checkbox" at bounding box center [237, 288] width 8 height 8
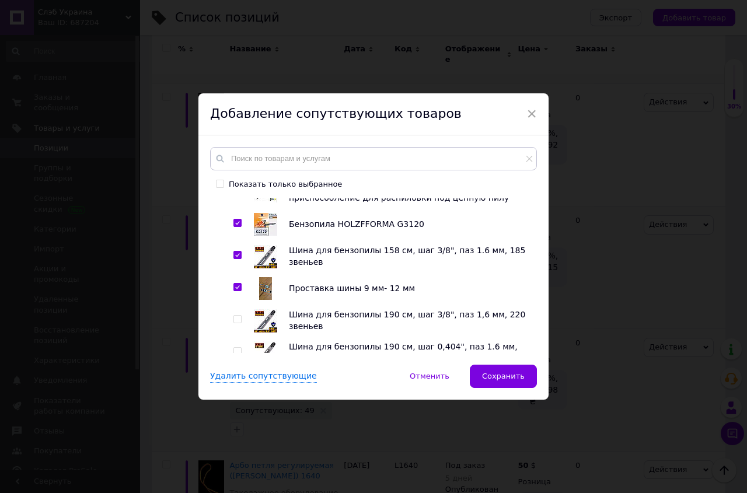
checkbox input "true"
click at [233, 316] on input "checkbox" at bounding box center [237, 320] width 8 height 8
checkbox input "true"
click at [233, 348] on input "checkbox" at bounding box center [237, 352] width 8 height 8
checkbox input "true"
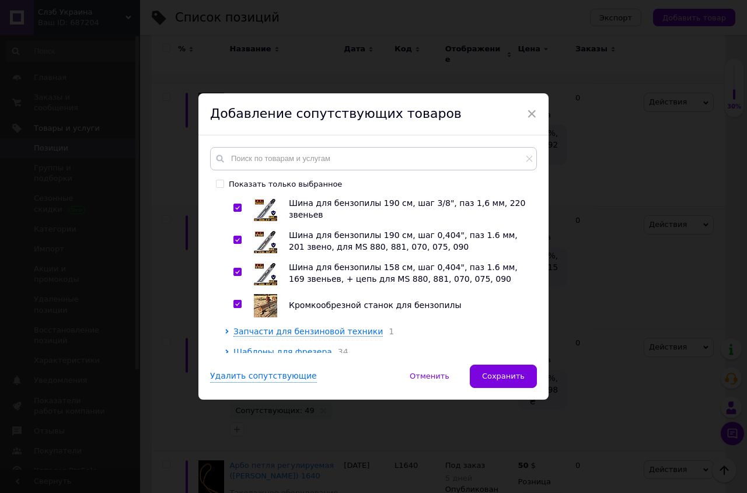
scroll to position [1466, 0]
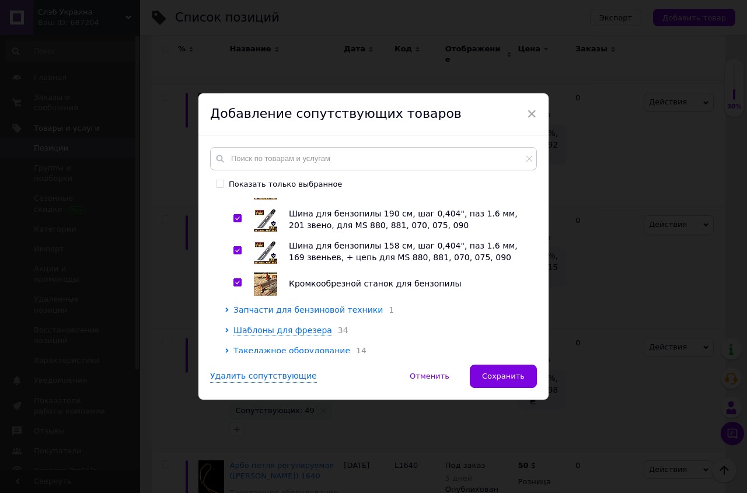
click at [249, 305] on span "Запчасти для бензиновой техники" at bounding box center [307, 309] width 149 height 9
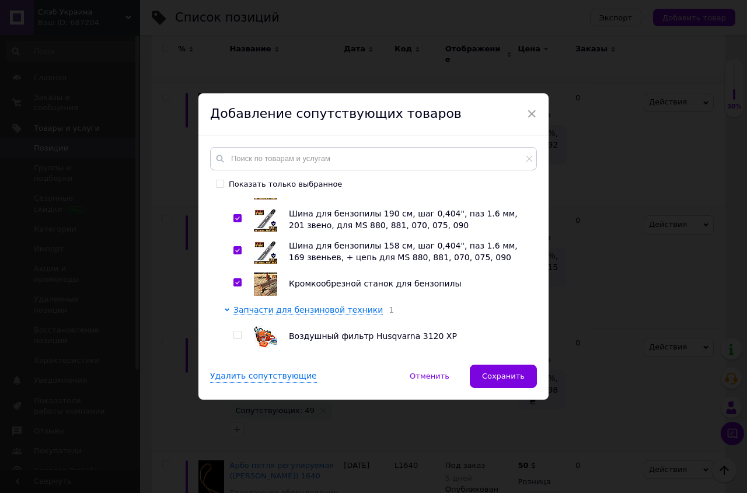
click at [233, 331] on input "checkbox" at bounding box center [237, 335] width 8 height 8
checkbox input "true"
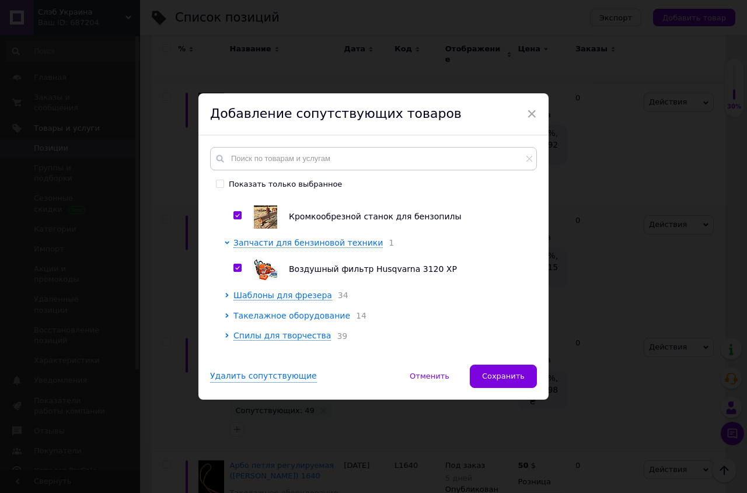
click at [249, 311] on span "Такелажное оборудование" at bounding box center [291, 315] width 117 height 9
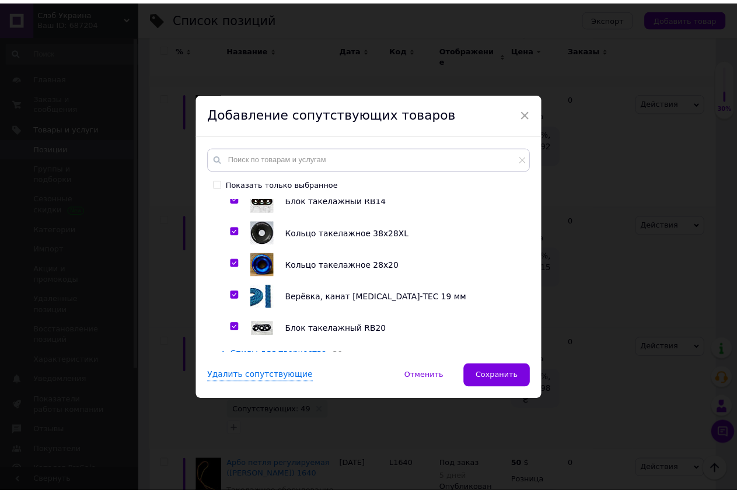
scroll to position [1951, 0]
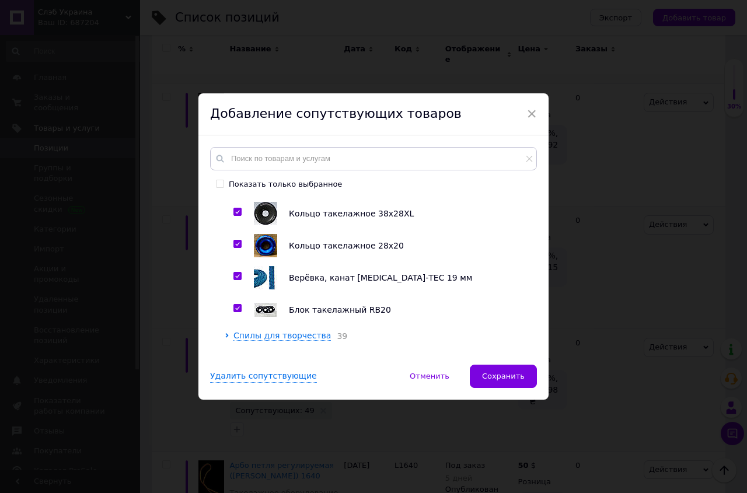
click at [507, 372] on span "Сохранить" at bounding box center [503, 376] width 43 height 9
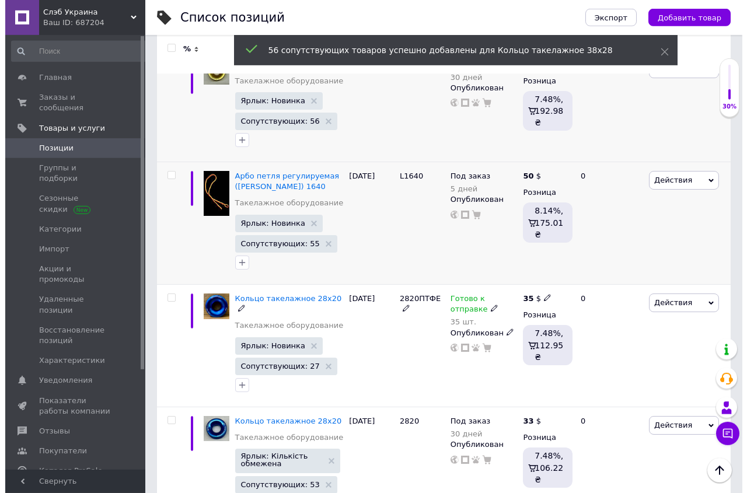
scroll to position [1040, 0]
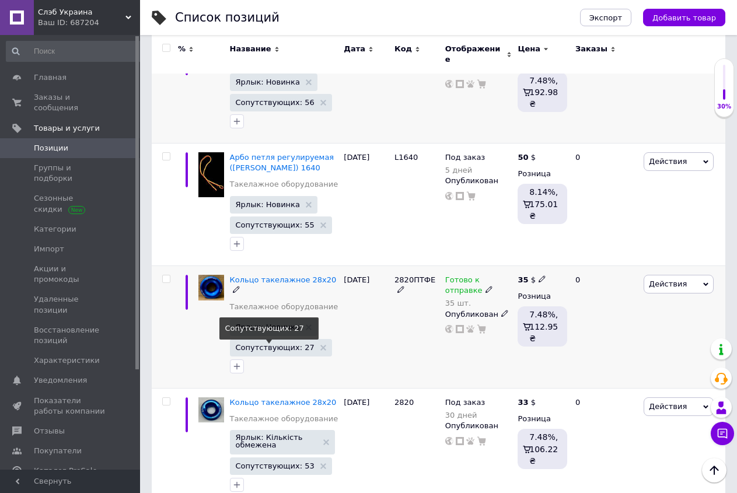
click at [278, 344] on span "Сопутствующих: 27" at bounding box center [275, 348] width 79 height 8
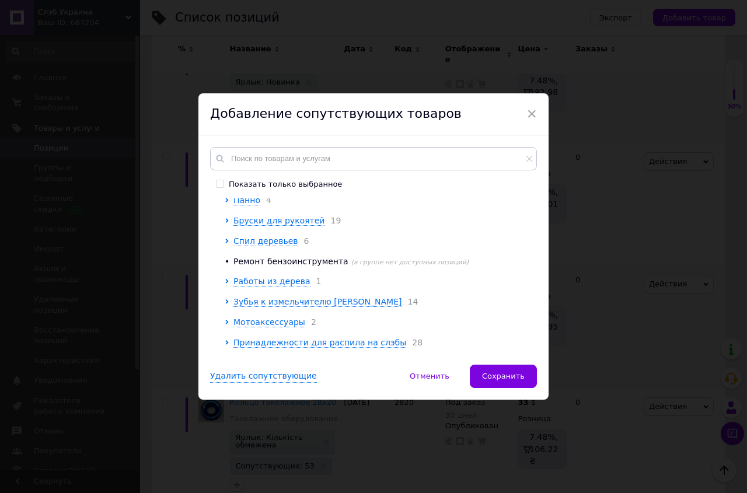
scroll to position [67, 0]
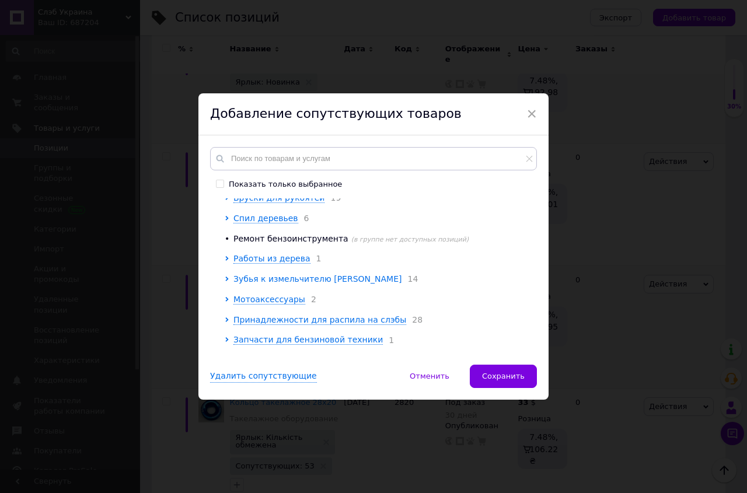
click at [286, 284] on span "Зубья к измельчителю [PERSON_NAME]" at bounding box center [317, 278] width 168 height 9
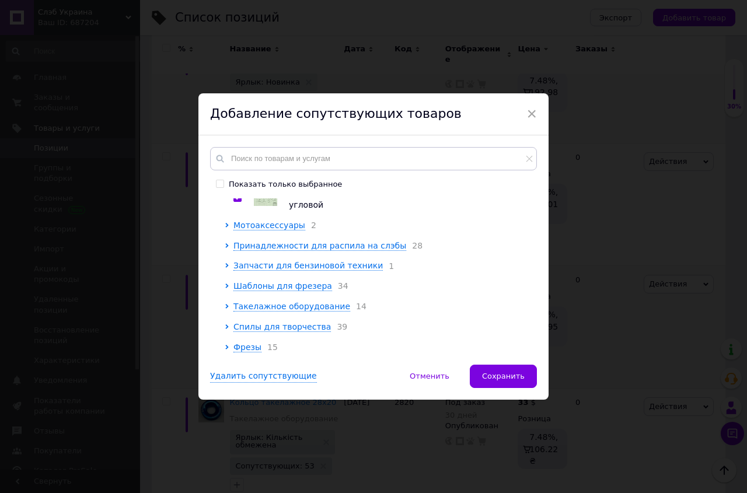
scroll to position [603, 0]
click at [281, 241] on span "Принадлежности для распила на слэбы" at bounding box center [319, 245] width 173 height 9
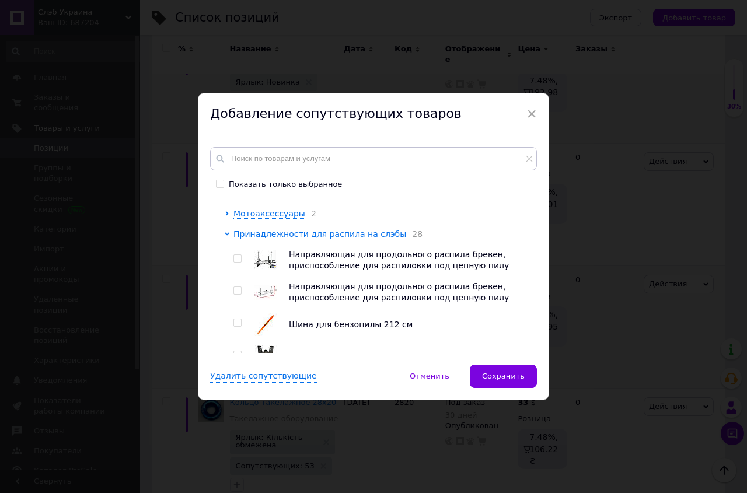
click at [235, 263] on input "checkbox" at bounding box center [237, 259] width 8 height 8
checkbox input "true"
click at [233, 295] on input "checkbox" at bounding box center [237, 291] width 8 height 8
checkbox input "true"
click at [235, 327] on input "checkbox" at bounding box center [237, 323] width 8 height 8
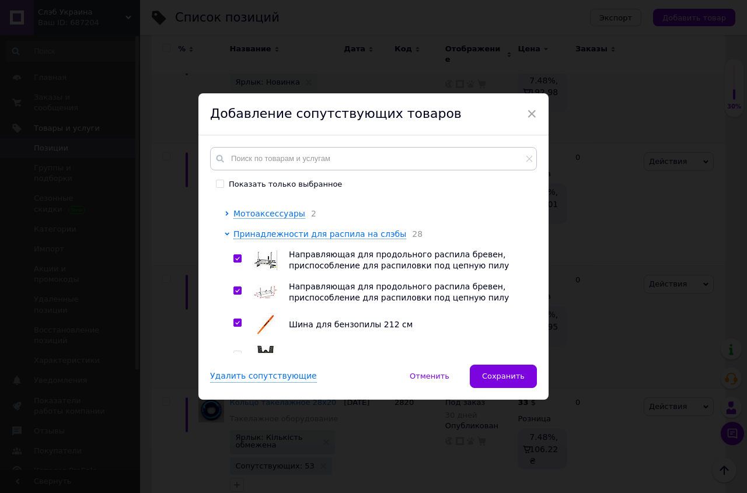
checkbox input "true"
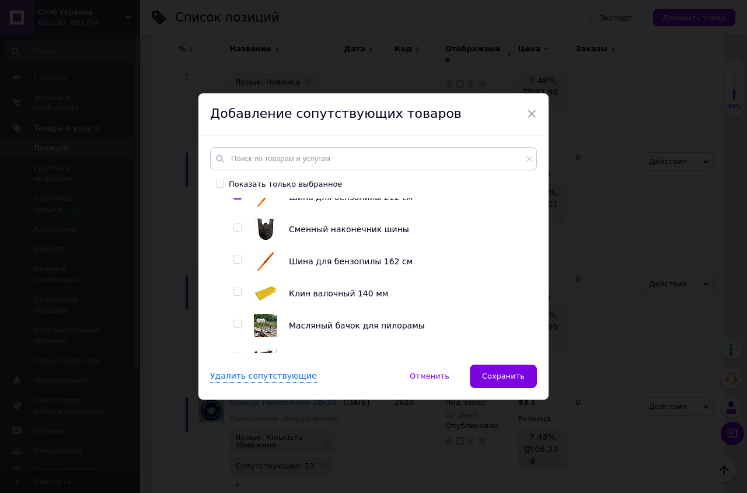
scroll to position [735, 0]
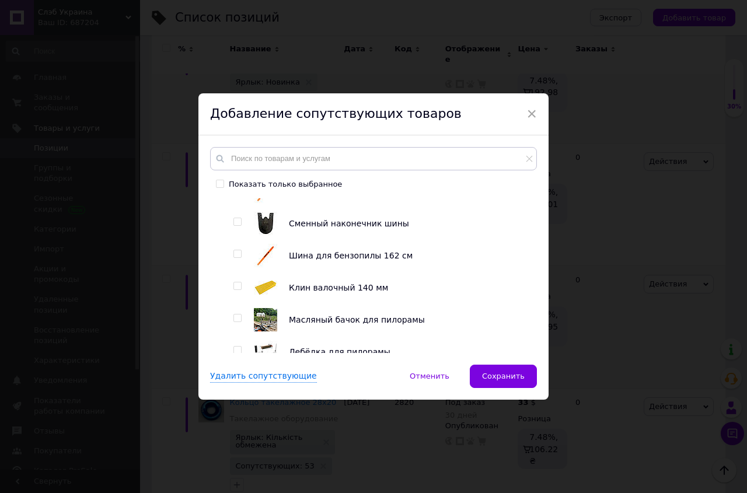
click at [233, 226] on input "checkbox" at bounding box center [237, 222] width 8 height 8
checkbox input "true"
click at [233, 258] on input "checkbox" at bounding box center [237, 254] width 8 height 8
checkbox input "true"
click at [234, 290] on input "checkbox" at bounding box center [237, 286] width 8 height 8
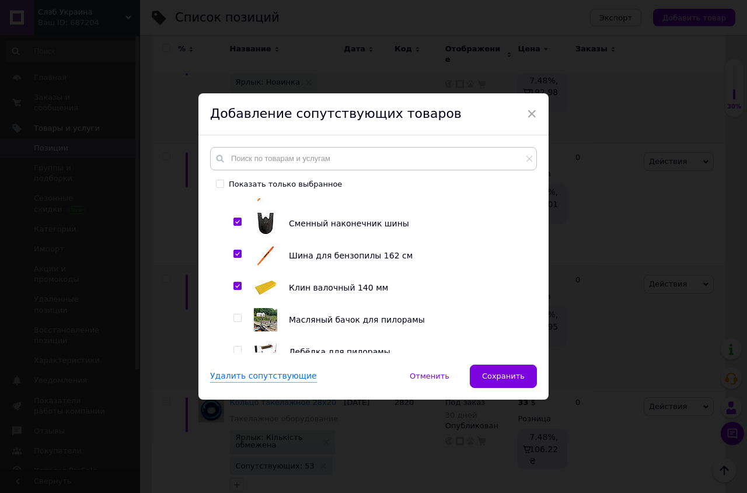
checkbox input "true"
click at [233, 322] on input "checkbox" at bounding box center [237, 319] width 8 height 8
checkbox input "true"
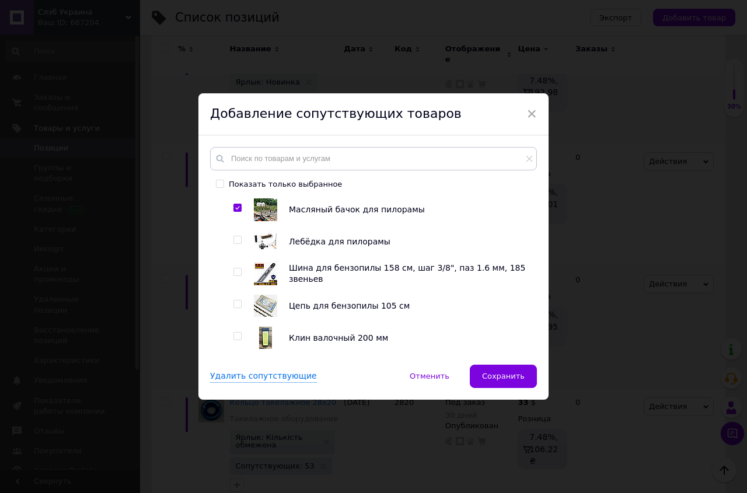
scroll to position [868, 0]
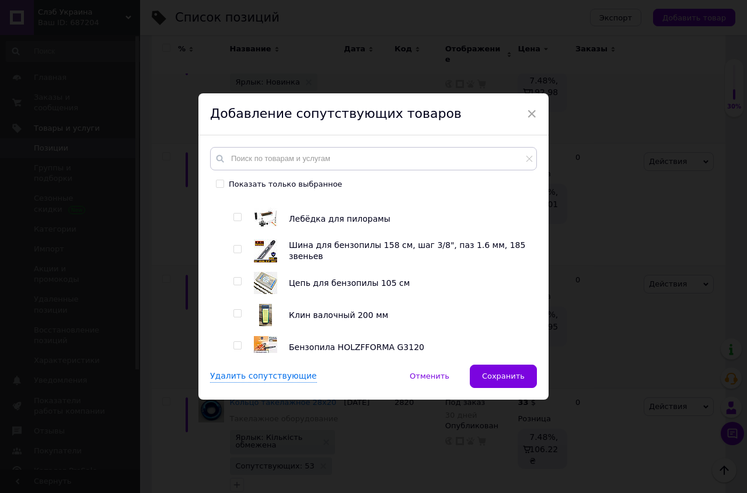
click at [233, 221] on input "checkbox" at bounding box center [237, 218] width 8 height 8
checkbox input "true"
click at [233, 253] on input "checkbox" at bounding box center [237, 250] width 8 height 8
checkbox input "true"
click at [233, 285] on input "checkbox" at bounding box center [237, 282] width 8 height 8
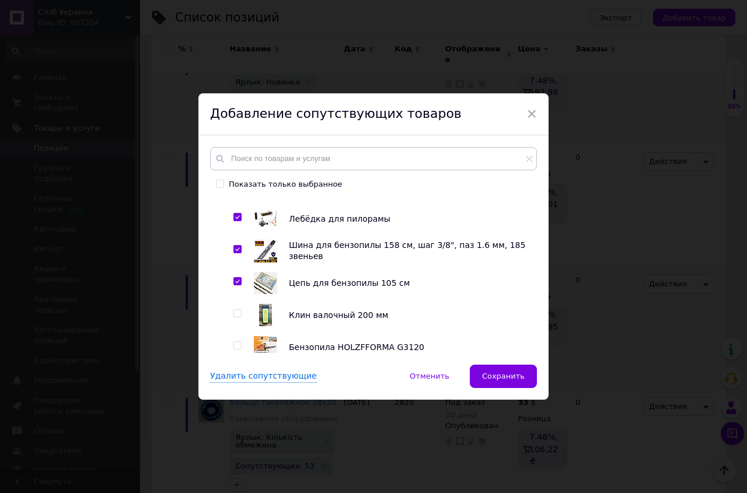
checkbox input "true"
click at [235, 317] on input "checkbox" at bounding box center [237, 314] width 8 height 8
checkbox input "true"
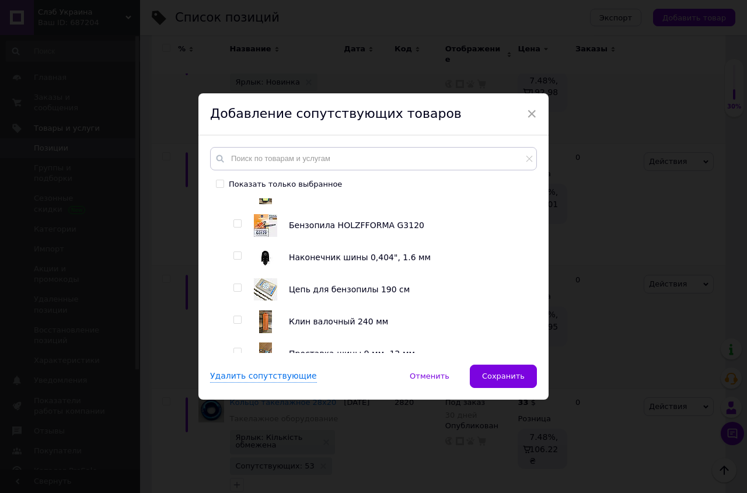
scroll to position [1001, 0]
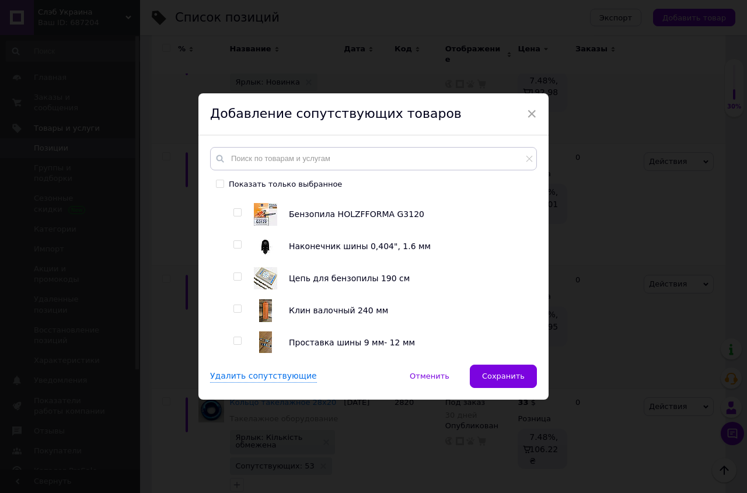
click at [233, 216] on input "checkbox" at bounding box center [237, 213] width 8 height 8
checkbox input "true"
click at [233, 249] on input "checkbox" at bounding box center [237, 245] width 8 height 8
checkbox input "true"
click at [235, 281] on input "checkbox" at bounding box center [237, 277] width 8 height 8
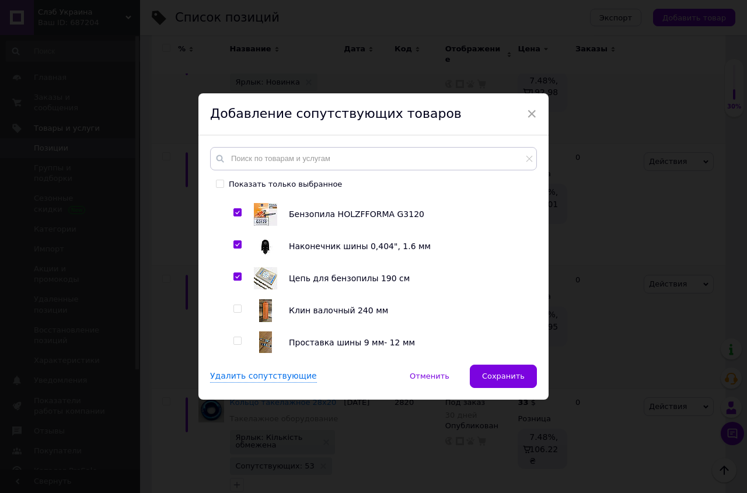
checkbox input "true"
click at [233, 313] on input "checkbox" at bounding box center [237, 309] width 8 height 8
checkbox input "true"
click at [233, 345] on input "checkbox" at bounding box center [237, 341] width 8 height 8
checkbox input "true"
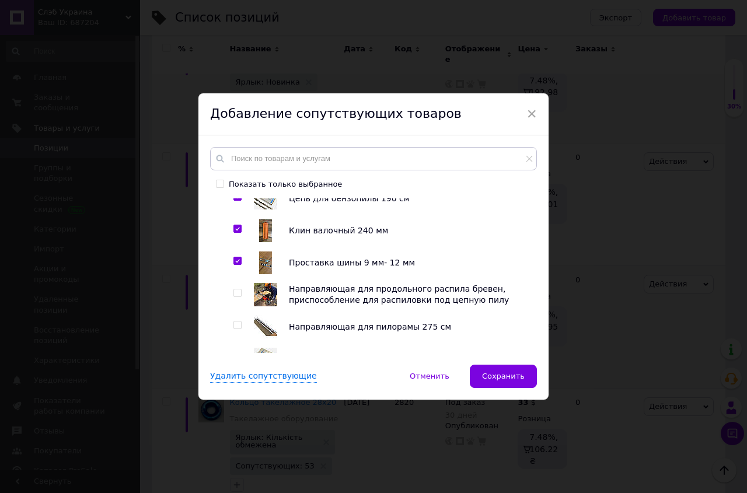
scroll to position [1134, 0]
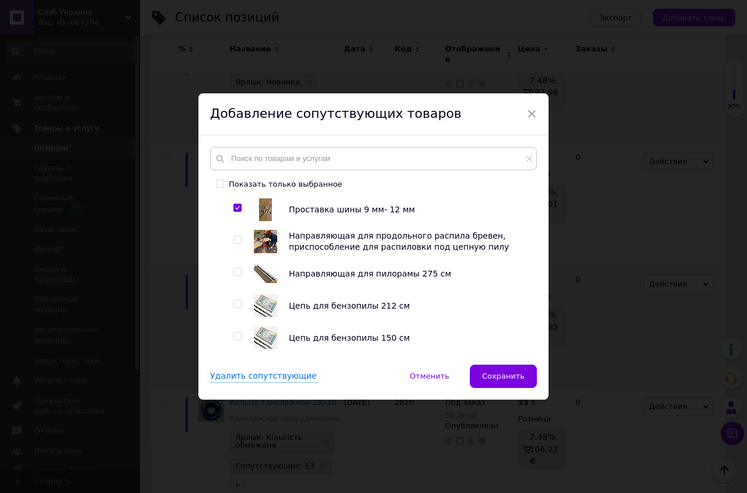
click at [235, 244] on input "checkbox" at bounding box center [237, 240] width 8 height 8
checkbox input "true"
click at [233, 276] on input "checkbox" at bounding box center [237, 272] width 8 height 8
checkbox input "true"
click at [233, 308] on input "checkbox" at bounding box center [237, 305] width 8 height 8
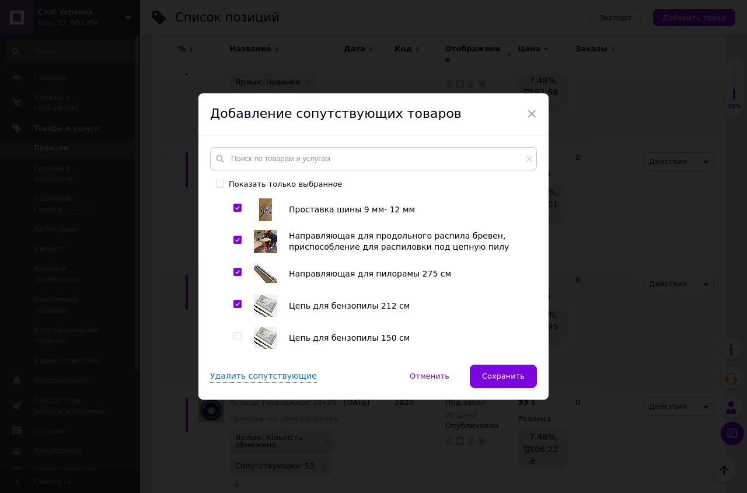
checkbox input "true"
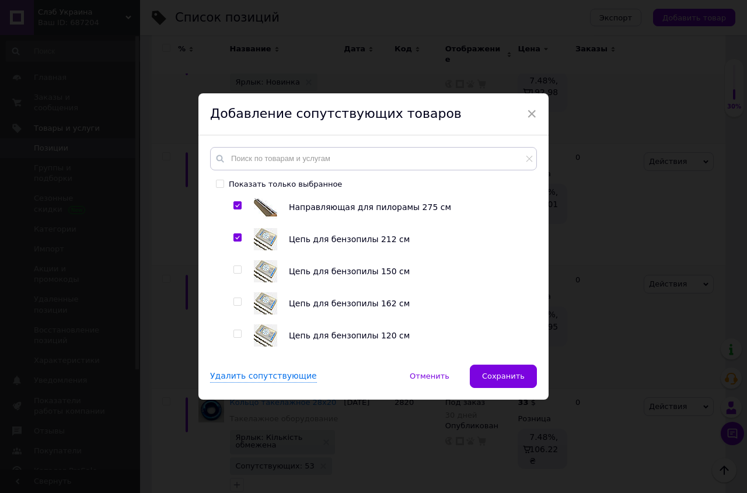
scroll to position [1267, 0]
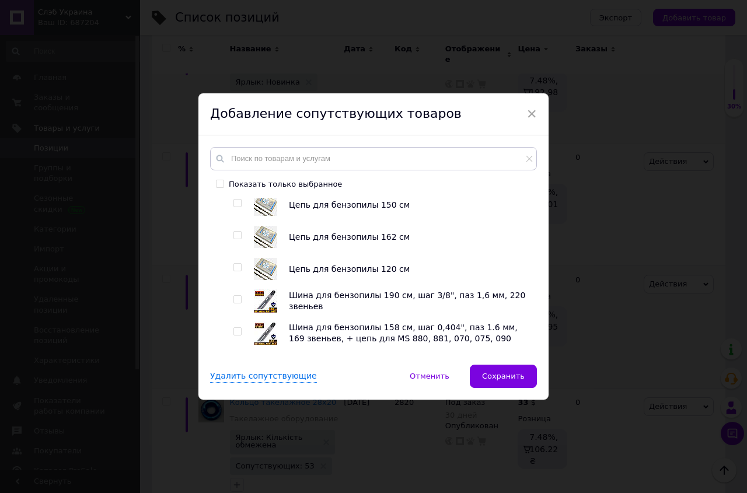
click at [233, 207] on input "checkbox" at bounding box center [237, 204] width 8 height 8
checkbox input "true"
click at [235, 239] on input "checkbox" at bounding box center [237, 236] width 8 height 8
checkbox input "true"
click at [235, 271] on input "checkbox" at bounding box center [237, 268] width 8 height 8
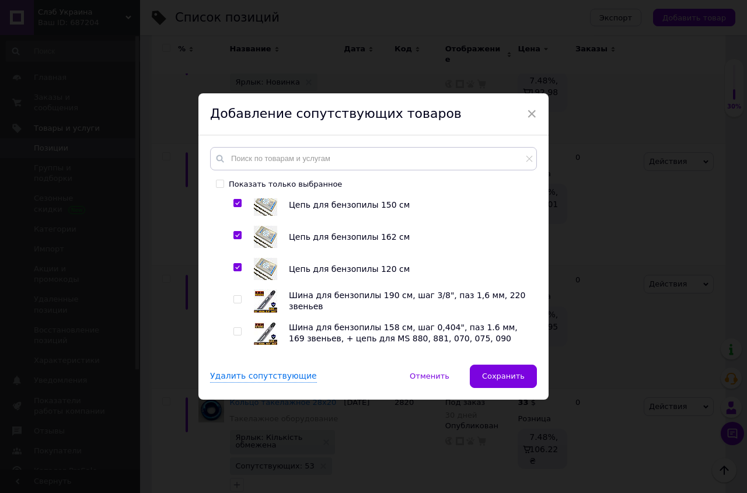
checkbox input "true"
click at [233, 303] on input "checkbox" at bounding box center [237, 300] width 8 height 8
checkbox input "true"
click at [233, 336] on input "checkbox" at bounding box center [237, 332] width 8 height 8
checkbox input "true"
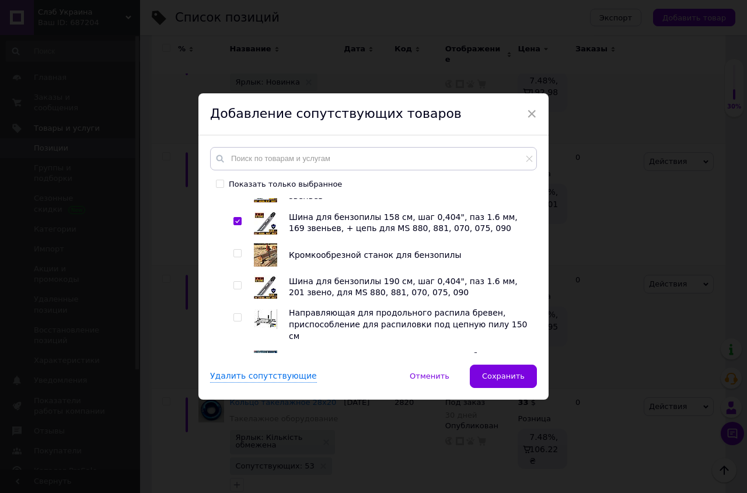
scroll to position [1400, 0]
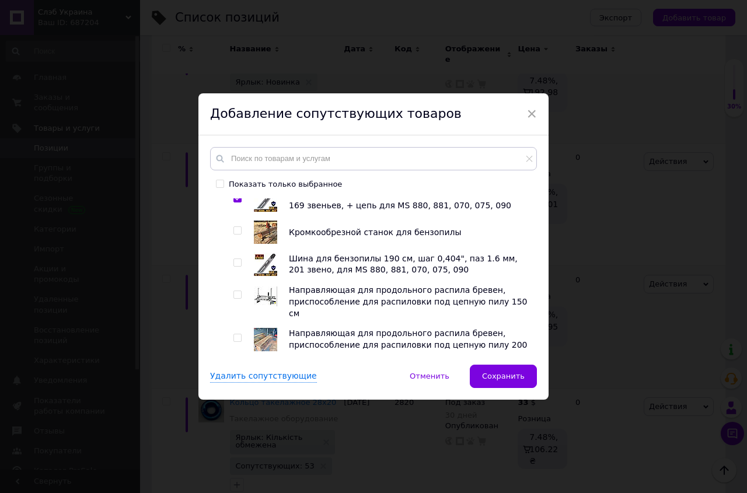
click at [234, 235] on input "checkbox" at bounding box center [237, 231] width 8 height 8
checkbox input "true"
click at [233, 267] on input "checkbox" at bounding box center [237, 263] width 8 height 8
checkbox input "true"
click at [233, 299] on input "checkbox" at bounding box center [237, 295] width 8 height 8
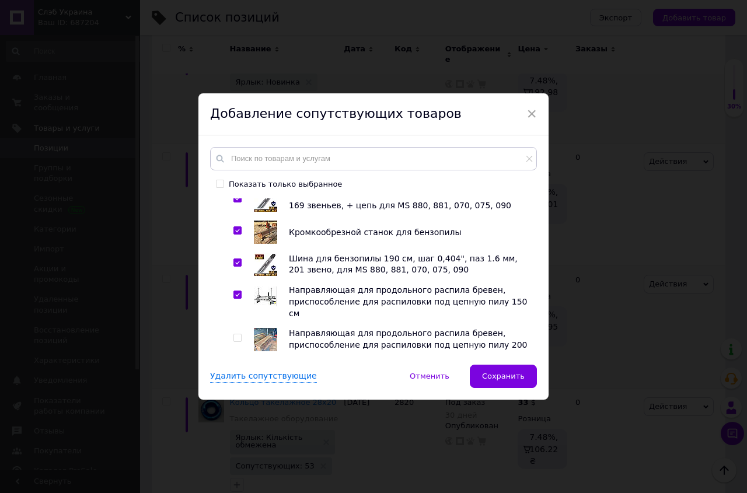
checkbox input "true"
click at [233, 334] on input "checkbox" at bounding box center [237, 338] width 8 height 8
checkbox input "true"
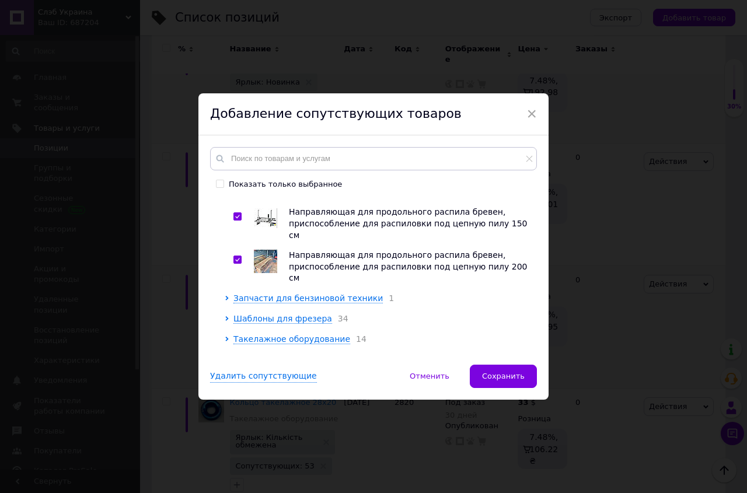
scroll to position [1501, 0]
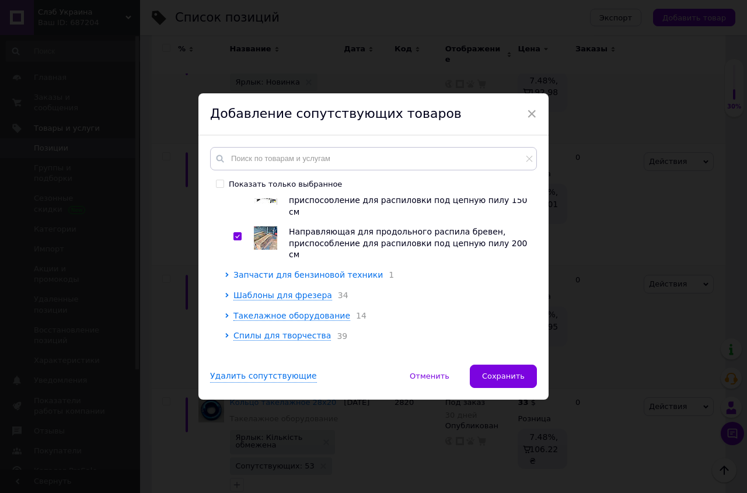
click at [245, 270] on span "Запчасти для бензиновой техники" at bounding box center [307, 274] width 149 height 9
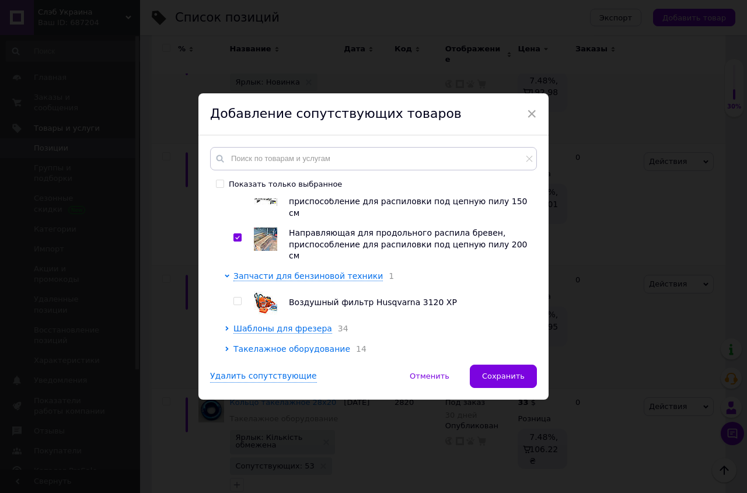
click at [233, 298] on input "checkbox" at bounding box center [237, 302] width 8 height 8
checkbox input "true"
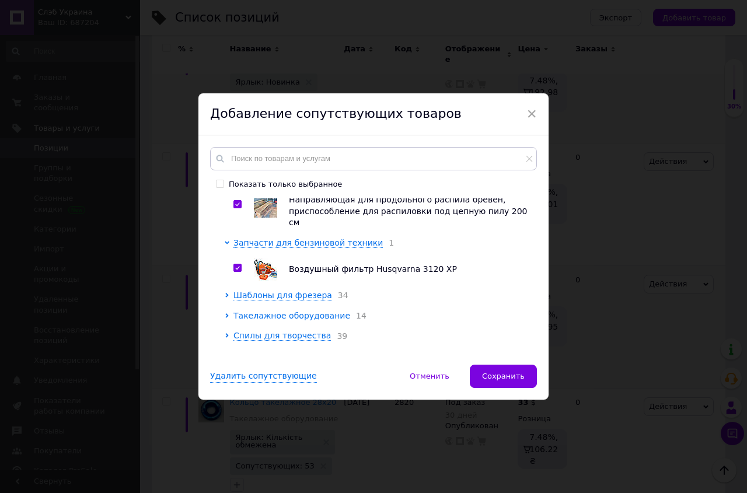
click at [241, 311] on span "Такелажное оборудование" at bounding box center [291, 315] width 117 height 9
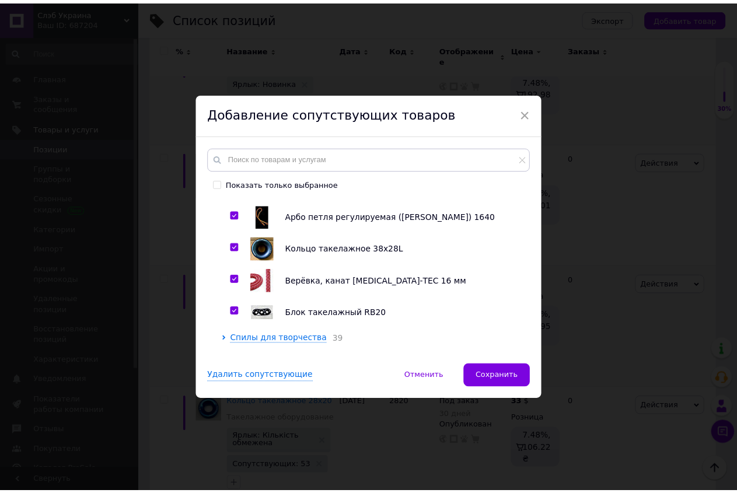
scroll to position [1951, 0]
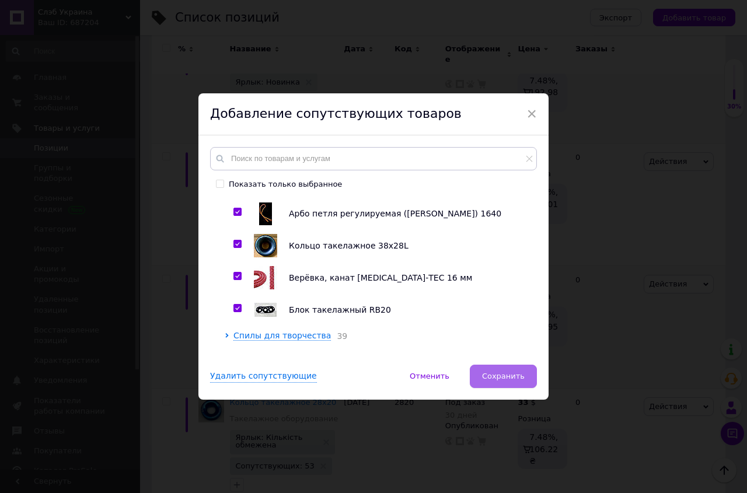
click at [508, 375] on span "Сохранить" at bounding box center [503, 376] width 43 height 9
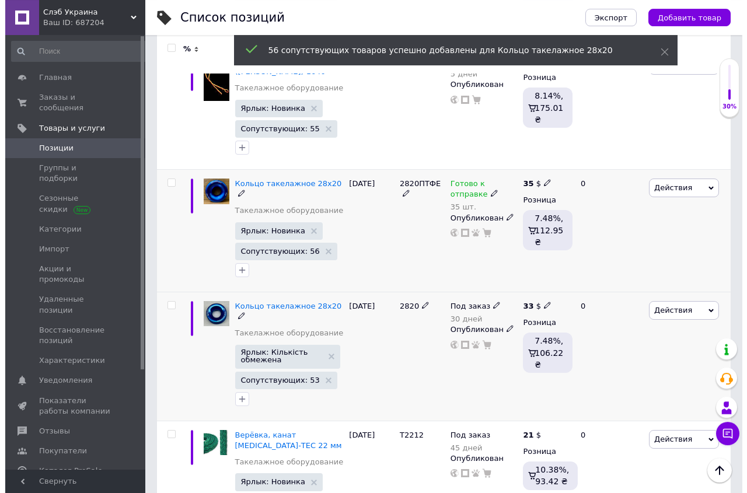
scroll to position [1160, 0]
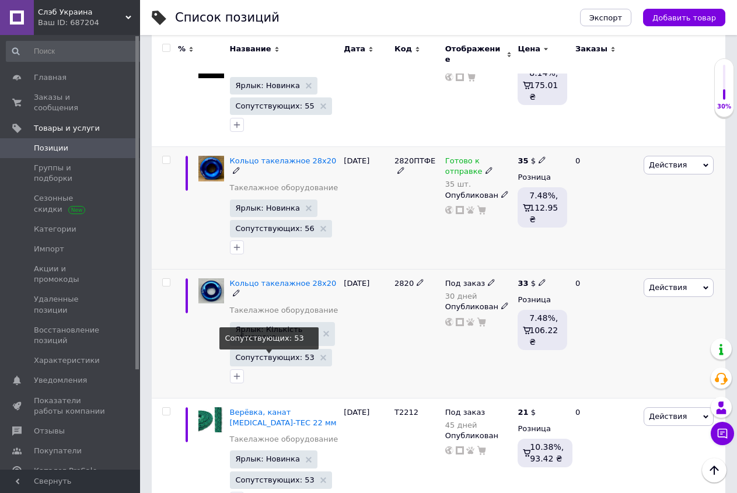
click at [280, 354] on span "Сопутствующих: 53" at bounding box center [275, 358] width 79 height 8
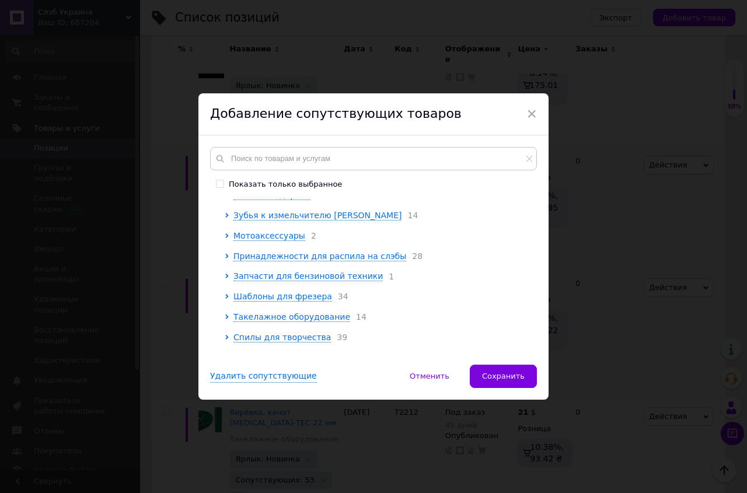
scroll to position [133, 0]
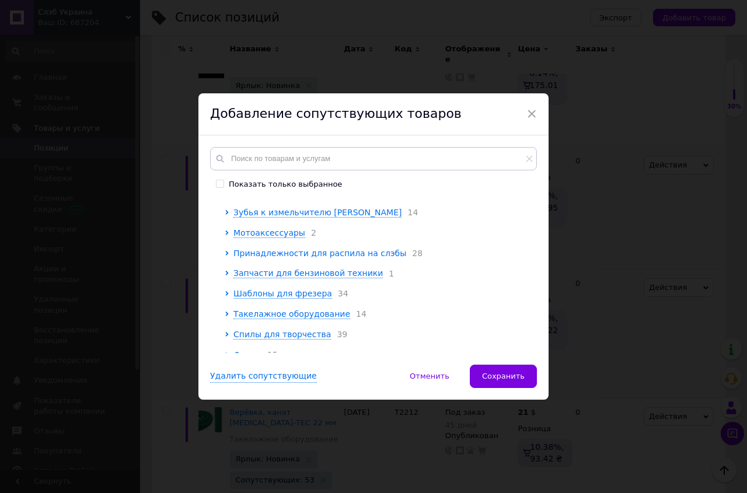
click at [284, 258] on span "Принадлежности для распила на слэбы" at bounding box center [319, 253] width 173 height 9
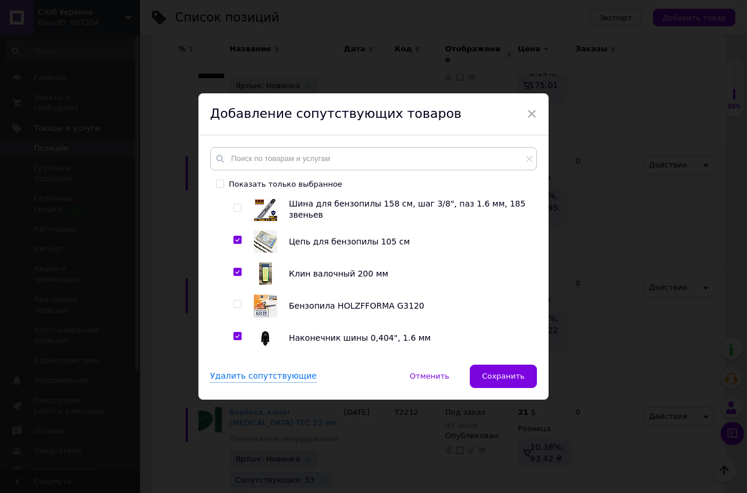
scroll to position [466, 0]
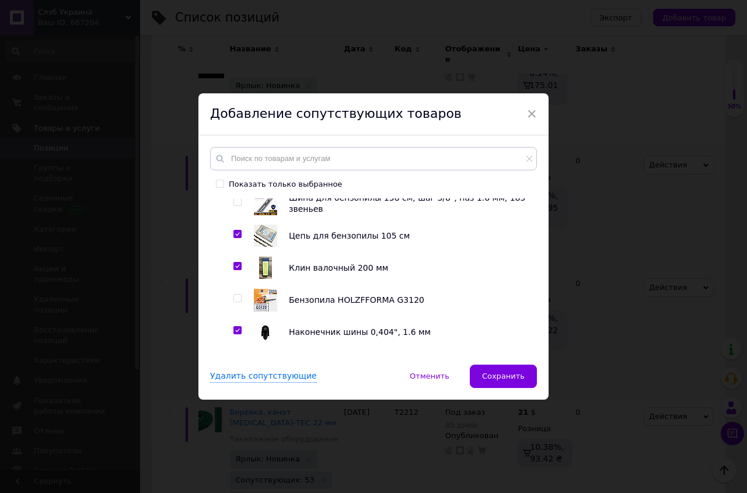
click at [233, 206] on input "checkbox" at bounding box center [237, 202] width 8 height 8
checkbox input "true"
click at [233, 302] on input "checkbox" at bounding box center [237, 299] width 8 height 8
checkbox input "true"
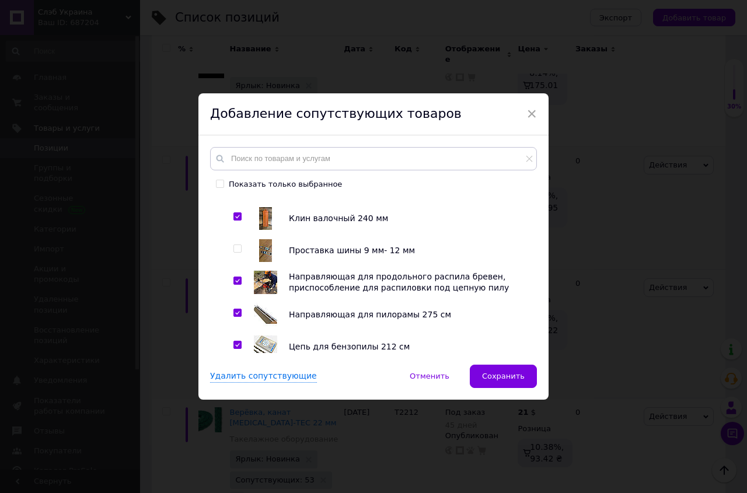
scroll to position [665, 0]
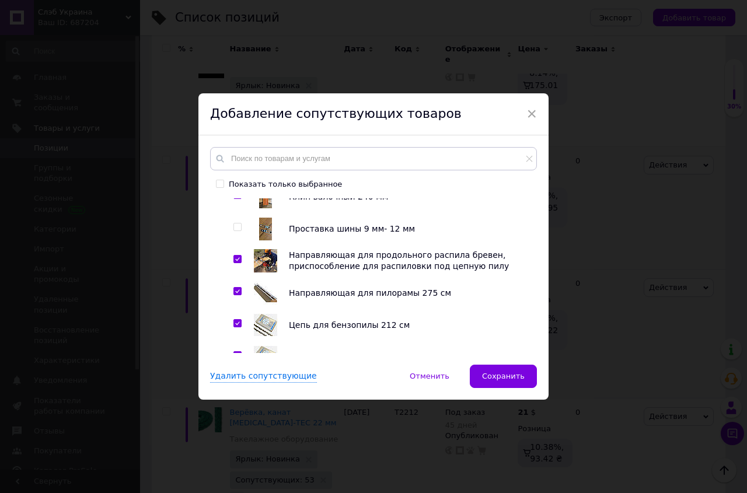
click at [233, 231] on input "checkbox" at bounding box center [237, 227] width 8 height 8
checkbox input "true"
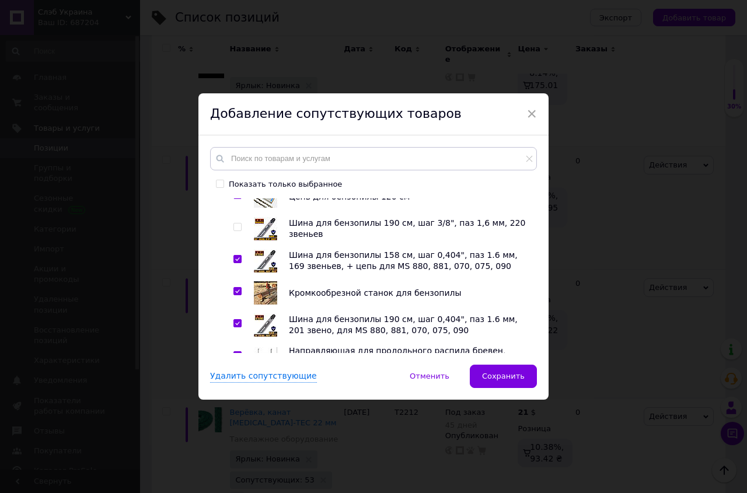
scroll to position [865, 0]
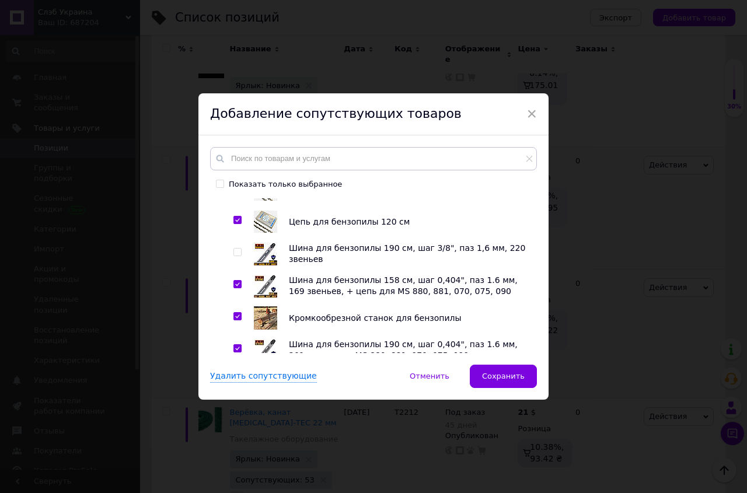
click at [234, 256] on input "checkbox" at bounding box center [237, 253] width 8 height 8
checkbox input "true"
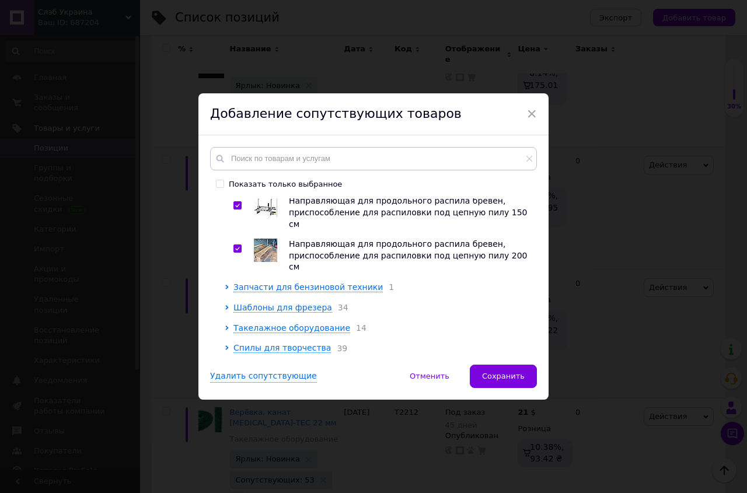
scroll to position [1052, 0]
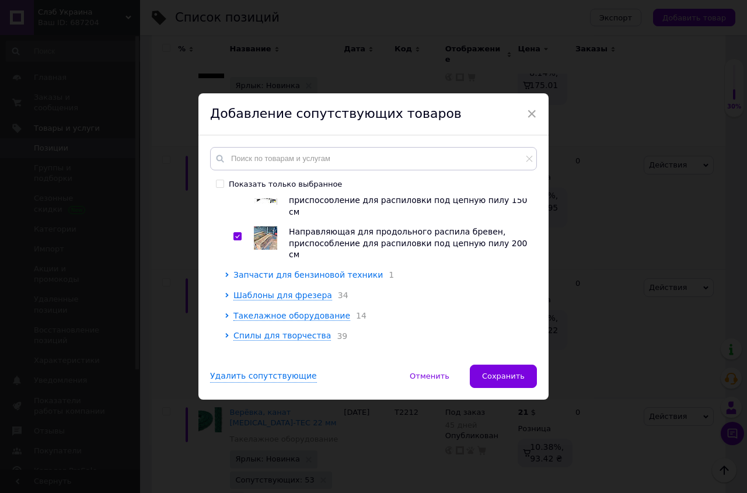
click at [296, 270] on span "Запчасти для бензиновой техники" at bounding box center [307, 274] width 149 height 9
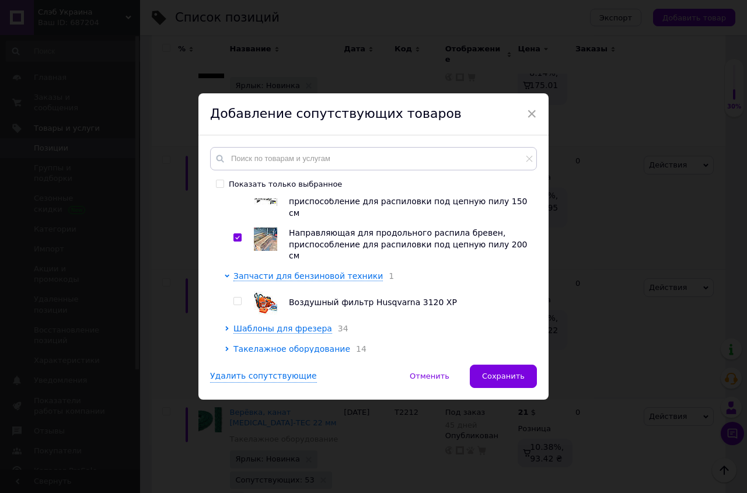
click at [233, 297] on label at bounding box center [237, 301] width 8 height 8
click at [233, 298] on input "checkbox" at bounding box center [237, 302] width 8 height 8
checkbox input "true"
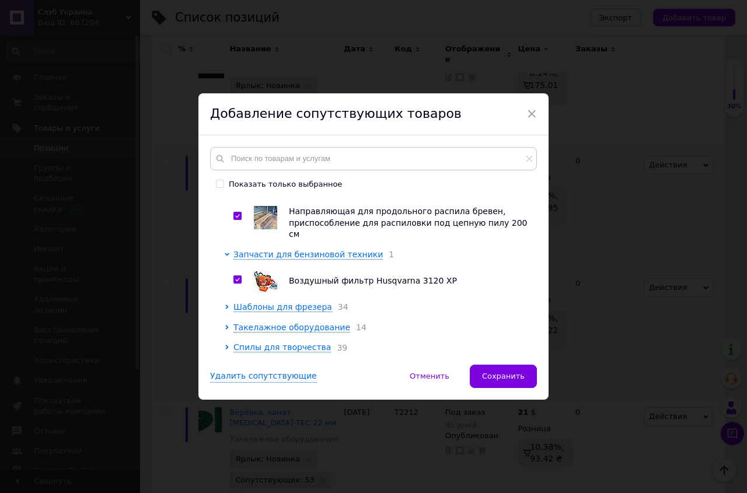
scroll to position [1084, 0]
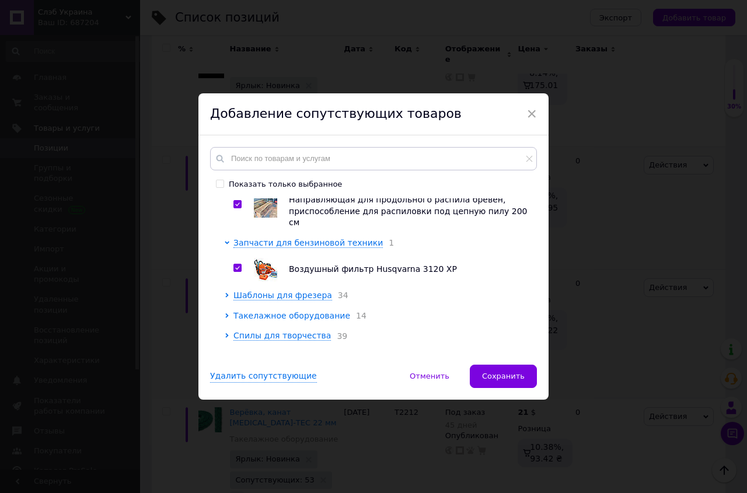
click at [319, 311] on span "Такелажное оборудование" at bounding box center [291, 315] width 117 height 9
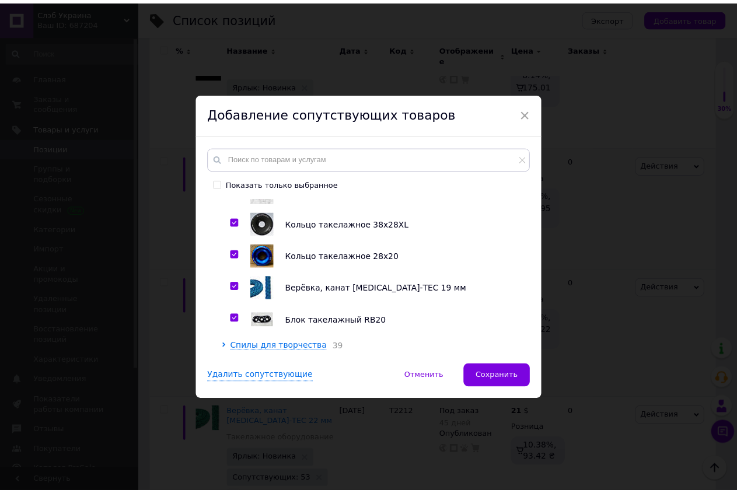
scroll to position [1501, 0]
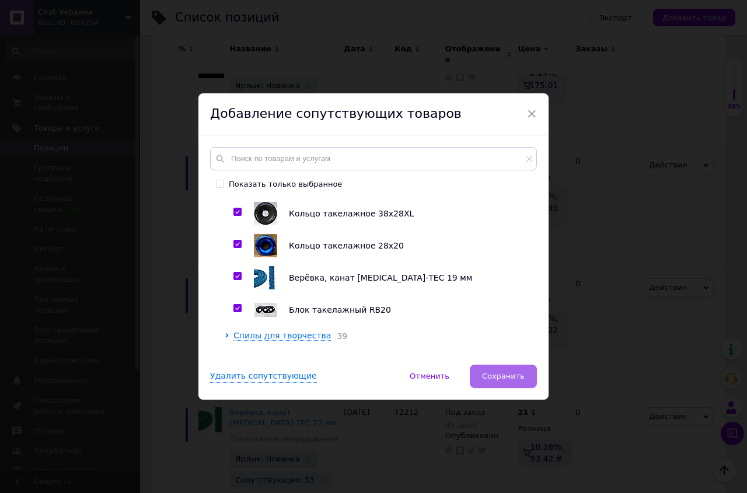
click at [523, 376] on button "Сохранить" at bounding box center [503, 376] width 67 height 23
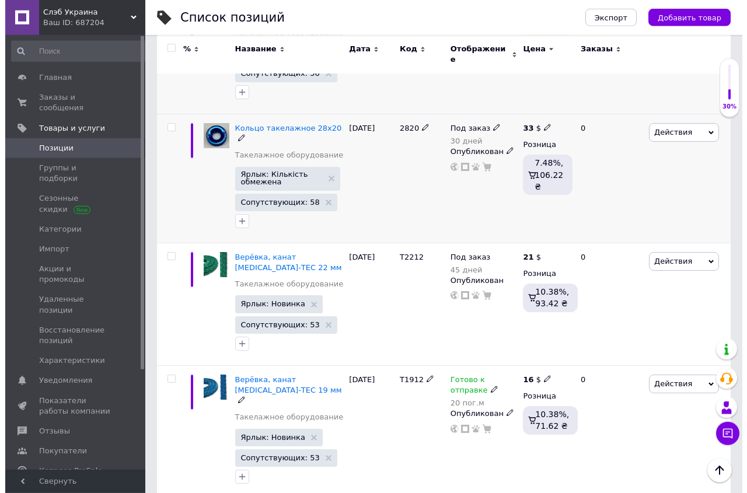
scroll to position [1338, 0]
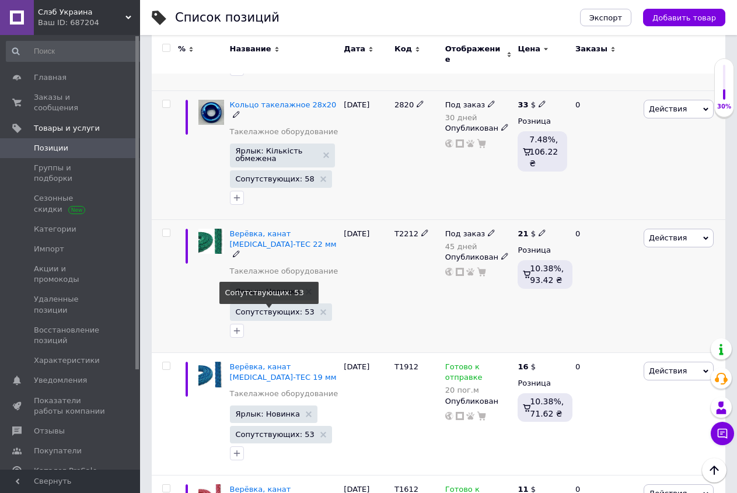
click at [281, 308] on span "Сопутствующих: 53" at bounding box center [275, 312] width 79 height 8
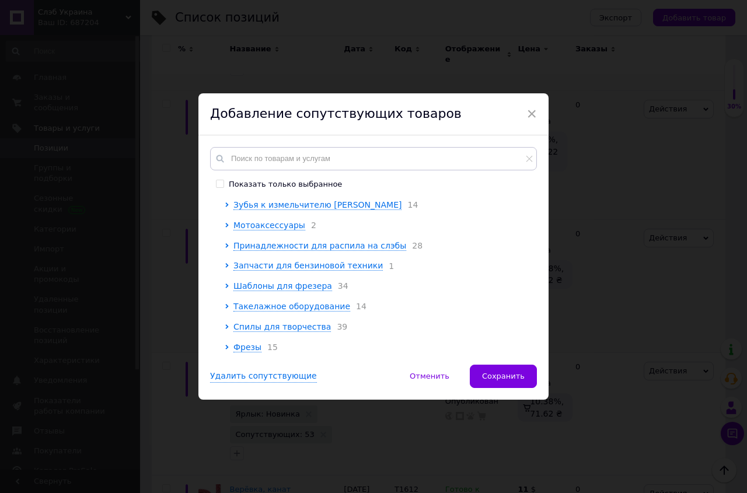
scroll to position [153, 0]
click at [270, 241] on span "Принадлежности для распила на слэбы" at bounding box center [319, 245] width 173 height 9
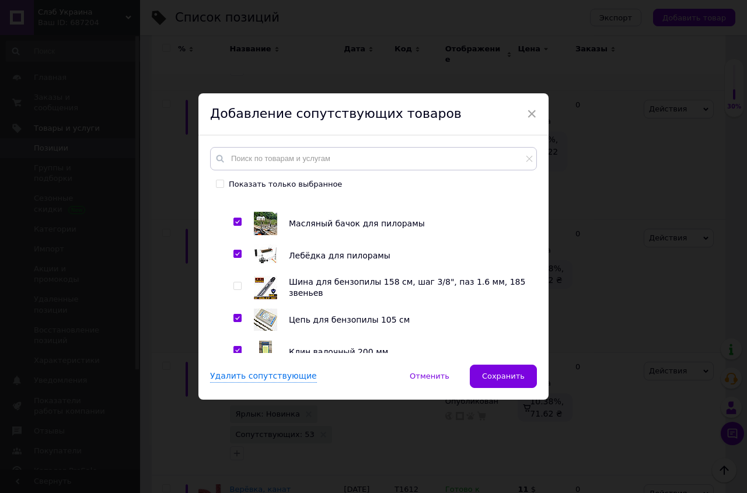
scroll to position [352, 0]
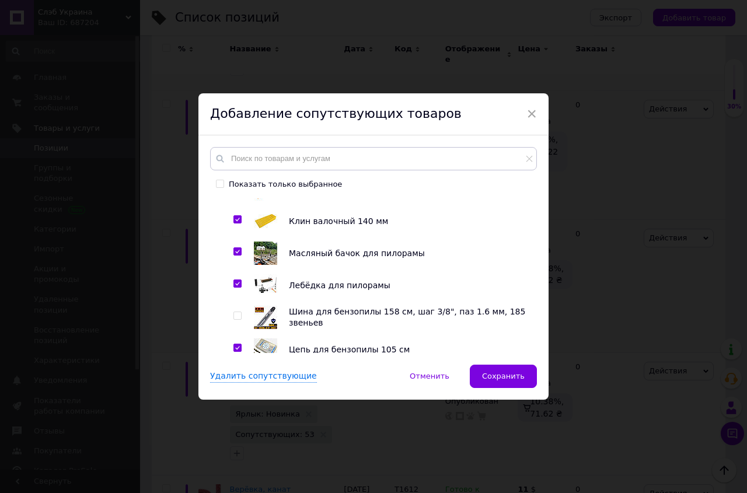
click at [233, 320] on input "checkbox" at bounding box center [237, 316] width 8 height 8
checkbox input "true"
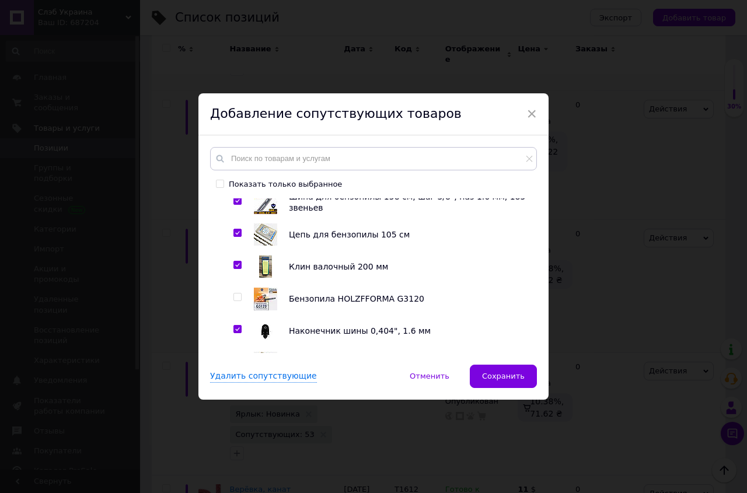
scroll to position [485, 0]
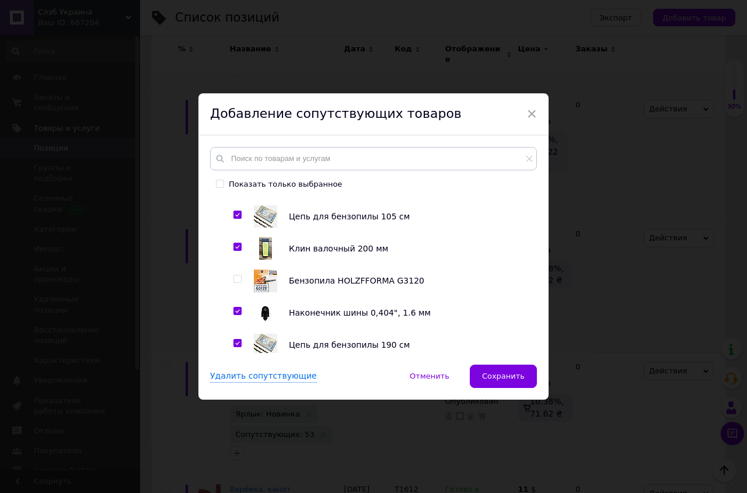
click at [233, 283] on input "checkbox" at bounding box center [237, 279] width 8 height 8
checkbox input "true"
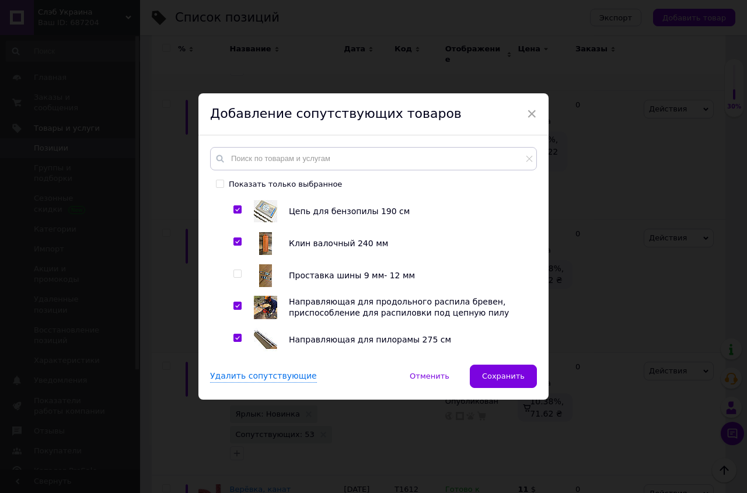
scroll to position [685, 0]
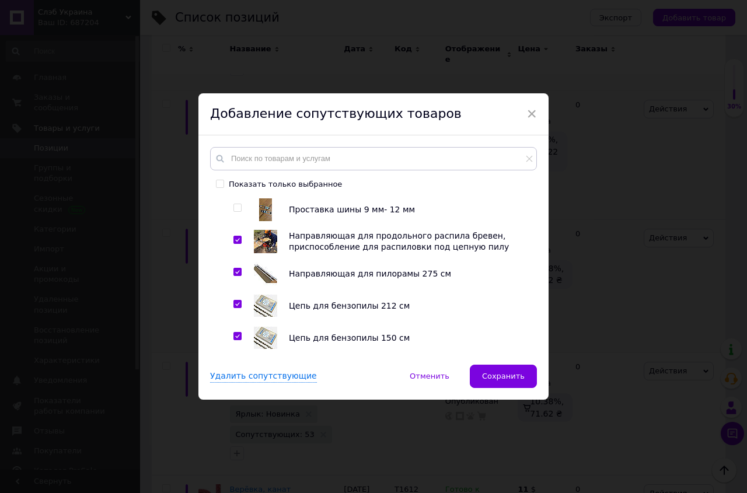
click at [233, 212] on input "checkbox" at bounding box center [237, 208] width 8 height 8
checkbox input "true"
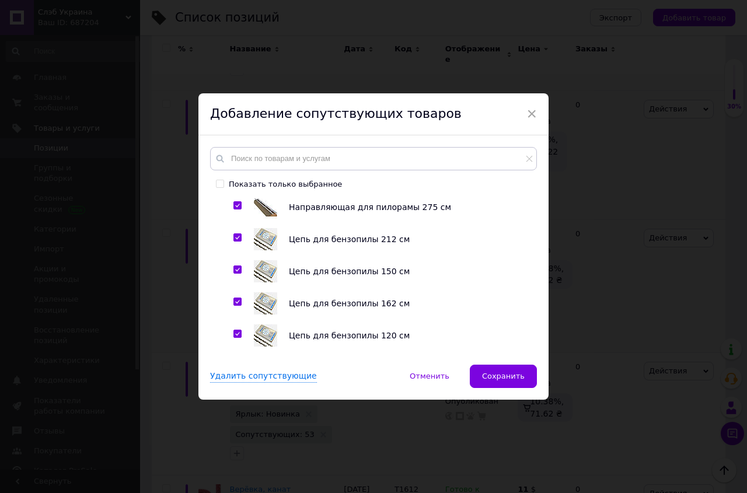
scroll to position [818, 0]
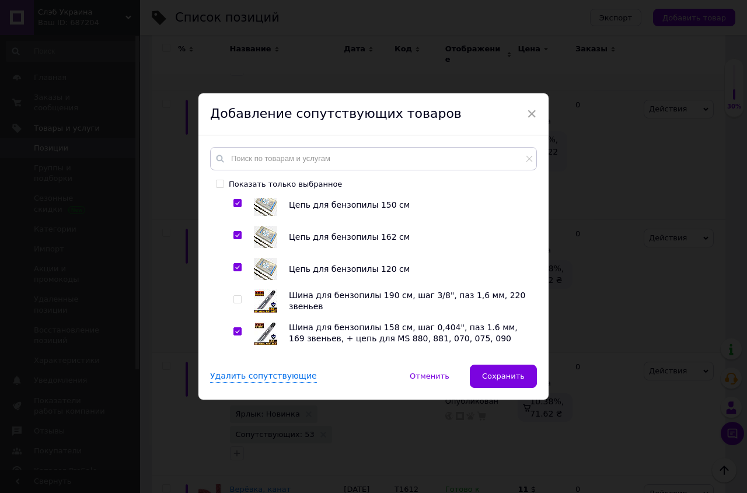
click at [233, 303] on input "checkbox" at bounding box center [237, 300] width 8 height 8
checkbox input "true"
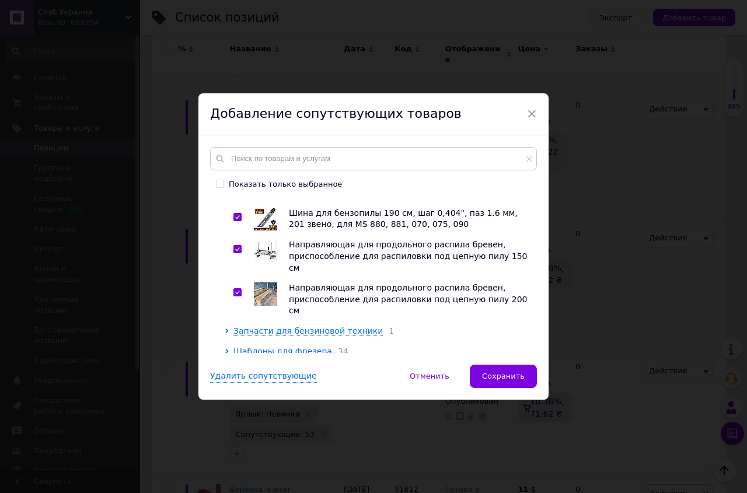
scroll to position [1017, 0]
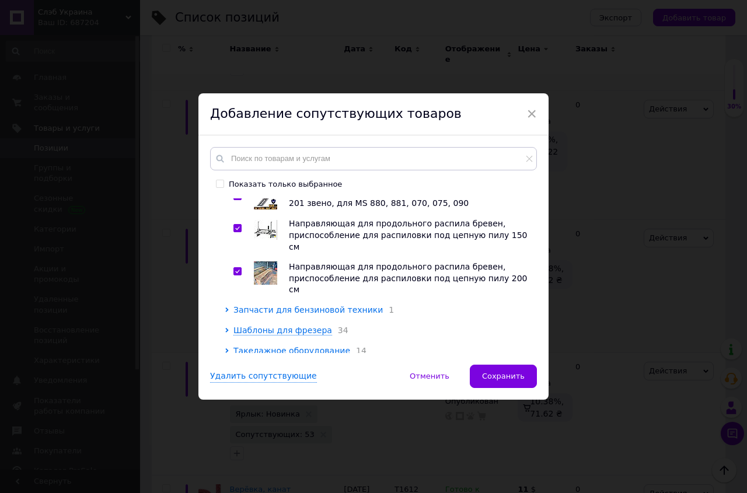
click at [348, 305] on span "Запчасти для бензиновой техники" at bounding box center [307, 309] width 149 height 9
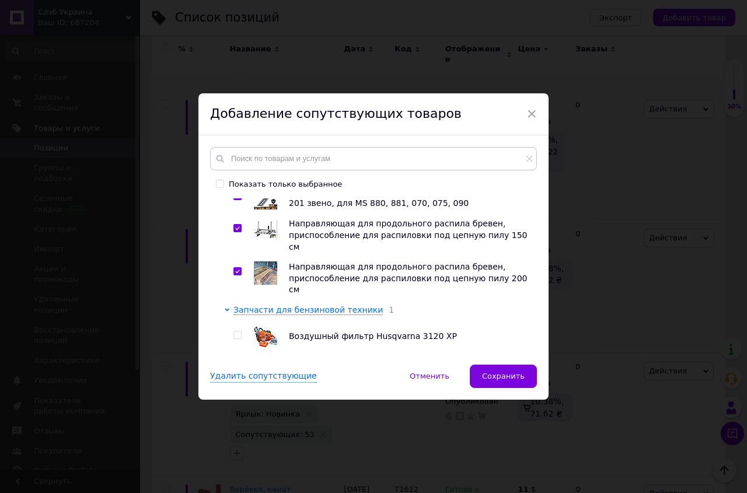
click at [233, 331] on input "checkbox" at bounding box center [237, 335] width 8 height 8
checkbox input "true"
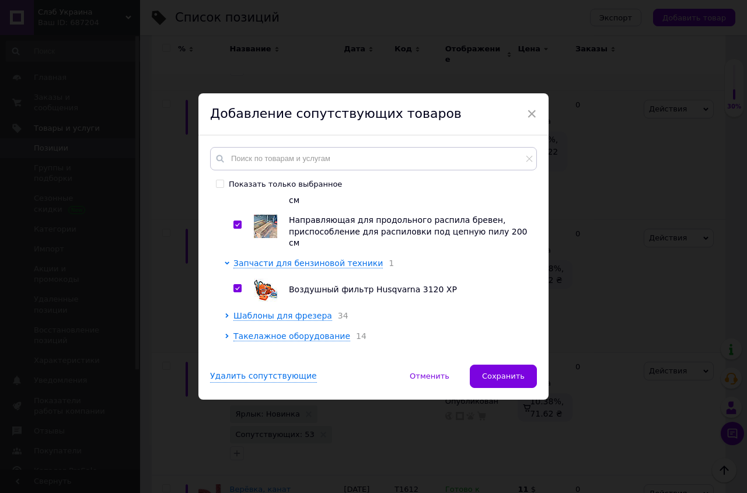
scroll to position [1084, 0]
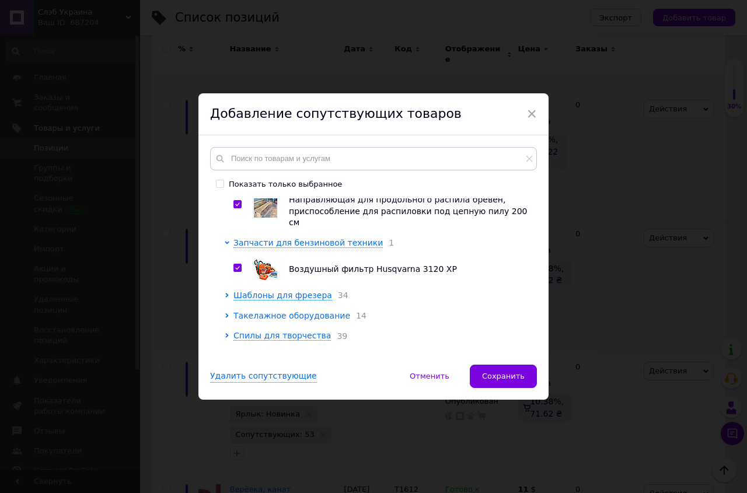
click at [322, 311] on span "Такелажное оборудование" at bounding box center [291, 315] width 117 height 9
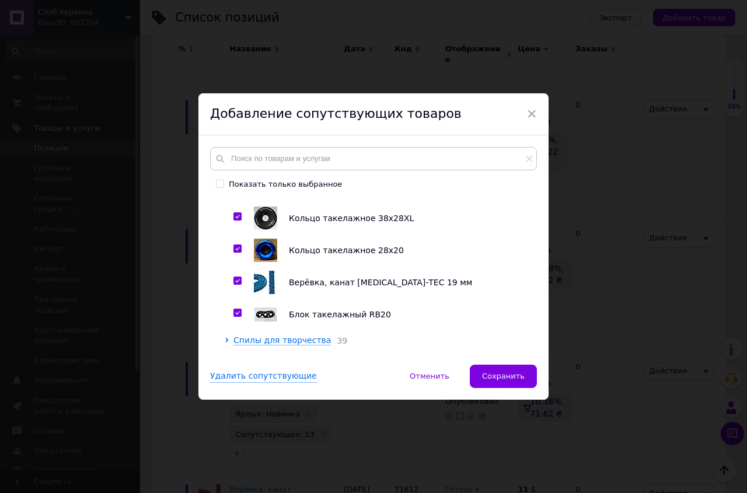
scroll to position [1501, 0]
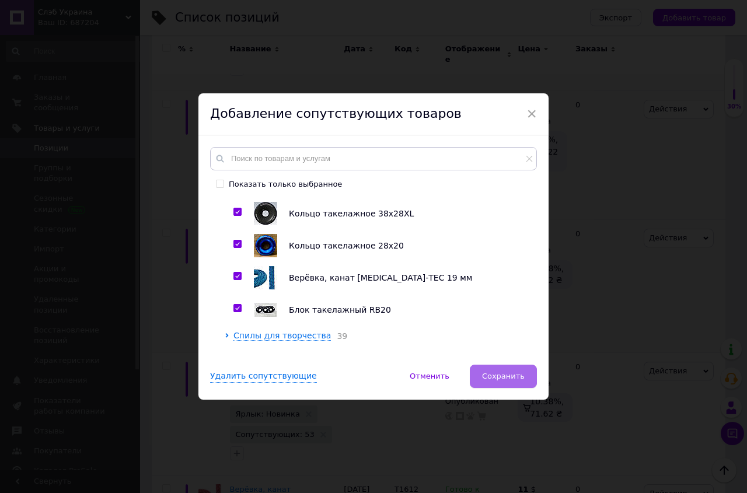
click at [508, 373] on span "Сохранить" at bounding box center [503, 376] width 43 height 9
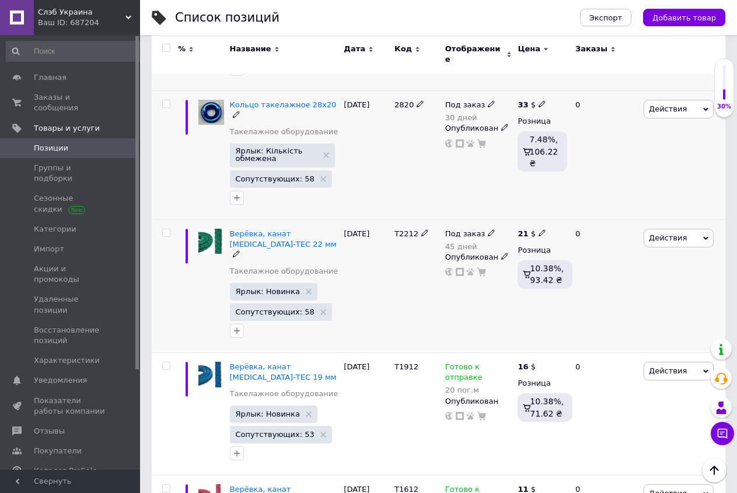
click at [261, 322] on div at bounding box center [284, 331] width 113 height 19
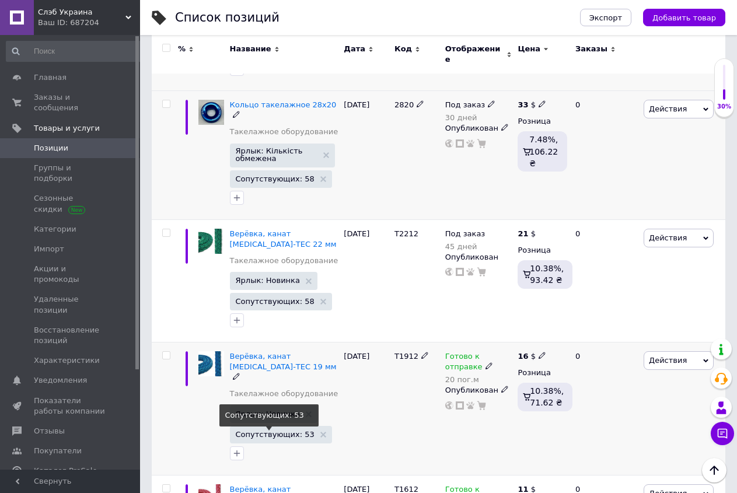
click at [292, 431] on span "Сопутствующих: 53" at bounding box center [275, 435] width 79 height 8
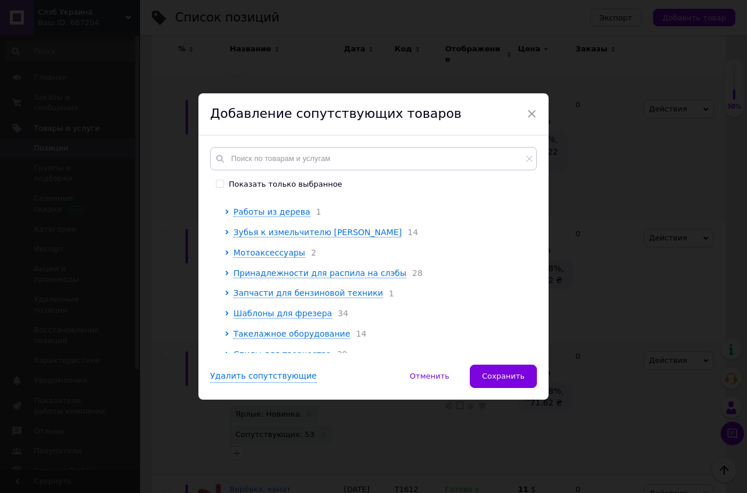
scroll to position [133, 0]
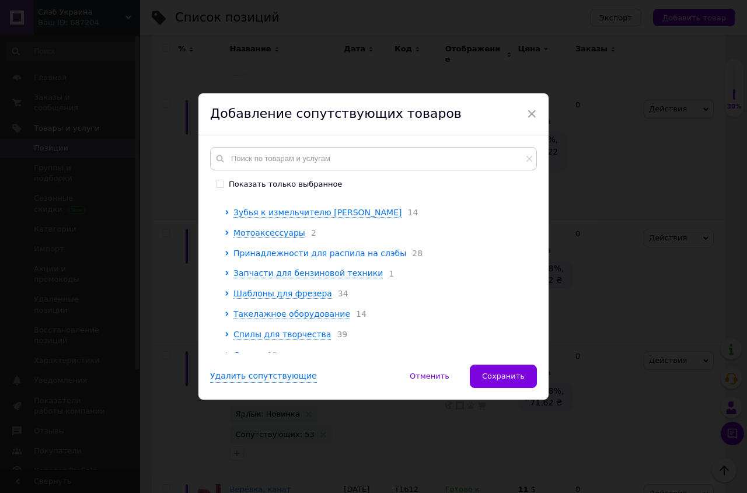
click at [308, 258] on span "Принадлежности для распила на слэбы" at bounding box center [319, 253] width 173 height 9
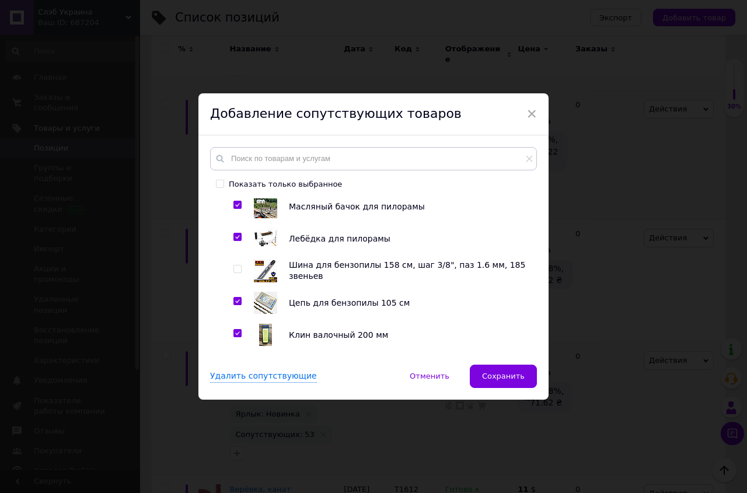
scroll to position [399, 0]
click at [233, 273] on input "checkbox" at bounding box center [237, 269] width 8 height 8
checkbox input "true"
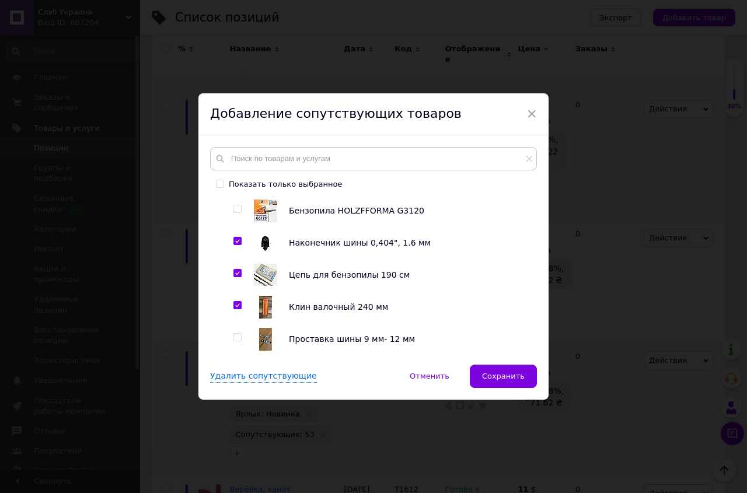
scroll to position [532, 0]
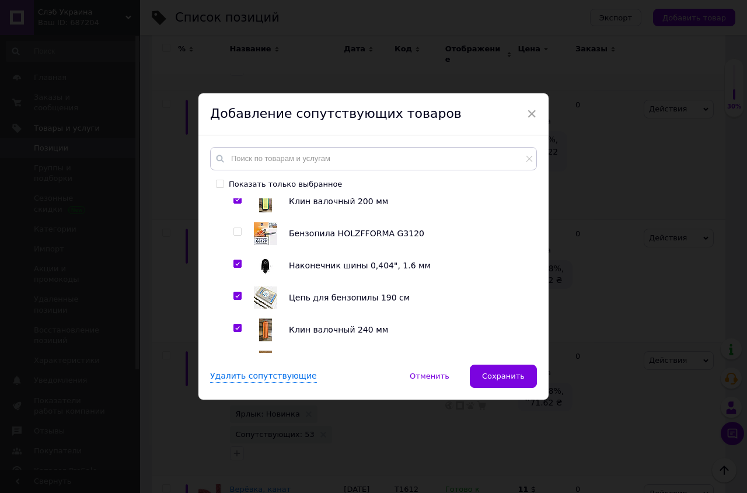
click at [233, 236] on input "checkbox" at bounding box center [237, 232] width 8 height 8
checkbox input "true"
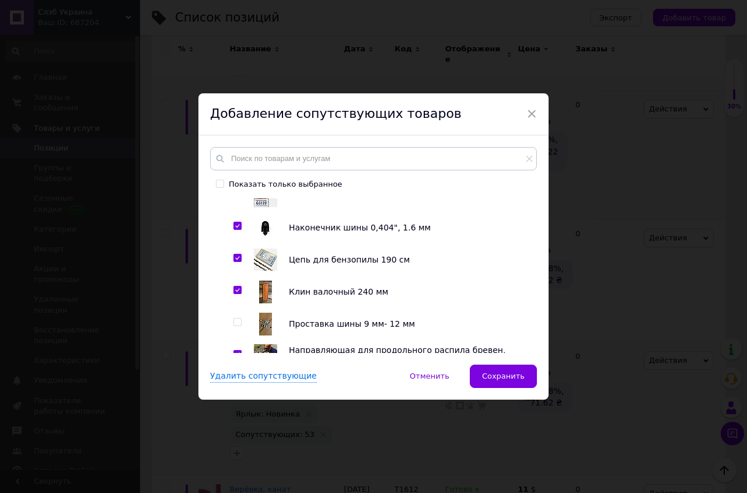
scroll to position [599, 0]
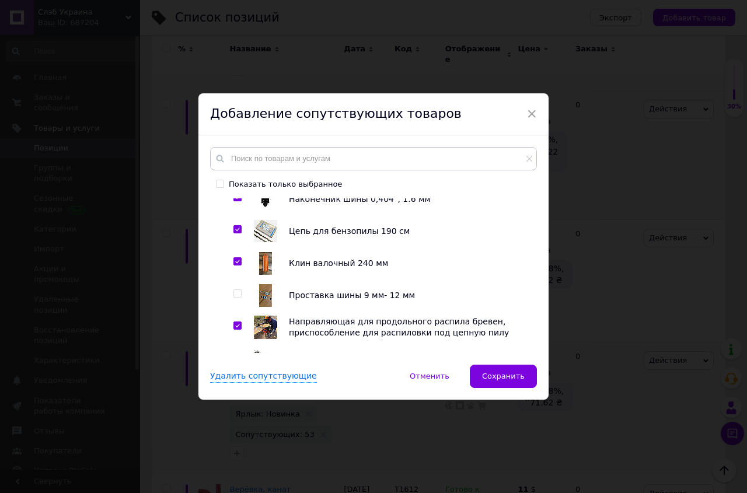
click at [233, 298] on input "checkbox" at bounding box center [237, 294] width 8 height 8
checkbox input "true"
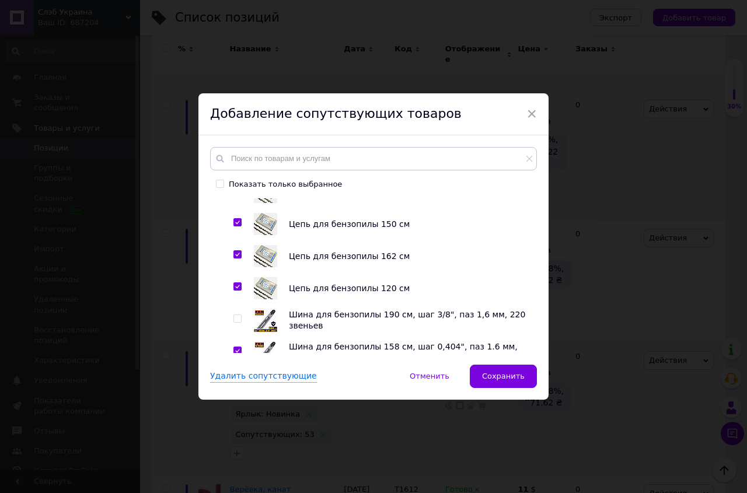
scroll to position [865, 0]
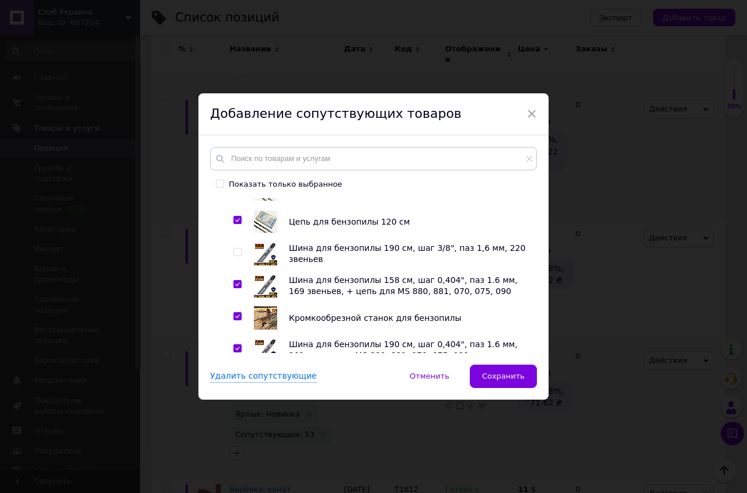
click at [235, 256] on input "checkbox" at bounding box center [237, 253] width 8 height 8
checkbox input "true"
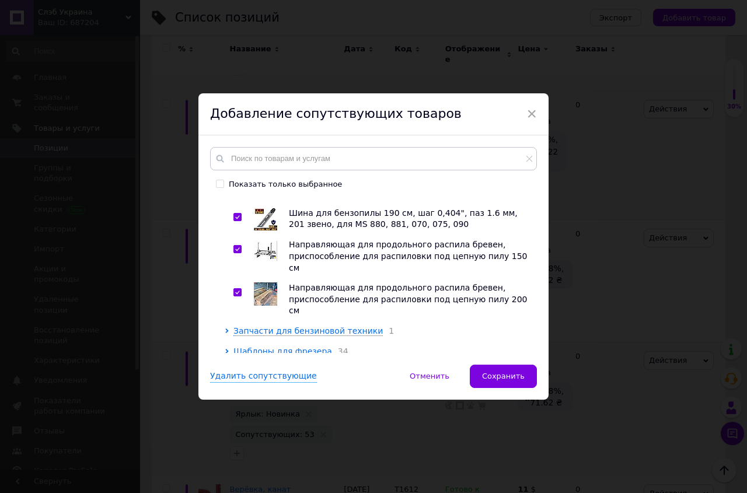
scroll to position [998, 0]
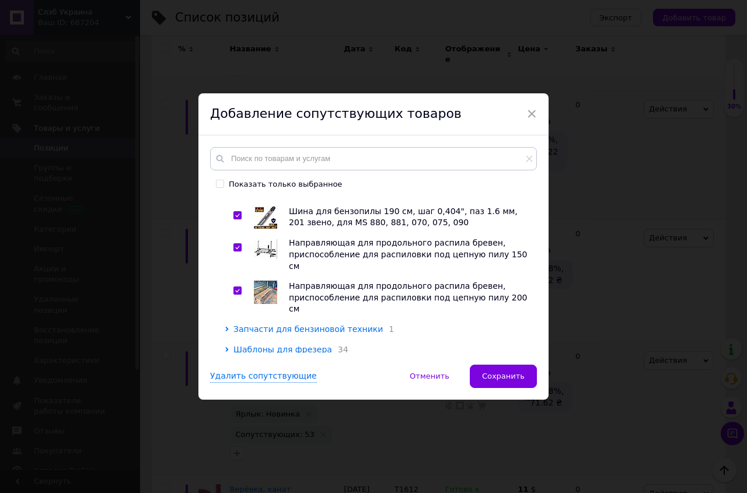
click at [301, 324] on span "Запчасти для бензиновой техники" at bounding box center [307, 328] width 149 height 9
click at [233, 351] on input "checkbox" at bounding box center [237, 355] width 8 height 8
checkbox input "true"
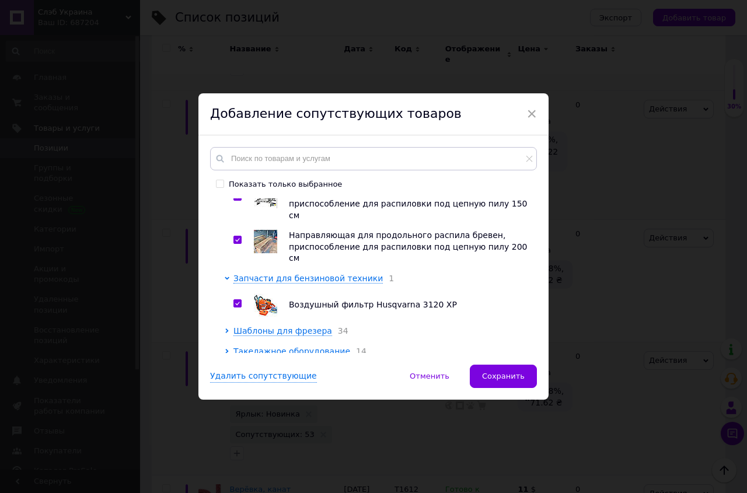
scroll to position [1084, 0]
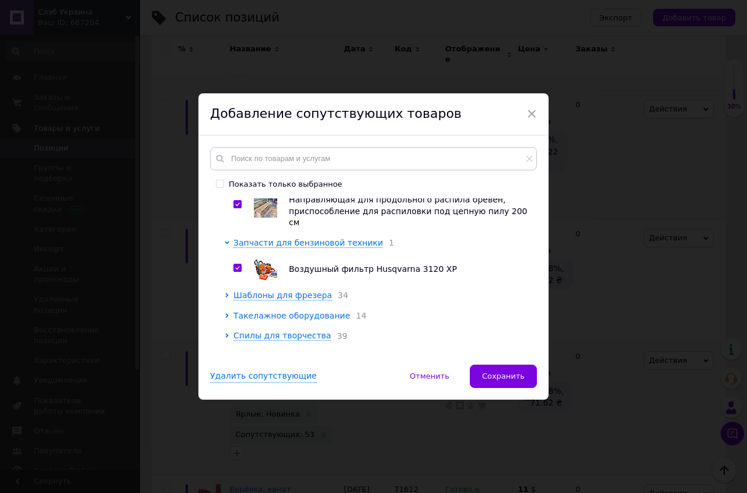
click at [309, 311] on span "Такелажное оборудование" at bounding box center [291, 315] width 117 height 9
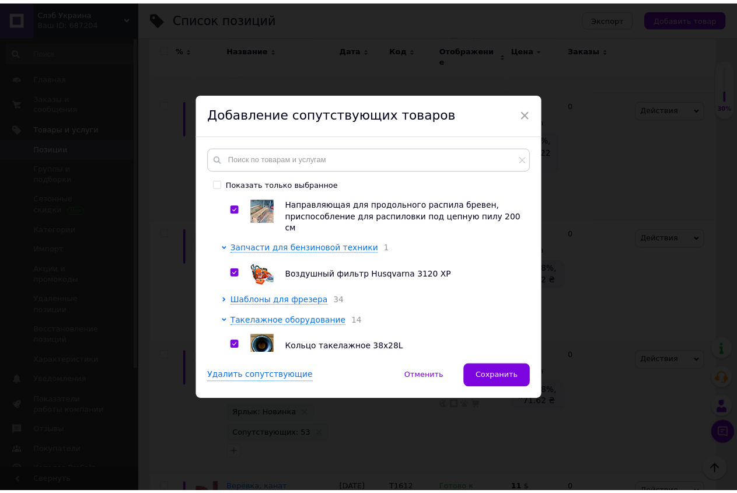
scroll to position [1102, 0]
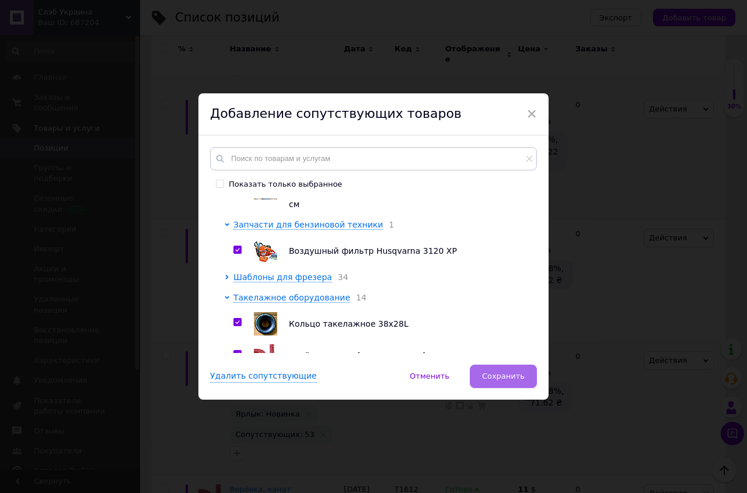
click at [504, 375] on span "Сохранить" at bounding box center [503, 376] width 43 height 9
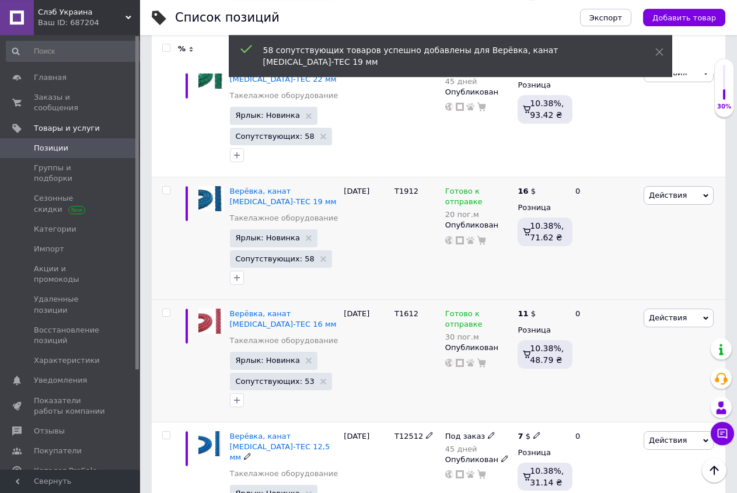
scroll to position [1506, 0]
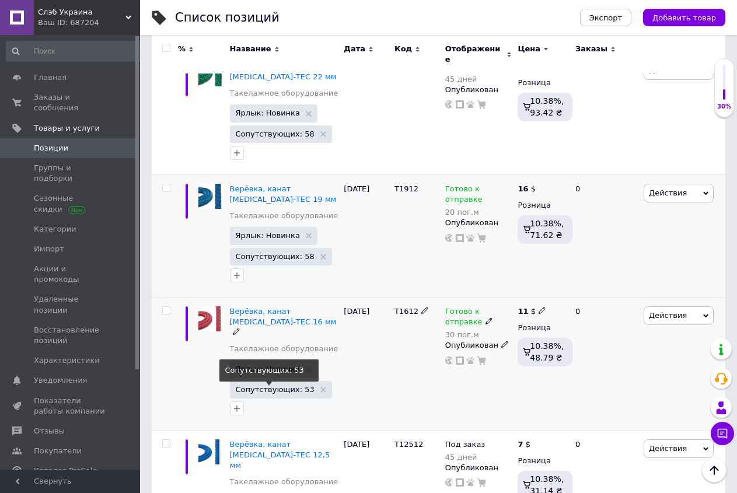
click at [277, 386] on span "Сопутствующих: 53" at bounding box center [275, 390] width 79 height 8
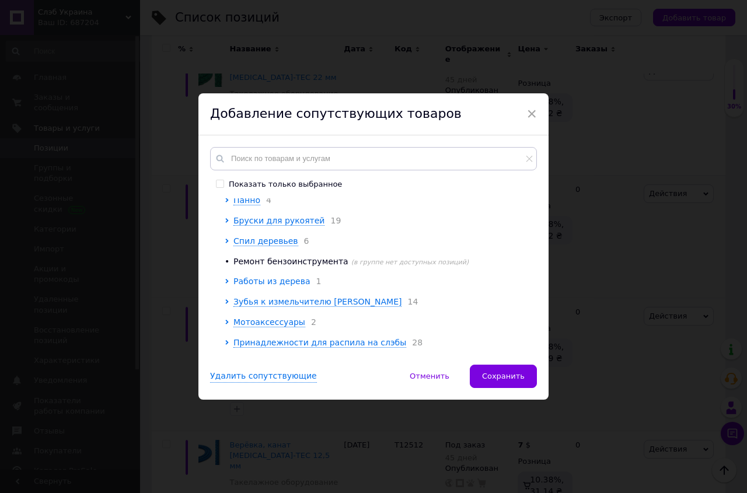
scroll to position [67, 0]
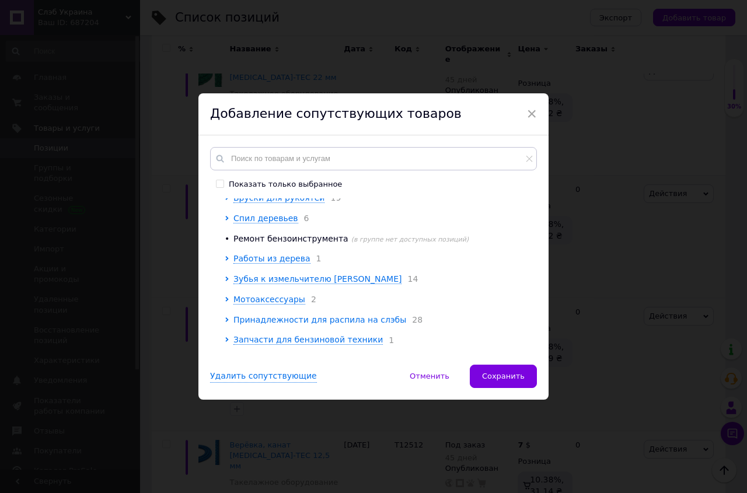
click at [289, 324] on span "Принадлежности для распила на слэбы" at bounding box center [319, 319] width 173 height 9
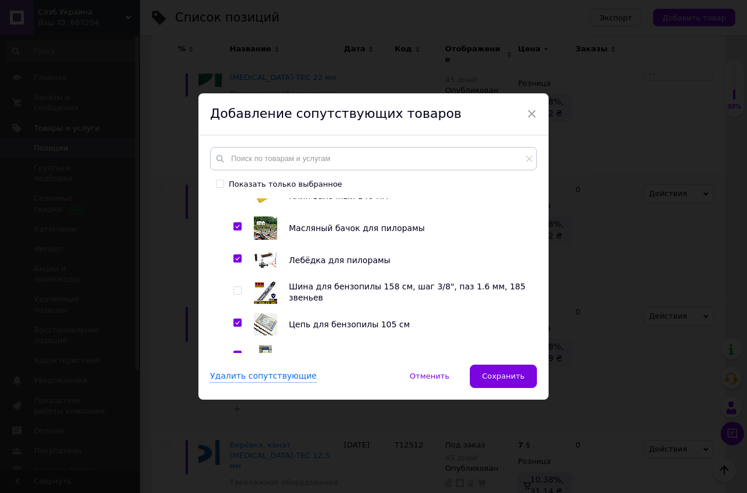
scroll to position [399, 0]
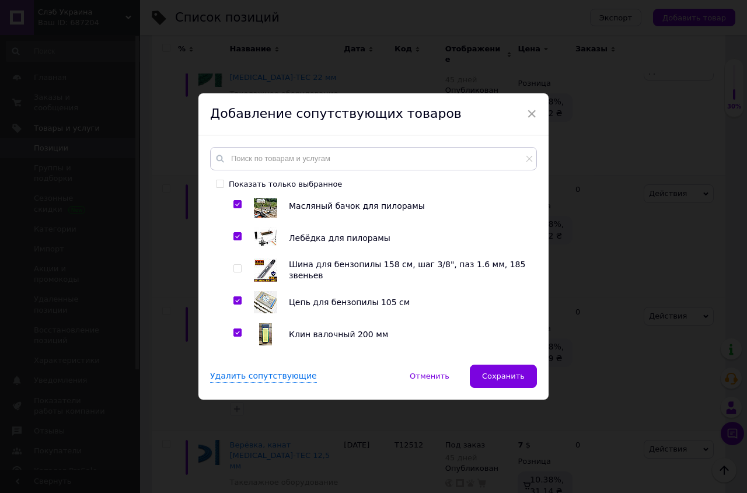
click at [233, 273] on input "checkbox" at bounding box center [237, 269] width 8 height 8
checkbox input "true"
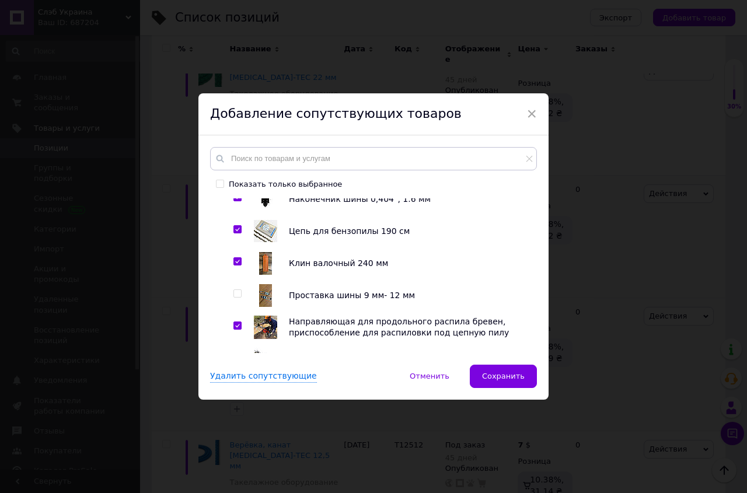
scroll to position [532, 0]
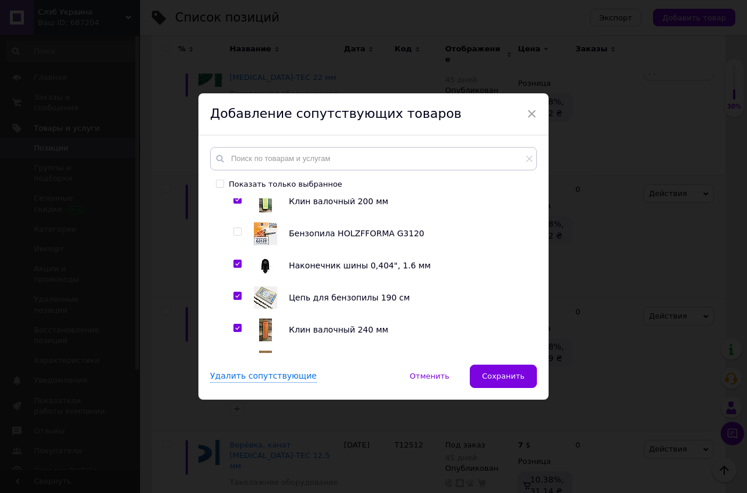
click at [235, 233] on div at bounding box center [239, 233] width 12 height 23
click at [234, 236] on input "checkbox" at bounding box center [237, 232] width 8 height 8
checkbox input "true"
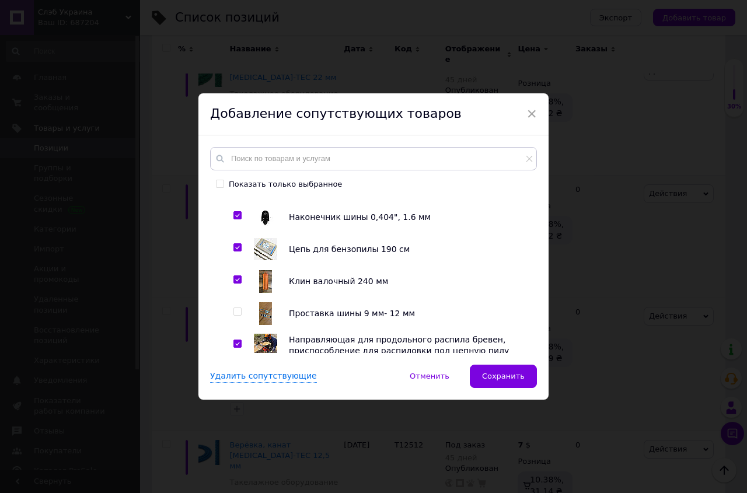
scroll to position [599, 0]
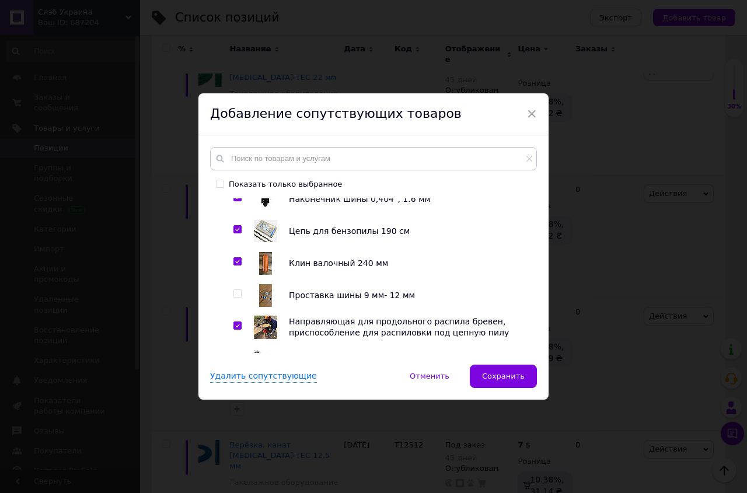
click at [233, 298] on input "checkbox" at bounding box center [237, 294] width 8 height 8
checkbox input "true"
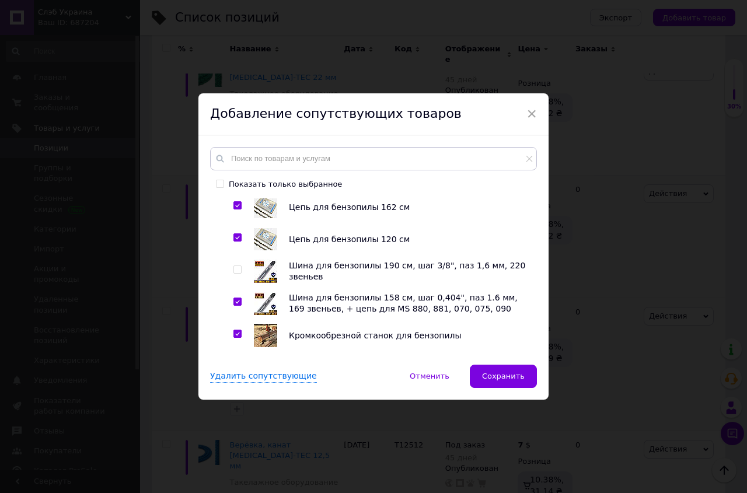
scroll to position [865, 0]
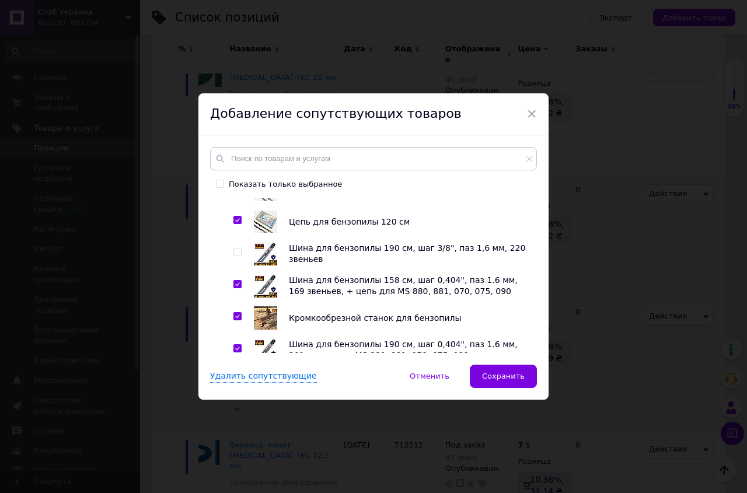
click at [233, 256] on input "checkbox" at bounding box center [237, 253] width 8 height 8
checkbox input "true"
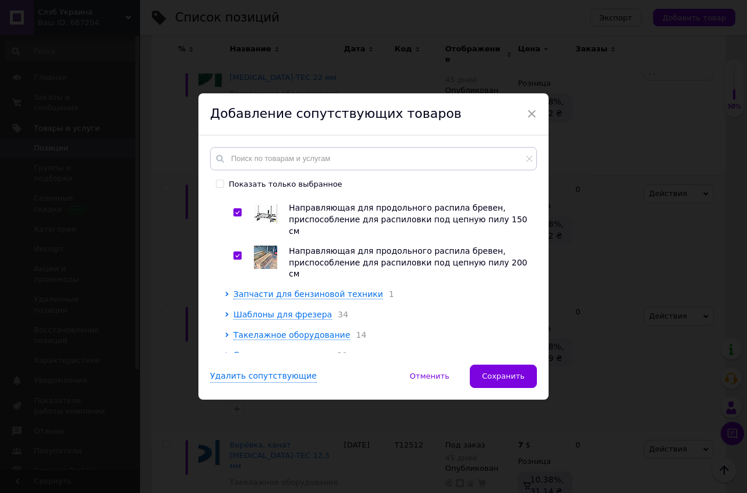
scroll to position [1052, 0]
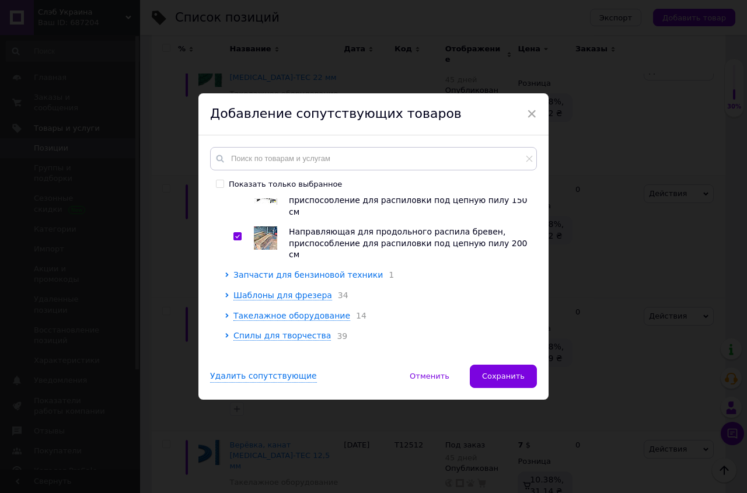
click at [287, 270] on span "Запчасти для бензиновой техники" at bounding box center [307, 274] width 149 height 9
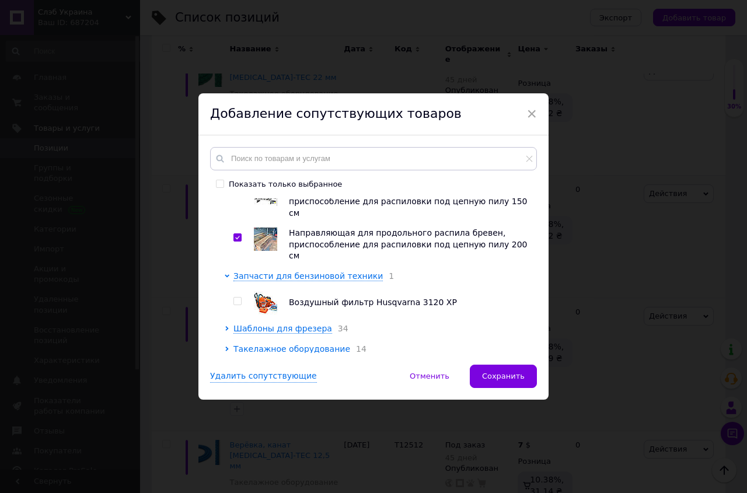
click at [233, 298] on input "checkbox" at bounding box center [237, 302] width 8 height 8
checkbox input "true"
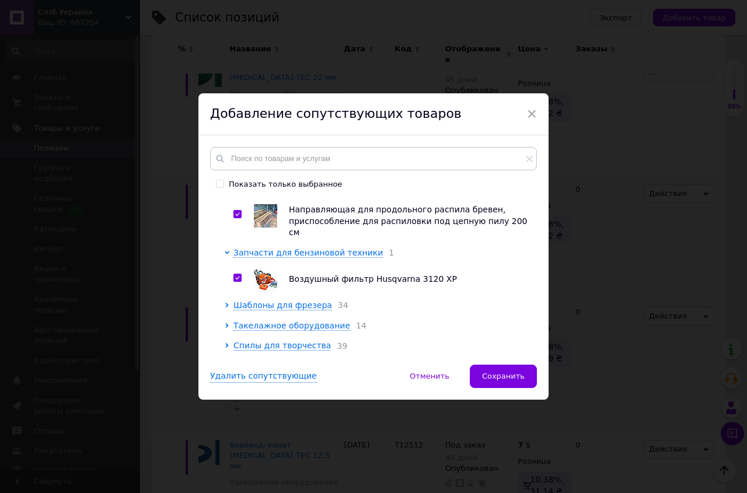
scroll to position [1084, 0]
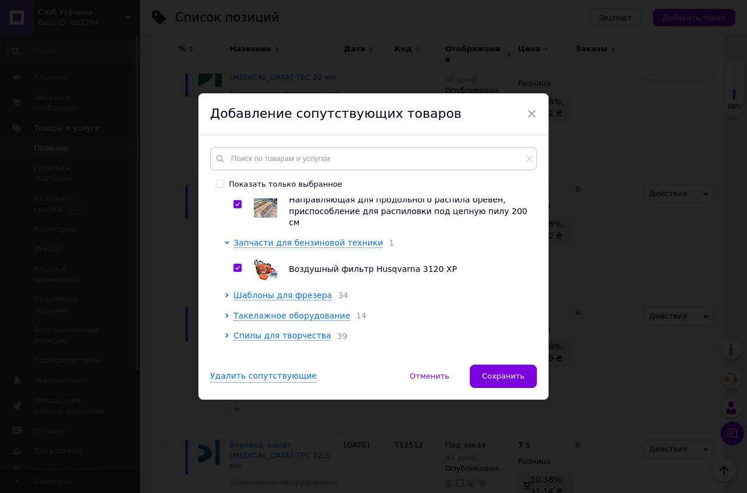
click at [248, 311] on span "Такелажное оборудование" at bounding box center [291, 315] width 117 height 9
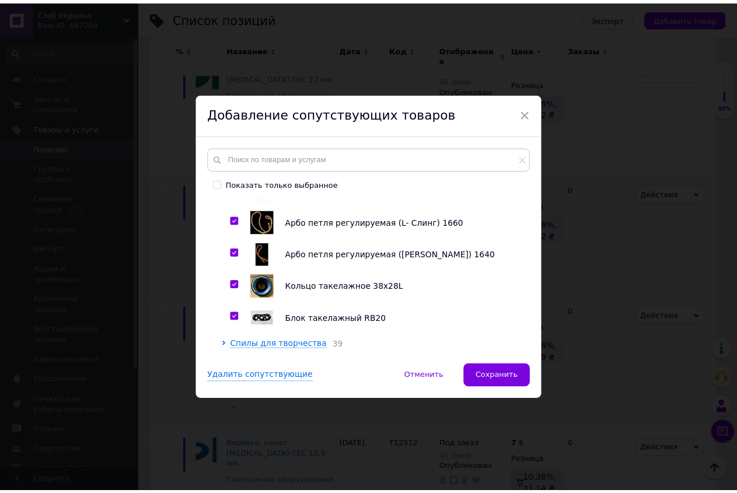
scroll to position [1501, 0]
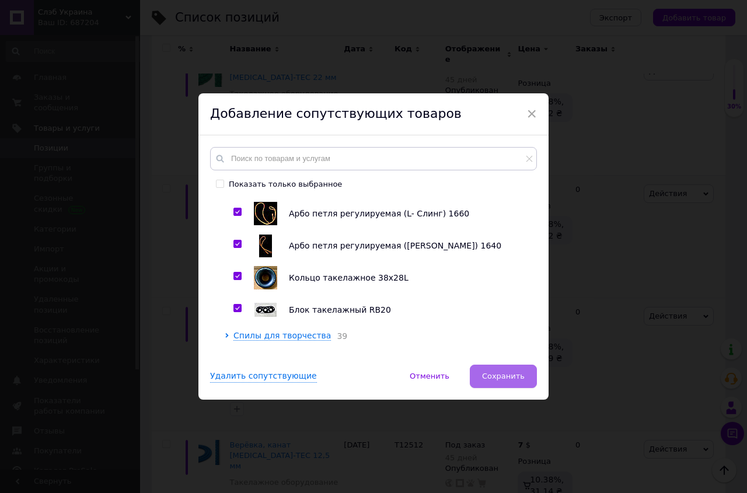
click at [514, 372] on span "Сохранить" at bounding box center [503, 376] width 43 height 9
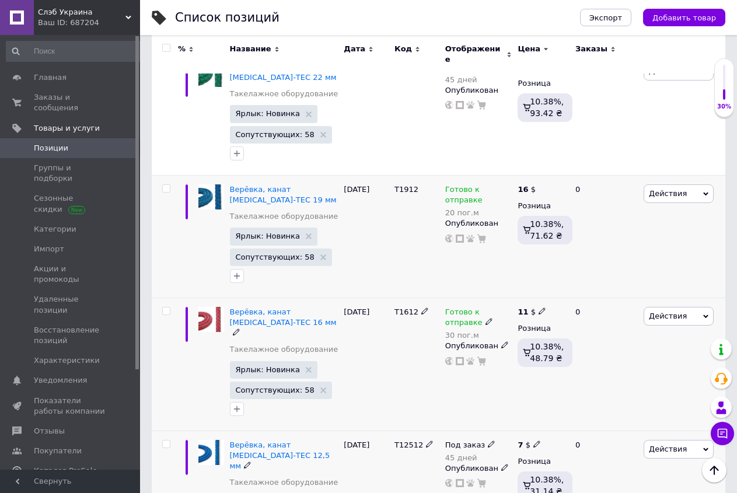
scroll to position [1506, 0]
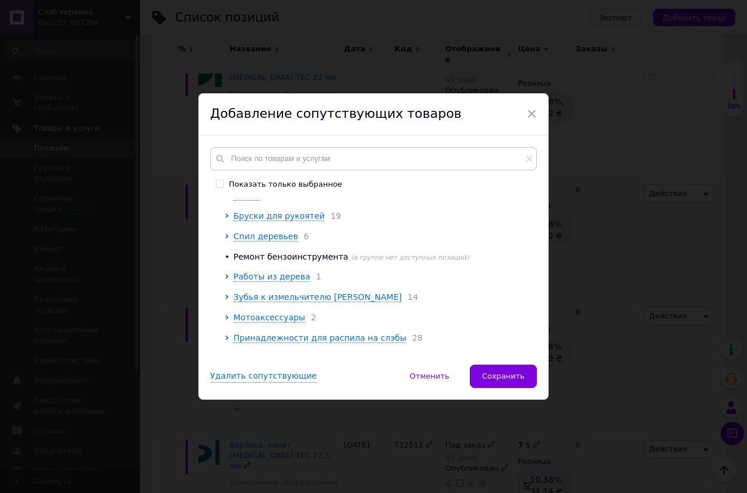
scroll to position [67, 0]
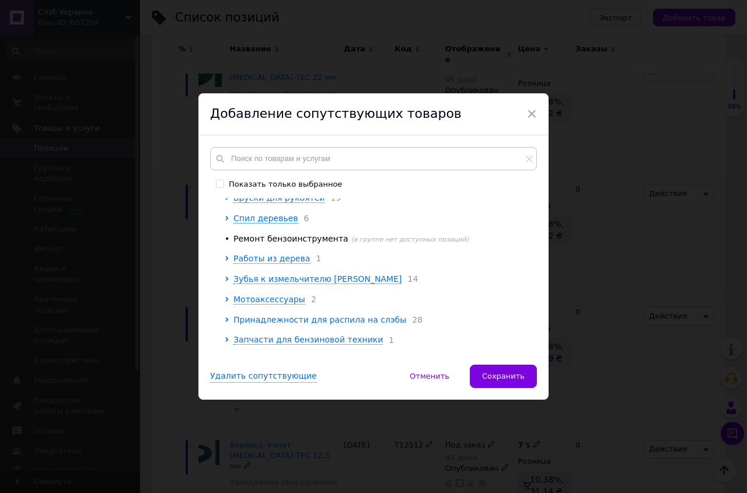
click at [282, 324] on span "Принадлежности для распила на слэбы" at bounding box center [319, 319] width 173 height 9
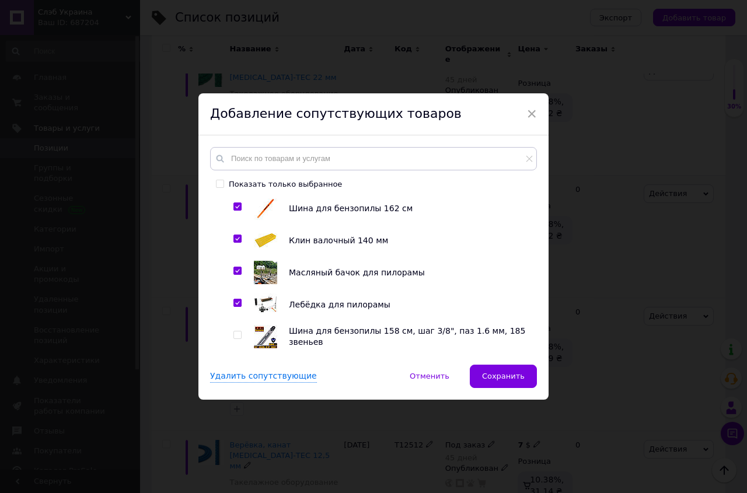
scroll to position [399, 0]
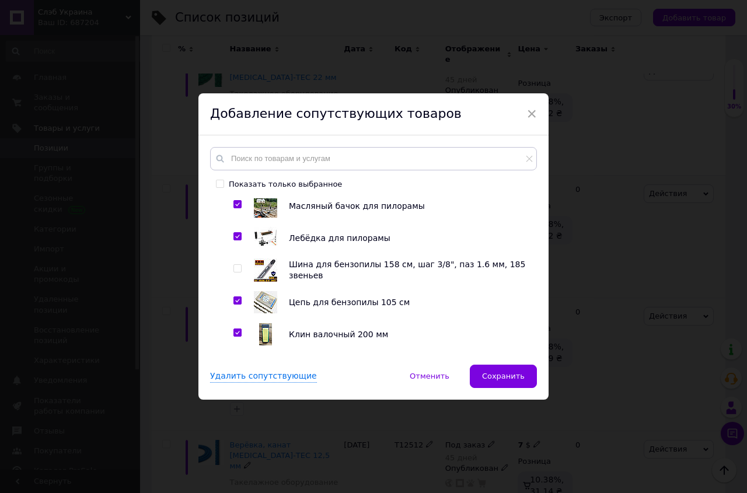
click at [233, 273] on input "checkbox" at bounding box center [237, 269] width 8 height 8
checkbox input "true"
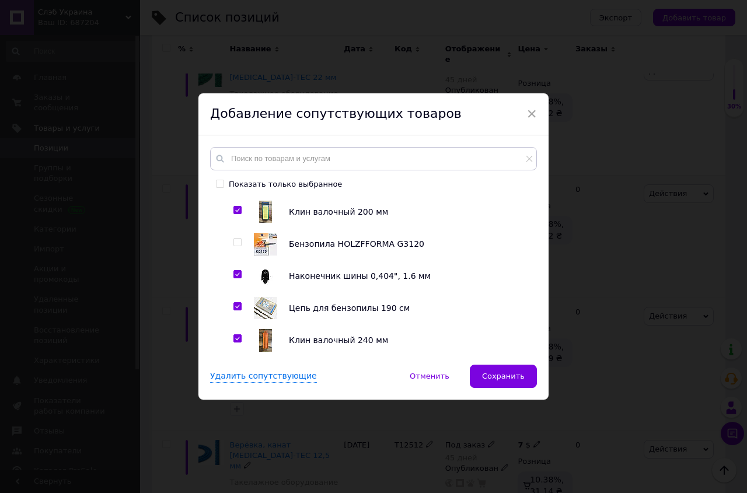
scroll to position [532, 0]
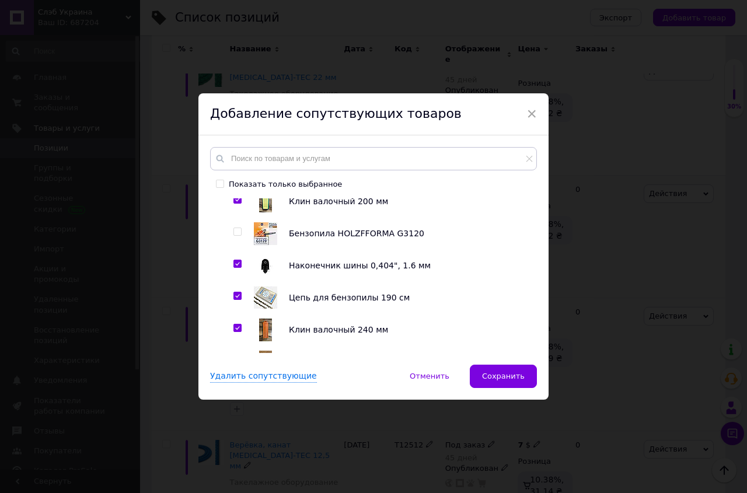
click at [233, 236] on input "checkbox" at bounding box center [237, 232] width 8 height 8
checkbox input "true"
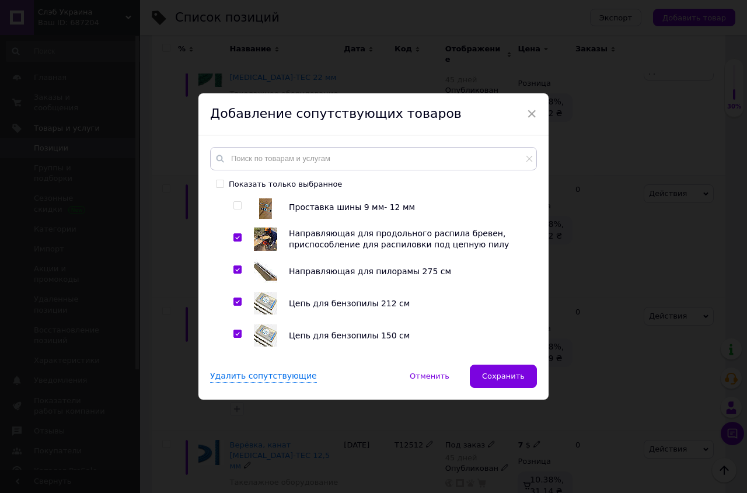
scroll to position [665, 0]
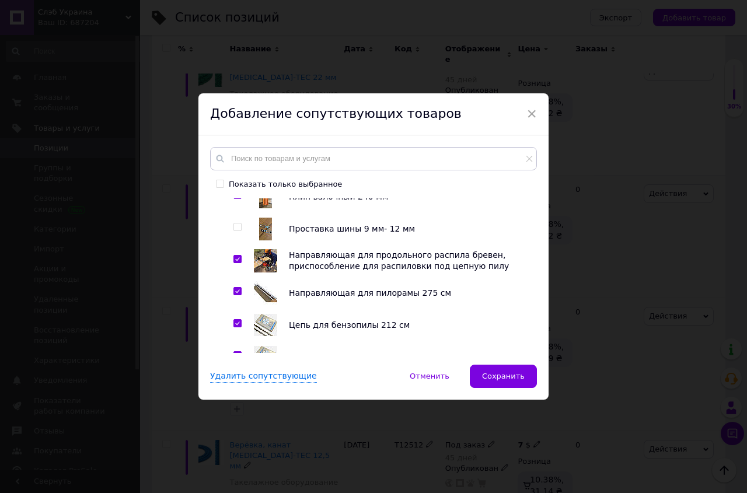
click at [233, 231] on input "checkbox" at bounding box center [237, 227] width 8 height 8
checkbox input "true"
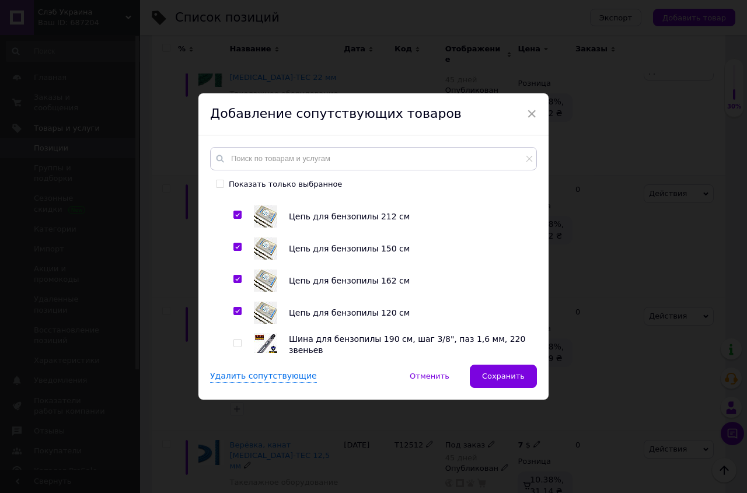
scroll to position [798, 0]
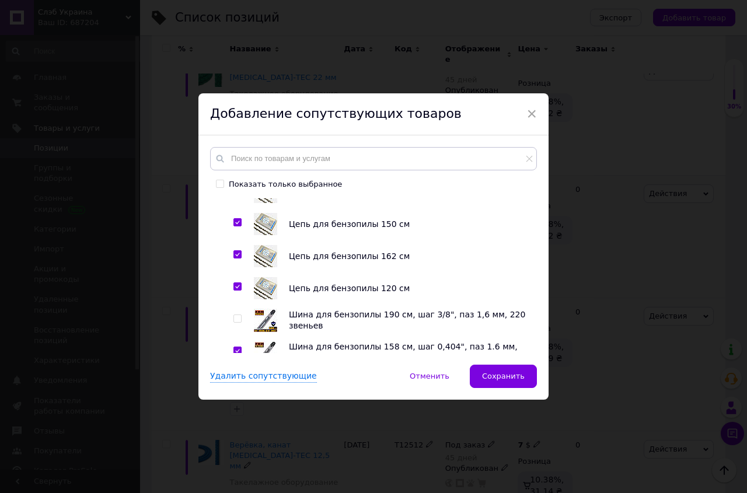
click at [233, 323] on input "checkbox" at bounding box center [237, 319] width 8 height 8
checkbox input "true"
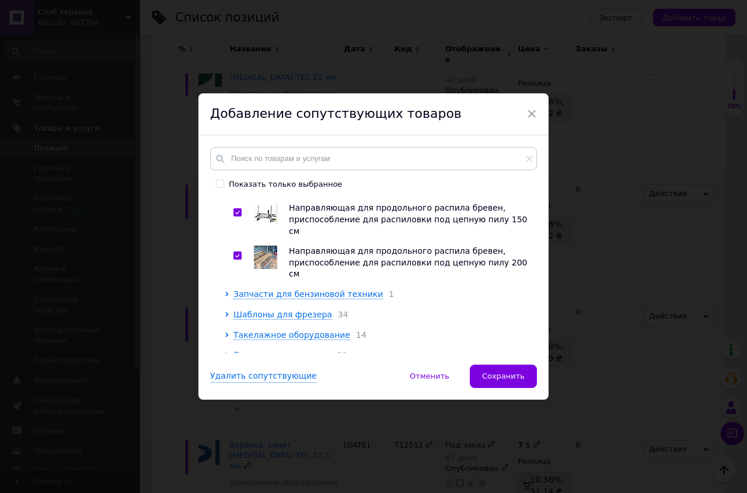
scroll to position [1052, 0]
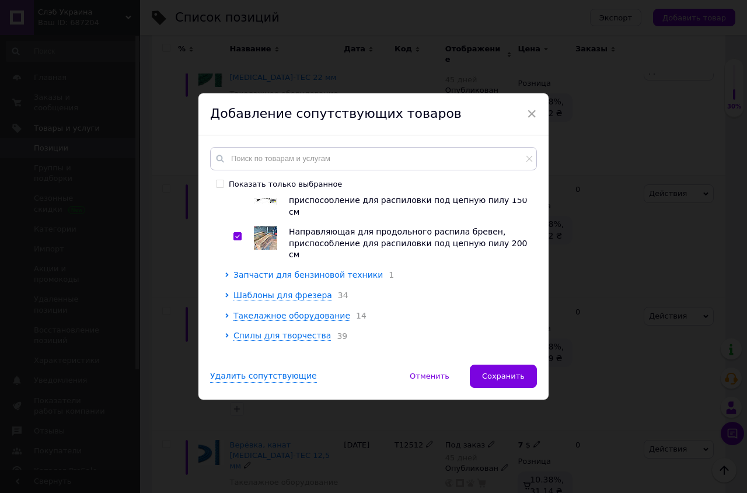
click at [316, 270] on span "Запчасти для бензиновой техники" at bounding box center [307, 274] width 149 height 9
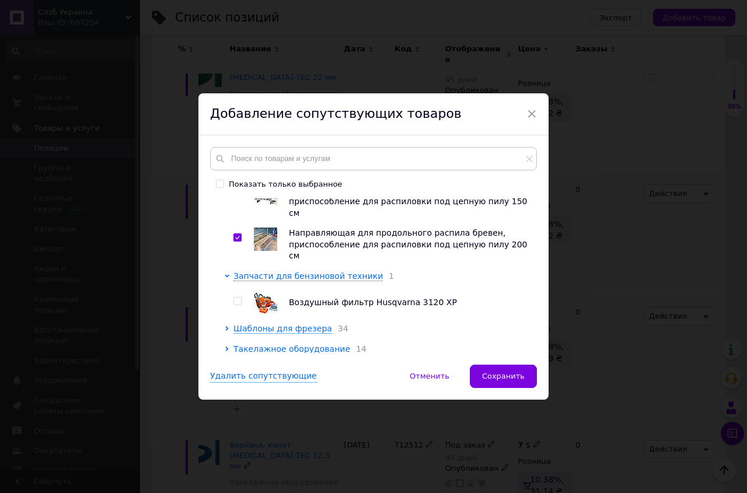
click at [233, 298] on input "checkbox" at bounding box center [237, 302] width 8 height 8
checkbox input "true"
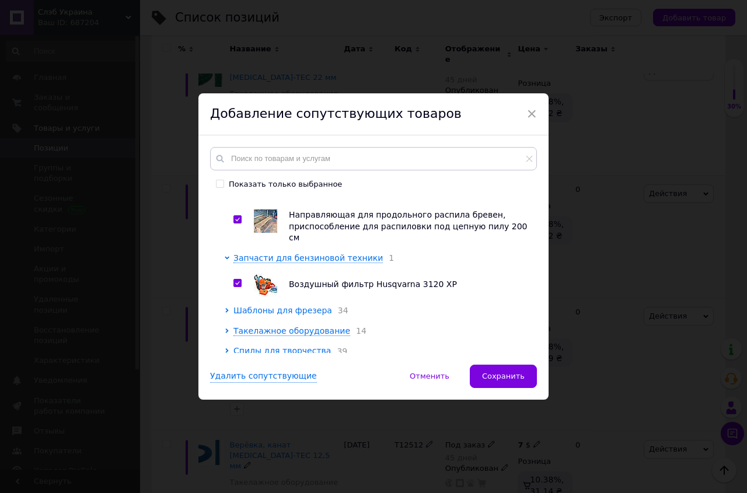
scroll to position [1084, 0]
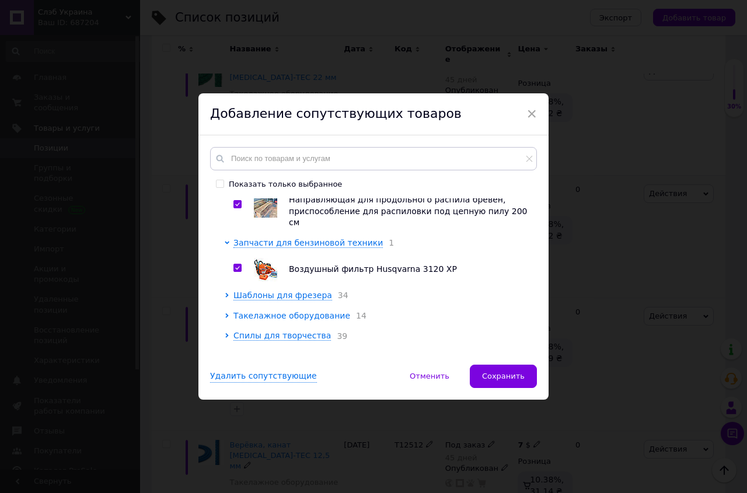
click at [268, 311] on span "Такелажное оборудование" at bounding box center [291, 315] width 117 height 9
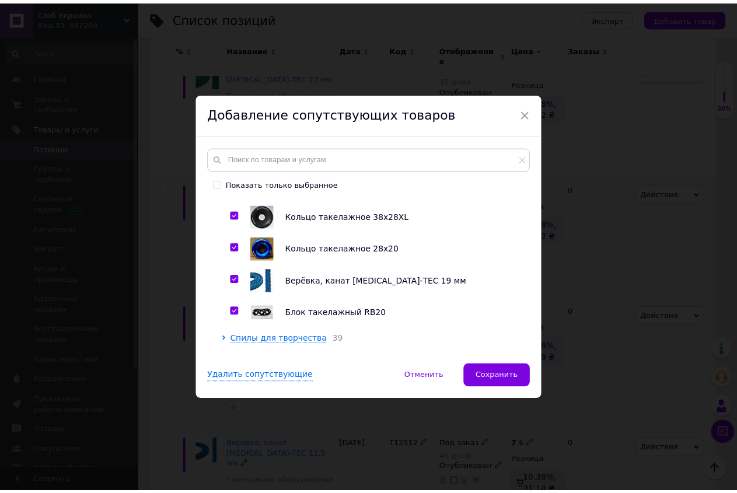
scroll to position [1501, 0]
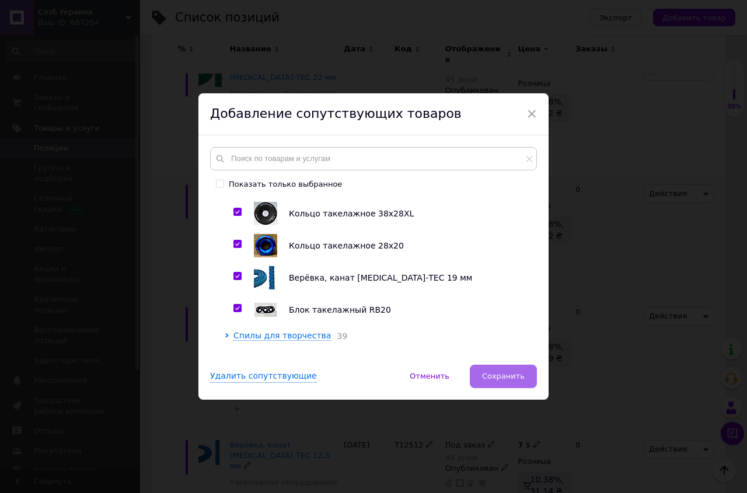
click at [500, 378] on span "Сохранить" at bounding box center [503, 376] width 43 height 9
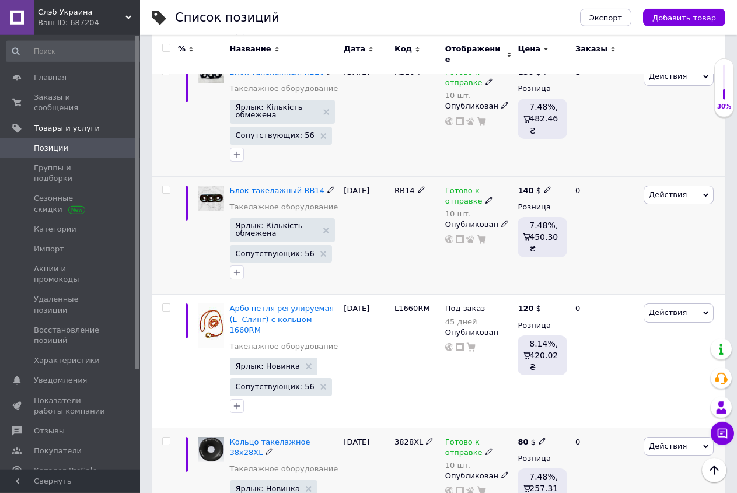
scroll to position [255, 0]
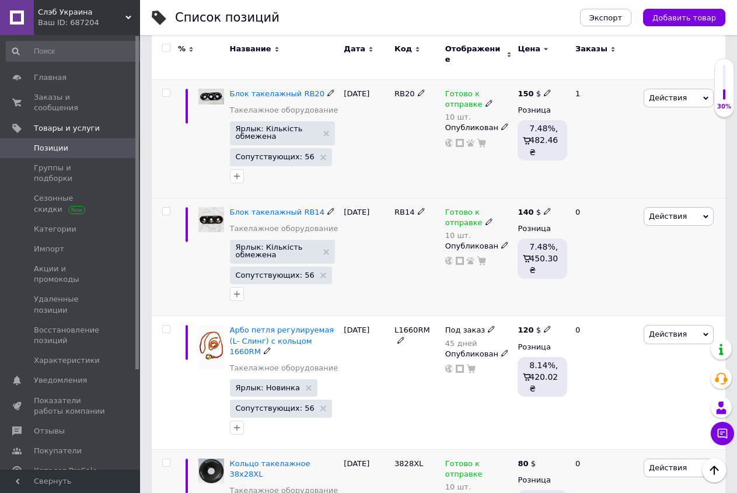
click at [704, 332] on icon at bounding box center [705, 334] width 5 height 5
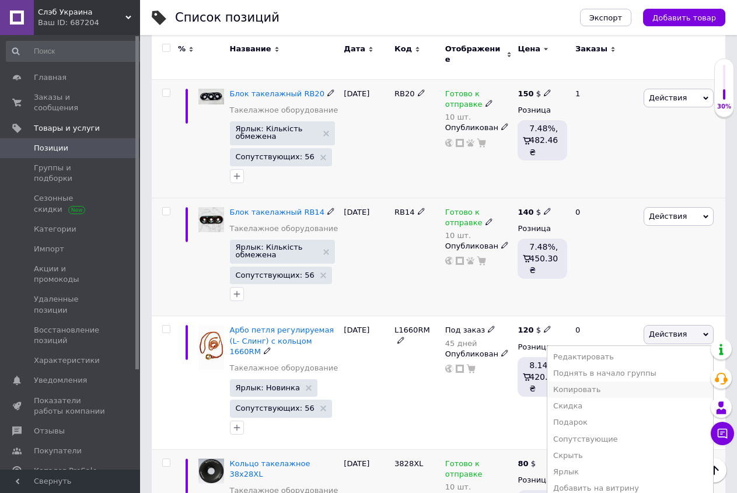
click at [595, 382] on li "Копировать" at bounding box center [630, 390] width 166 height 16
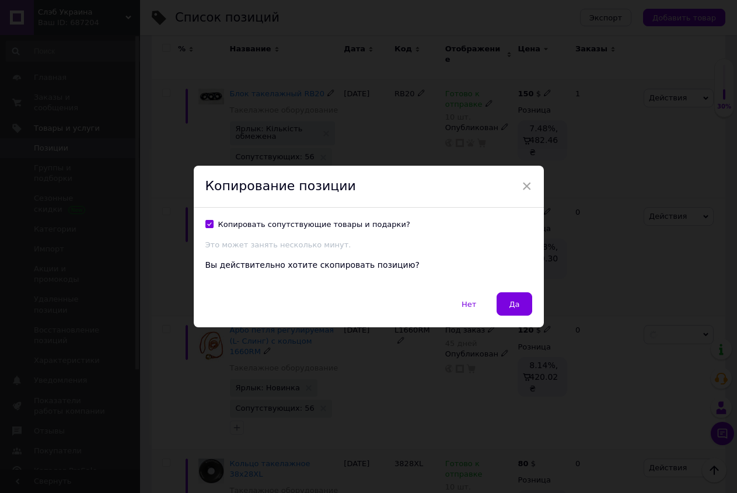
scroll to position [224, 0]
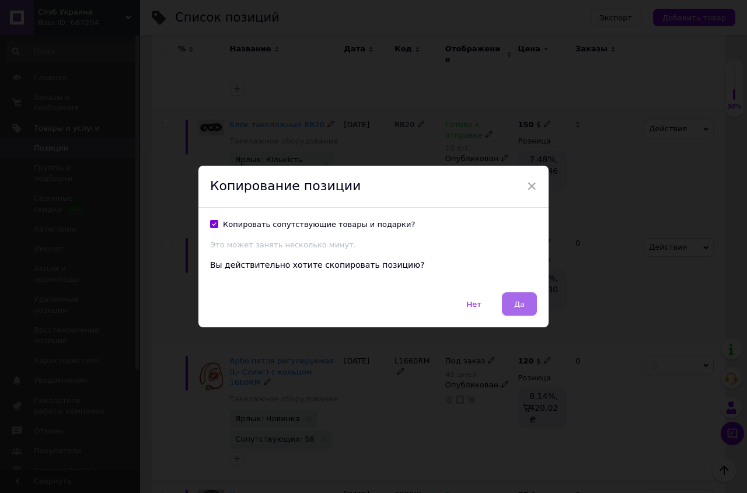
click at [515, 302] on span "Да" at bounding box center [519, 304] width 11 height 9
